Goal: Task Accomplishment & Management: Complete application form

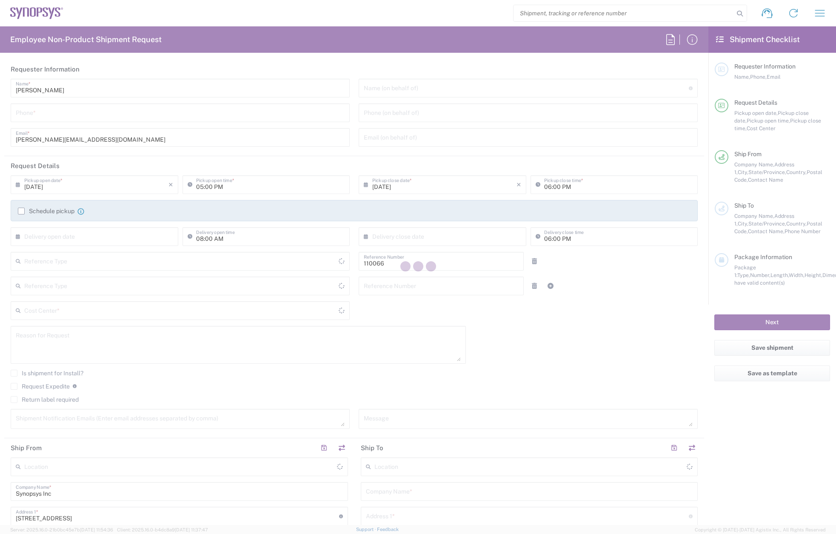
type input "Department"
type input "US01, CIO, IT, ESS2 110066"
type input "[GEOGRAPHIC_DATA]"
type input "[US_STATE]"
type input "[GEOGRAPHIC_DATA]"
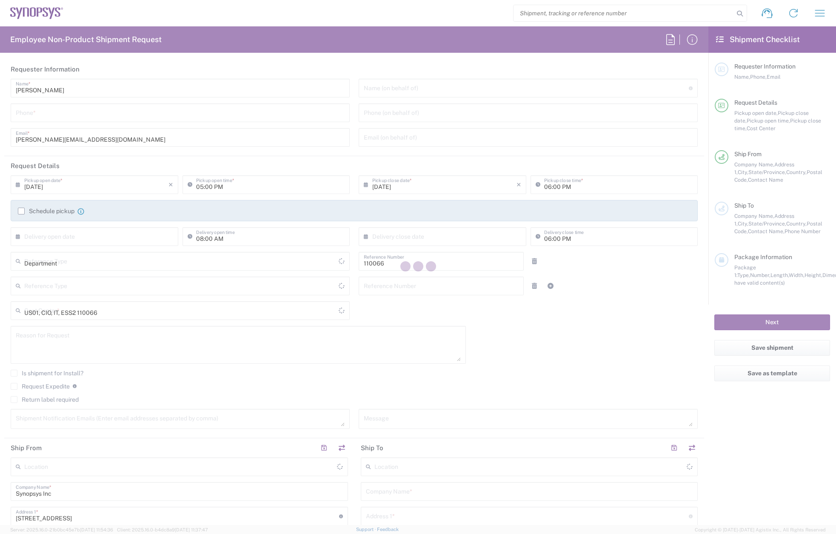
type input "Delivered at Place"
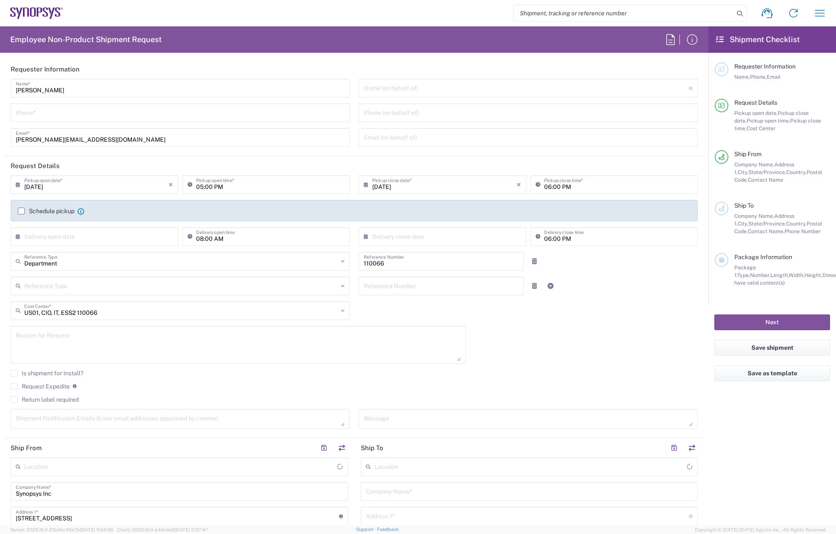
type input "Marlboro US04"
click at [97, 108] on input "tel" at bounding box center [180, 112] width 329 height 15
type input "7819643423"
click at [23, 207] on div "Schedule pickup When scheduling a pickup please be sure to meet the following c…" at bounding box center [51, 211] width 66 height 8
click at [23, 211] on label "Schedule pickup" at bounding box center [46, 211] width 57 height 7
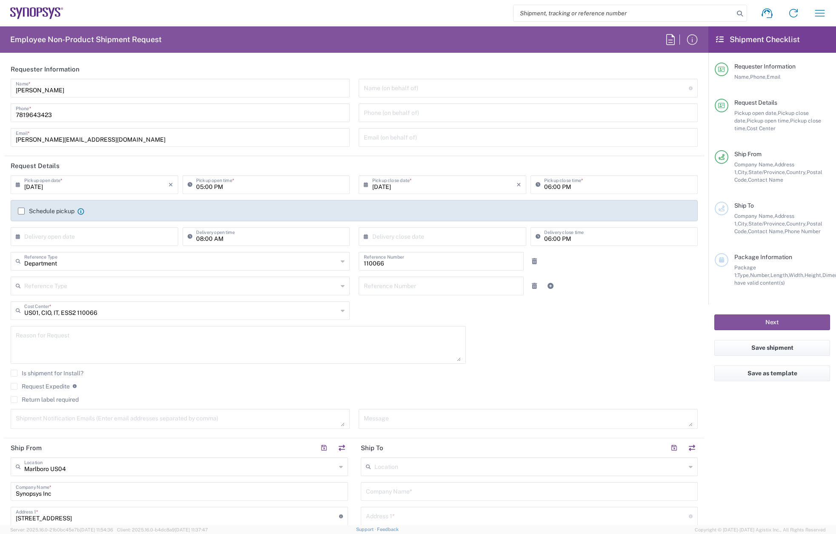
click at [21, 211] on input "Schedule pickup" at bounding box center [21, 211] width 0 height 0
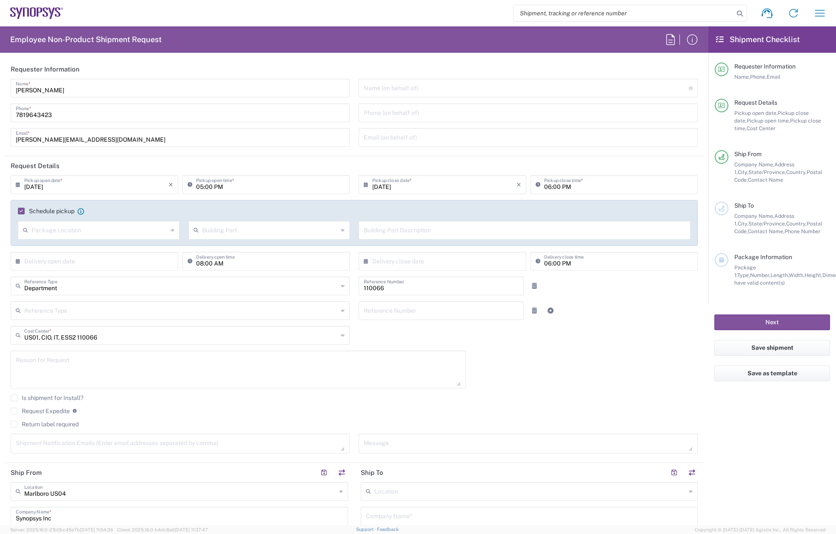
click at [66, 182] on input "[DATE]" at bounding box center [96, 184] width 144 height 15
click at [74, 260] on span "18" at bounding box center [71, 262] width 12 height 12
type input "[DATE]"
click at [198, 186] on input "05:00 PM" at bounding box center [270, 184] width 149 height 15
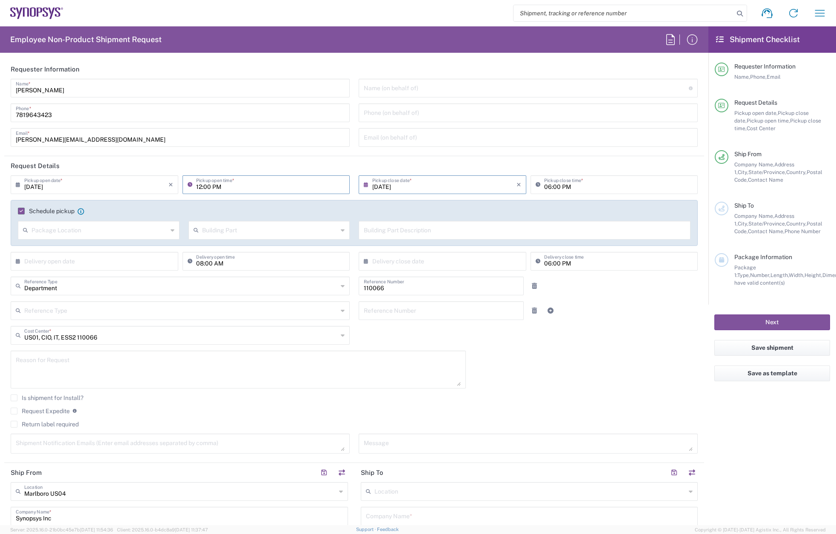
type input "12:00 PM"
click at [544, 185] on input "06:00 PM" at bounding box center [618, 184] width 149 height 15
type input "04:00 PM"
click at [197, 189] on input "12:00 PM" at bounding box center [270, 184] width 149 height 15
type input "02:00 PM"
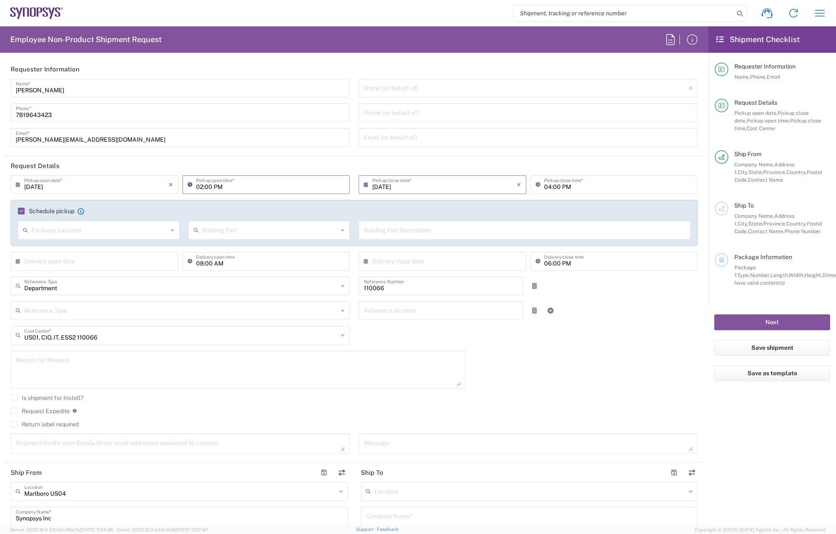
click at [544, 187] on input "04:00 PM" at bounding box center [618, 184] width 149 height 15
type input "05:00 PM"
click at [49, 360] on textarea at bounding box center [238, 369] width 445 height 33
paste textarea "INC0869022"
click at [24, 371] on textarea "INC0869022" at bounding box center [238, 369] width 445 height 33
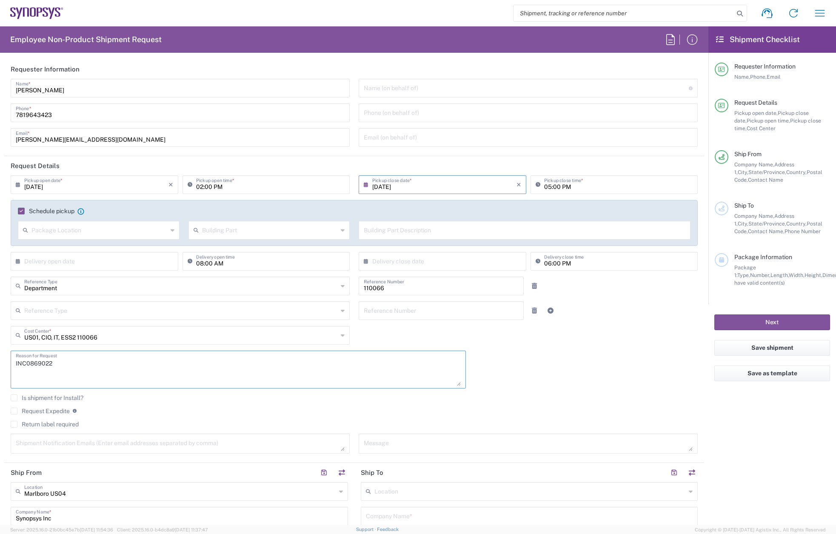
paste textarea "[PERSON_NAME]"
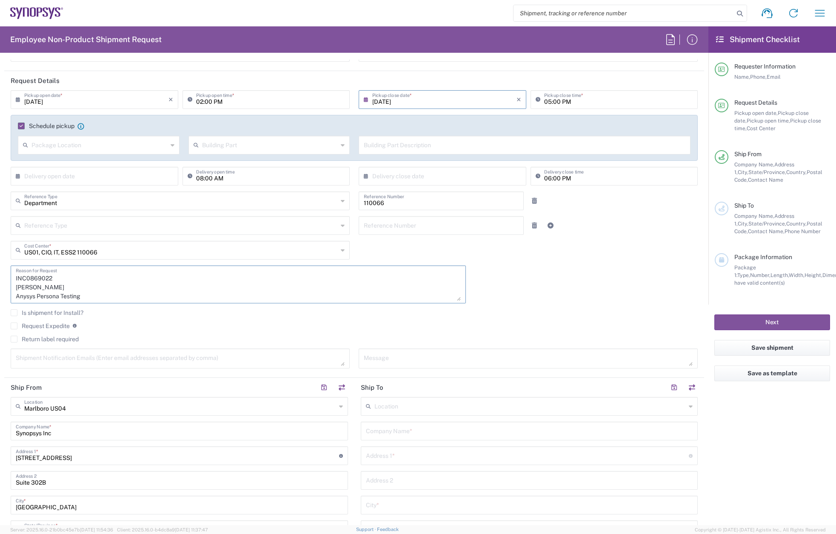
type textarea "INC0869022 [PERSON_NAME] Anysys Persona Testing"
click at [59, 338] on label "Return label required" at bounding box center [45, 339] width 68 height 7
click at [14, 339] on input "Return label required" at bounding box center [14, 339] width 0 height 0
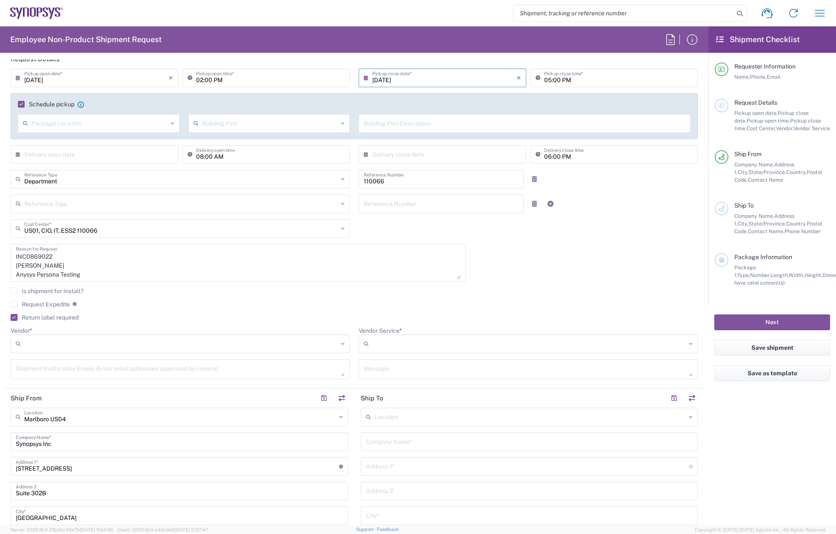
scroll to position [128, 0]
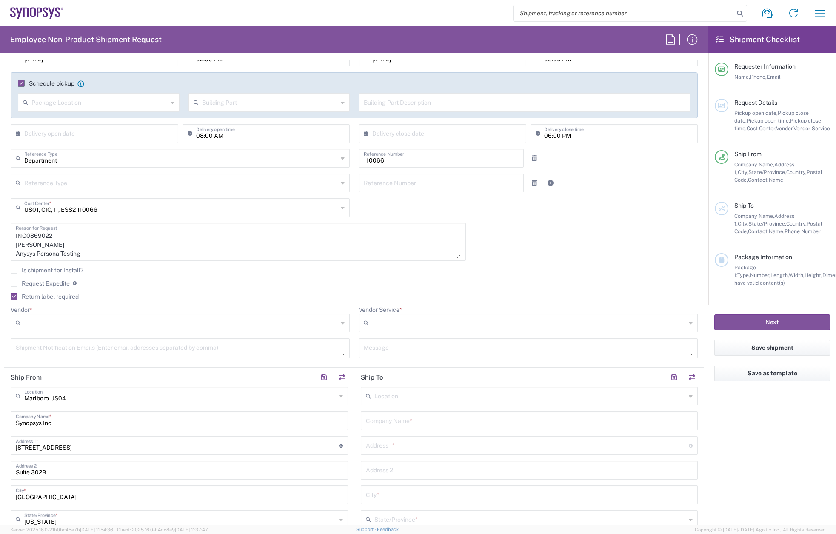
click at [77, 322] on input "Vendor *" at bounding box center [181, 323] width 314 height 14
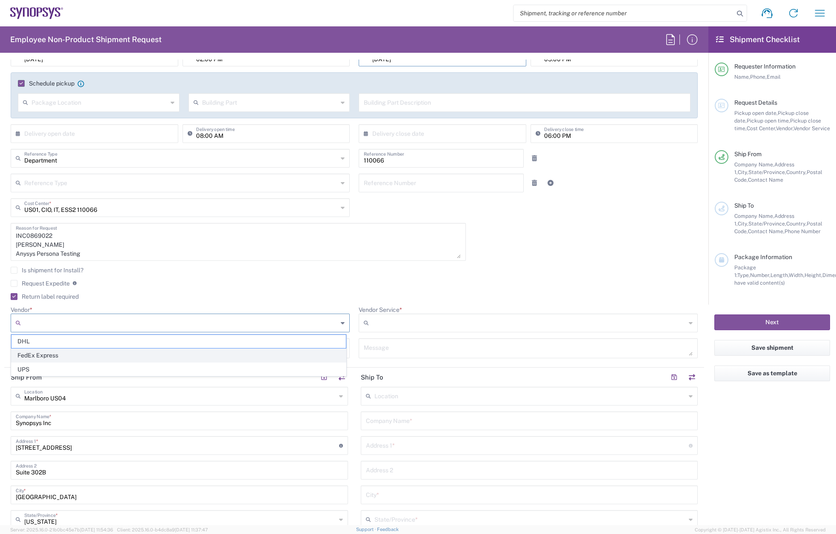
click at [63, 354] on span "FedEx Express" at bounding box center [178, 355] width 334 height 13
type input "FedEx Express"
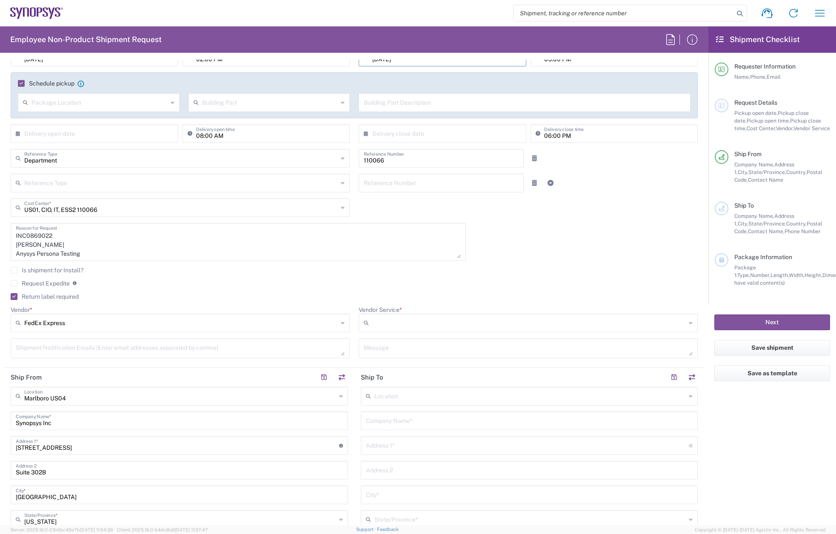
click at [392, 321] on input "Vendor Service *" at bounding box center [529, 323] width 314 height 14
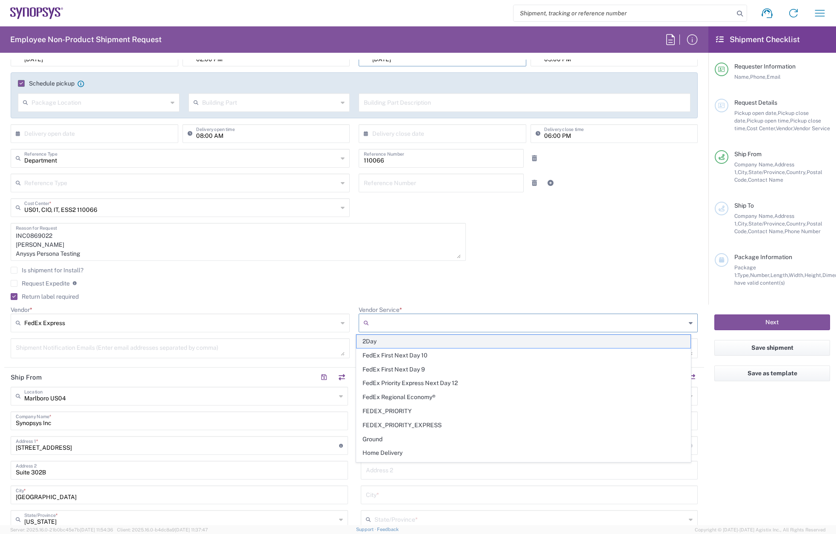
click at [394, 344] on span "2Day" at bounding box center [524, 341] width 334 height 13
type input "2Day"
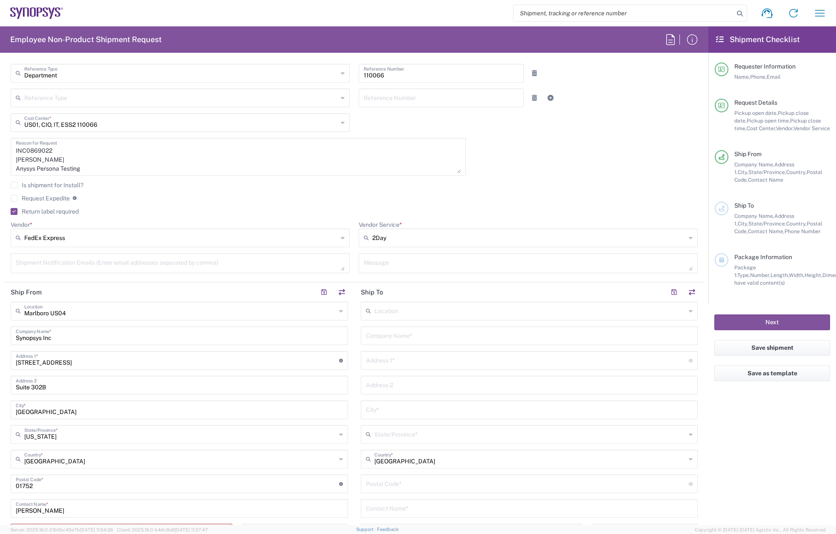
scroll to position [340, 0]
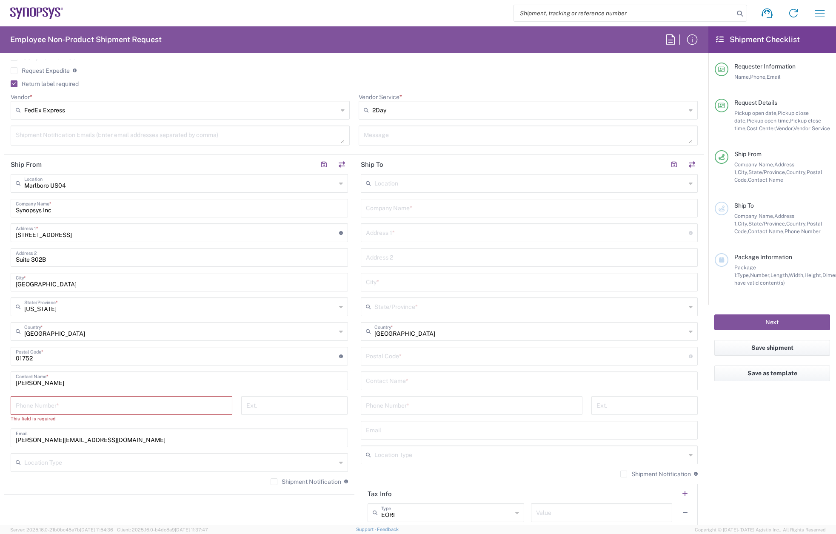
click at [60, 408] on input "tel" at bounding box center [121, 404] width 211 height 15
type input "7819643423"
click at [387, 209] on input "text" at bounding box center [529, 207] width 327 height 15
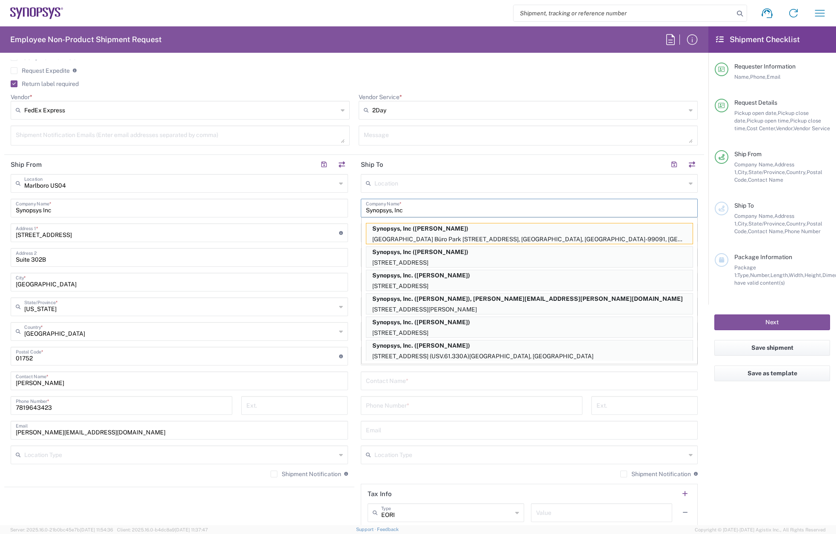
type input "Synopsys, Inc"
click at [466, 406] on input "tel" at bounding box center [471, 404] width 211 height 15
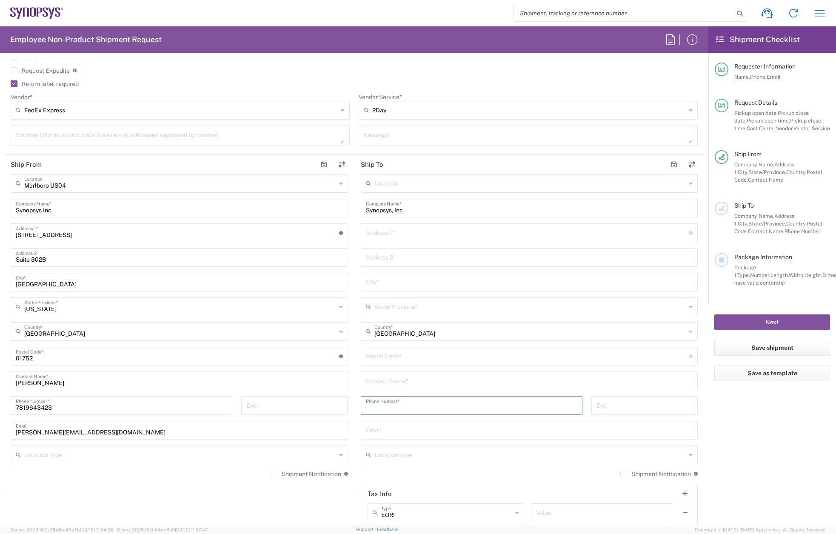
click at [386, 377] on input "text" at bounding box center [529, 380] width 327 height 15
paste input "[PERSON_NAME]"
type input "[PERSON_NAME]"
click at [407, 235] on input "text" at bounding box center [527, 232] width 323 height 15
paste input "[STREET_ADDRESS]"
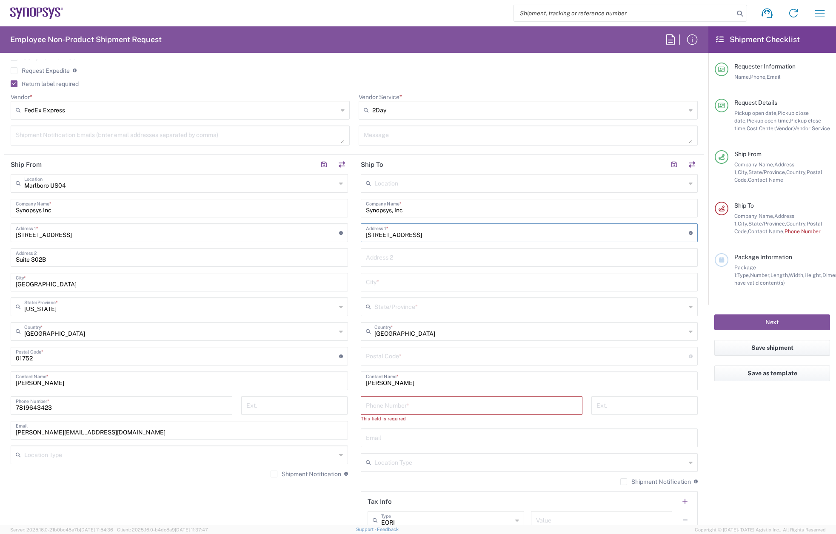
type input "[STREET_ADDRESS]"
click at [385, 280] on input "text" at bounding box center [529, 281] width 327 height 15
paste input "[US_STATE]"
type input "[US_STATE]"
click at [378, 308] on input "text" at bounding box center [530, 306] width 312 height 15
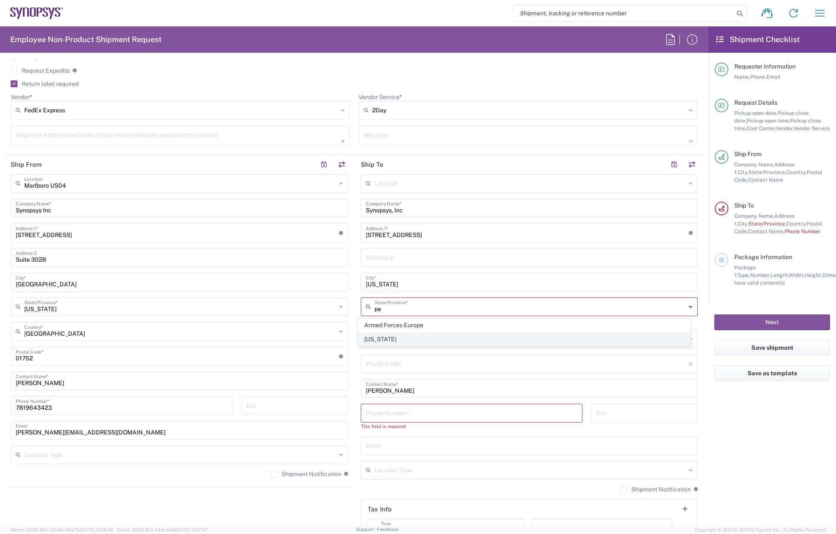
click at [388, 337] on span "[US_STATE]" at bounding box center [524, 339] width 332 height 13
type input "[US_STATE]"
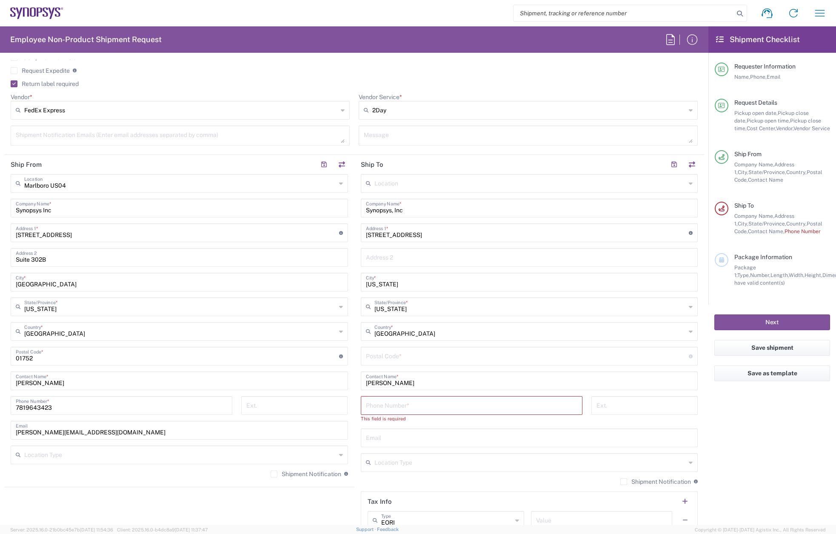
click at [393, 358] on input "undefined" at bounding box center [527, 355] width 323 height 15
paste input "15301"
type input "15301"
click at [392, 407] on input "tel" at bounding box center [471, 404] width 211 height 15
paste input "[PHONE_NUMBER]"
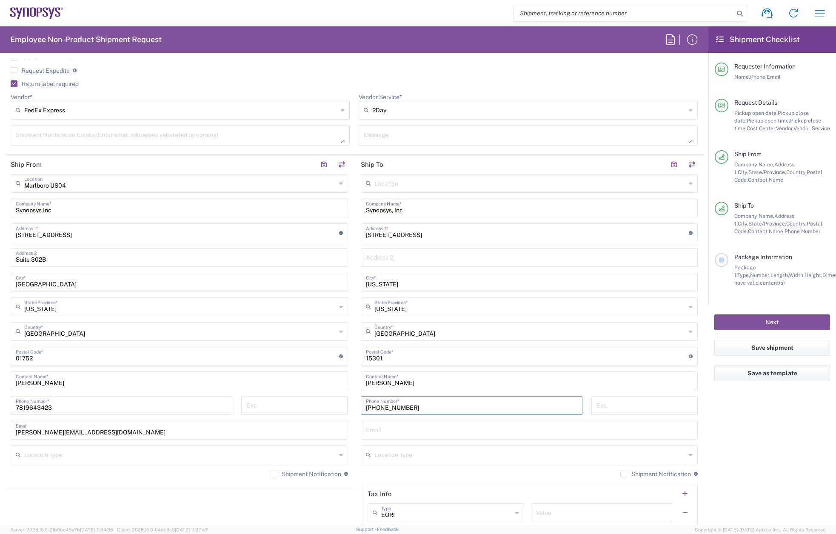
type input "[PHONE_NUMBER]"
click at [373, 428] on input "text" at bounding box center [529, 429] width 327 height 15
drag, startPoint x: 108, startPoint y: 433, endPoint x: -6, endPoint y: 433, distance: 114.0
click at [0, 433] on html "Shipment request Shipment tracking Employee non-product shipment request My shi…" at bounding box center [418, 267] width 836 height 534
click at [394, 433] on input "text" at bounding box center [529, 429] width 327 height 15
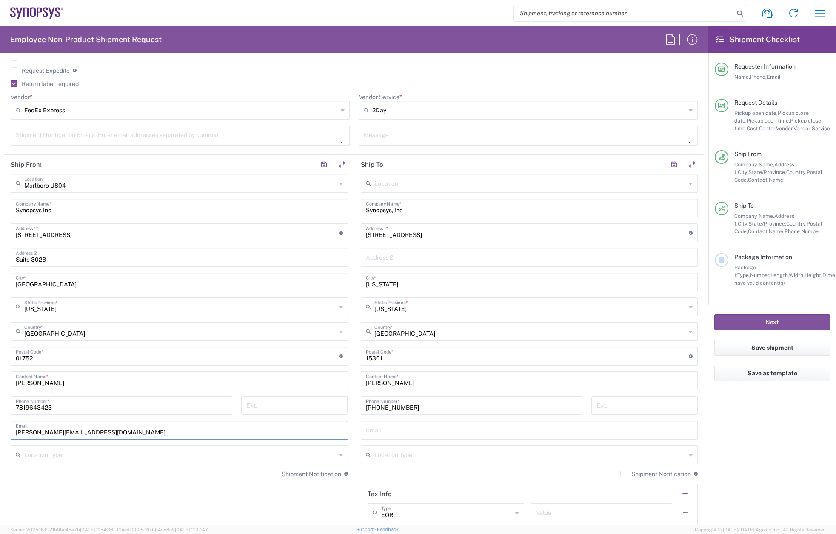
paste input "[PERSON_NAME][EMAIL_ADDRESS][DOMAIN_NAME]"
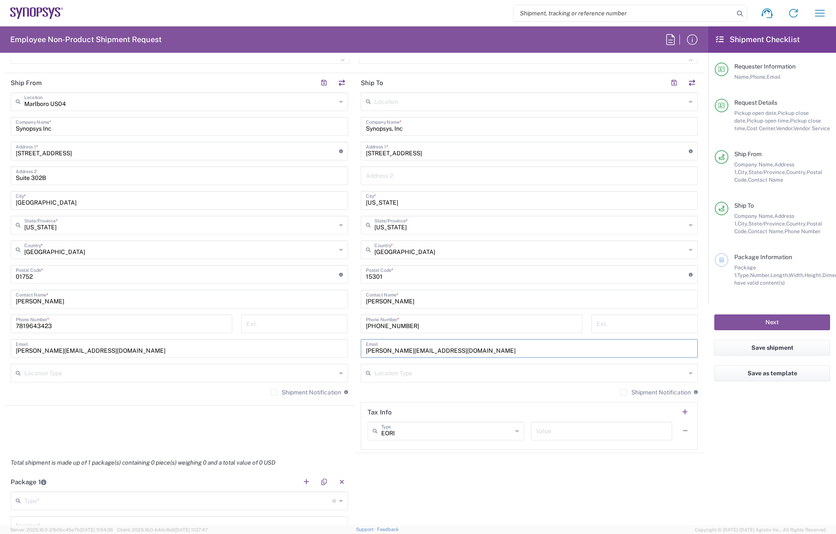
scroll to position [425, 0]
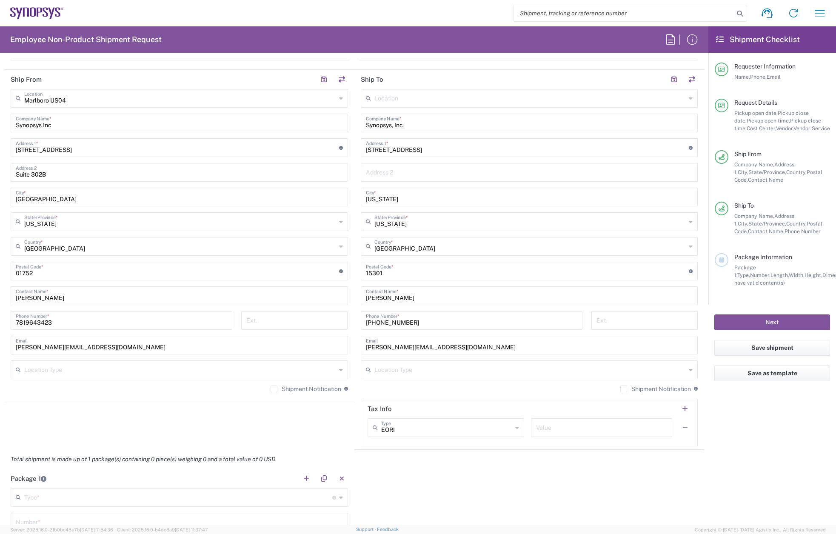
click at [289, 392] on label "Shipment Notification" at bounding box center [306, 388] width 71 height 7
click at [274, 389] on input "Shipment Notification" at bounding box center [274, 389] width 0 height 0
drag, startPoint x: 449, startPoint y: 349, endPoint x: 254, endPoint y: 351, distance: 194.9
click at [254, 351] on div "Ship From [GEOGRAPHIC_DATA] [GEOGRAPHIC_DATA] Location [GEOGRAPHIC_DATA] [GEOGR…" at bounding box center [354, 260] width 700 height 380
paste input "[PERSON_NAME].[PERSON_NAME]"
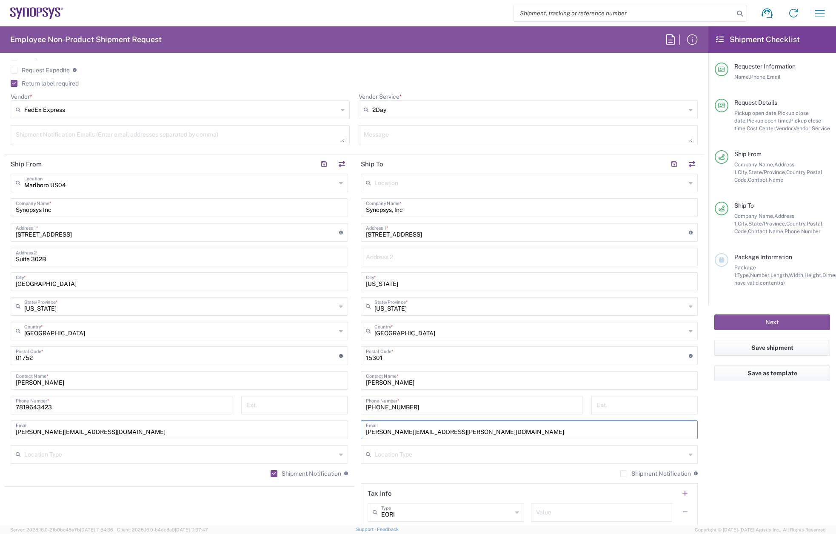
scroll to position [340, 0]
type input "[PERSON_NAME][EMAIL_ADDRESS][PERSON_NAME][DOMAIN_NAME]"
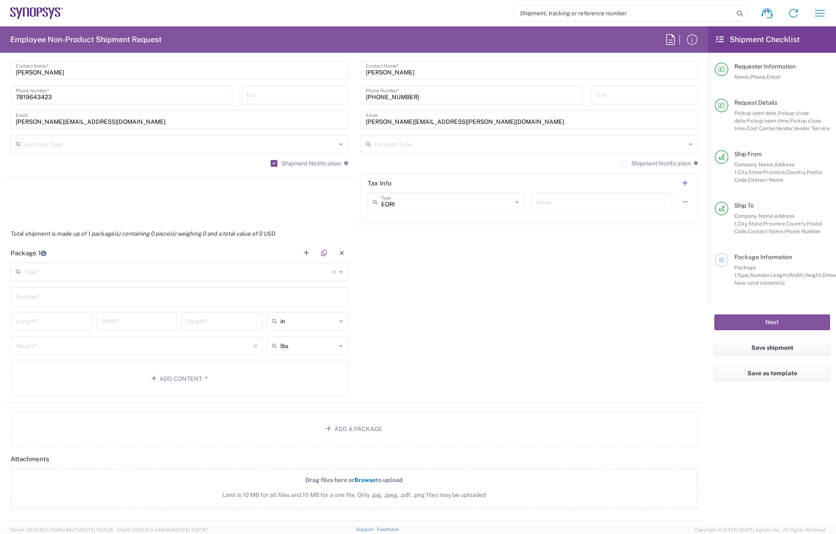
scroll to position [681, 0]
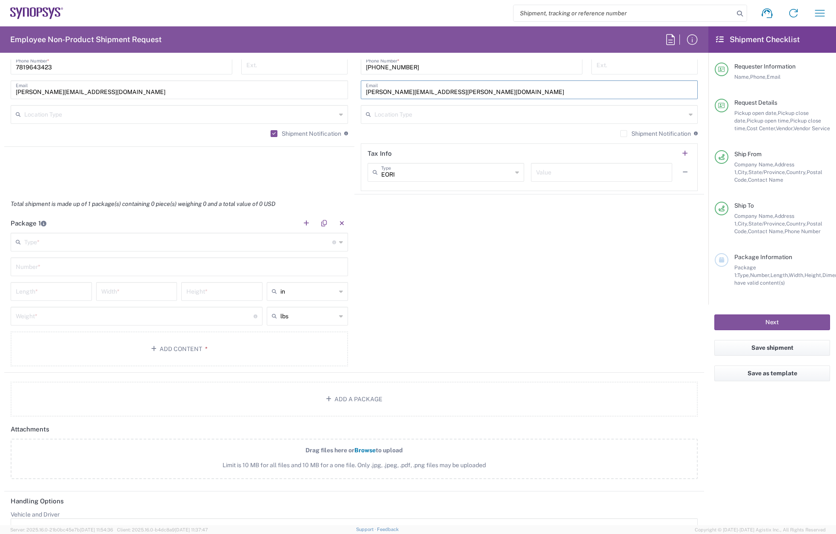
click at [49, 242] on input "text" at bounding box center [178, 241] width 308 height 15
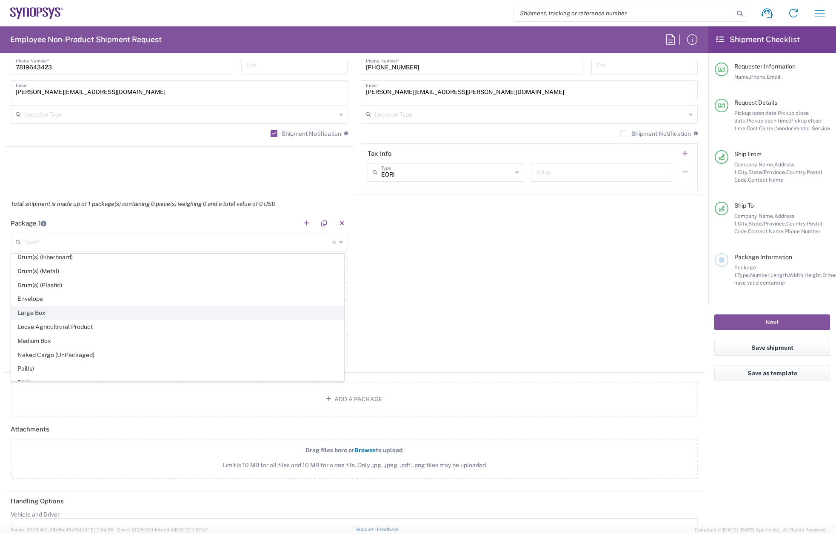
click at [46, 312] on span "Large Box" at bounding box center [177, 312] width 332 height 13
type input "Large Box"
type input "17.5"
type input "12.5"
type input "3"
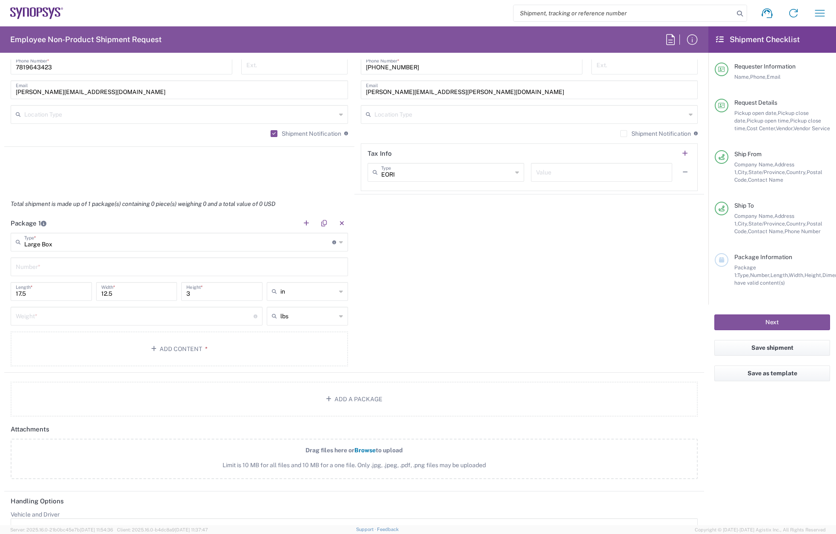
click at [39, 265] on input "text" at bounding box center [179, 266] width 327 height 15
type input "1"
click at [40, 317] on input "number" at bounding box center [135, 315] width 238 height 15
type input "5"
click at [44, 331] on button "Add Content *" at bounding box center [179, 348] width 337 height 35
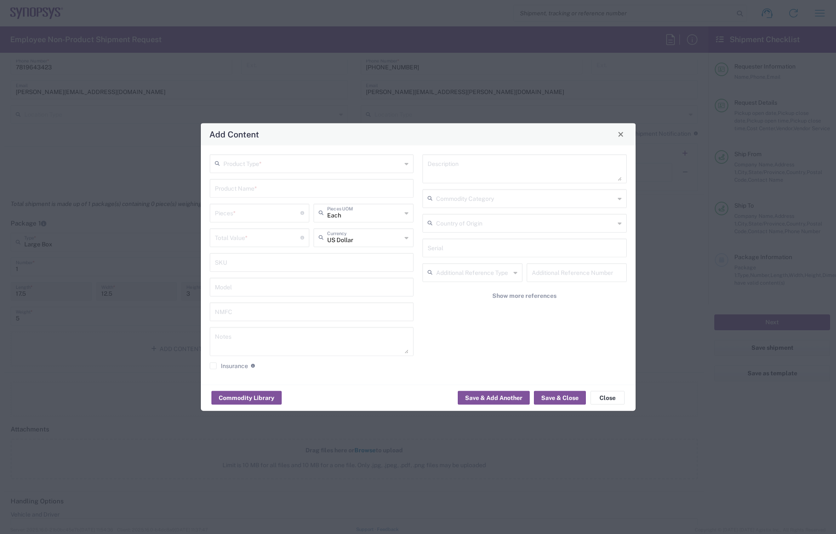
click at [243, 163] on input "text" at bounding box center [312, 162] width 179 height 15
click at [242, 194] on span "General Commodity" at bounding box center [312, 195] width 203 height 13
type input "General Commodity"
click at [241, 188] on input "text" at bounding box center [312, 187] width 194 height 15
type input "s"
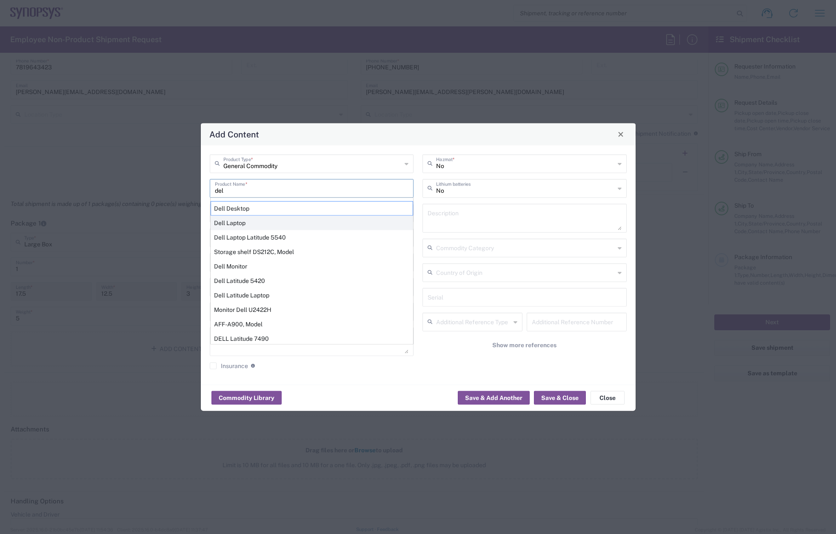
click at [243, 221] on div "Dell Laptop" at bounding box center [312, 222] width 203 height 14
type input "Dell Laptop"
type textarea "Dell Laptop"
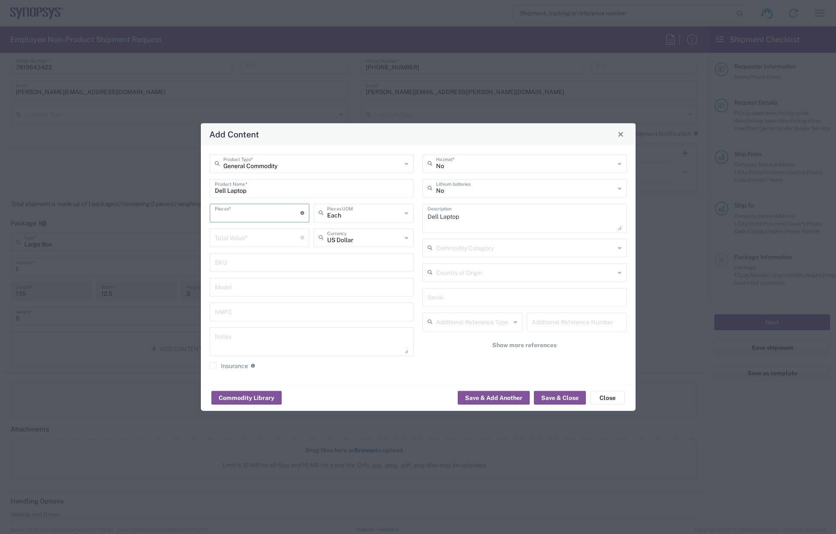
click at [242, 215] on input "number" at bounding box center [258, 212] width 86 height 15
type input "1"
click at [243, 237] on input "number" at bounding box center [258, 236] width 86 height 15
type input "950"
click at [556, 397] on button "Save & Close" at bounding box center [560, 398] width 52 height 14
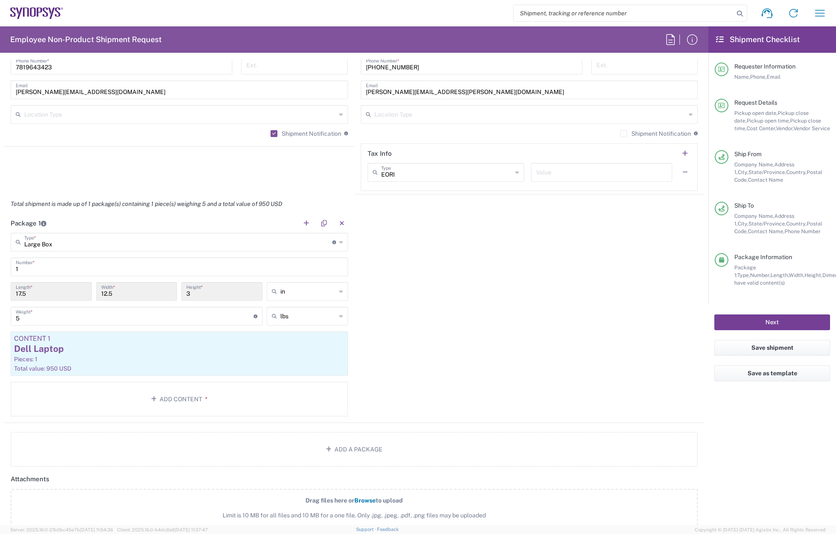
click at [784, 319] on button "Next" at bounding box center [772, 322] width 116 height 16
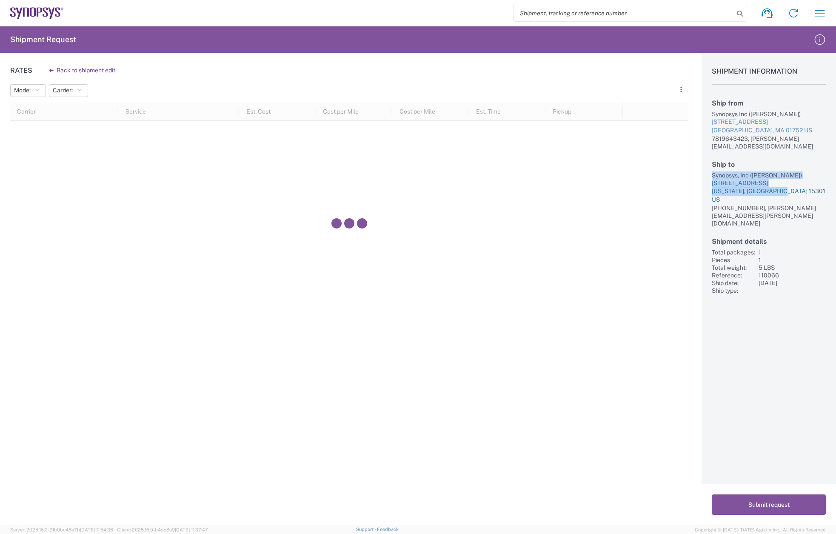
drag, startPoint x: 712, startPoint y: 167, endPoint x: 788, endPoint y: 185, distance: 78.6
click at [788, 185] on div "Ship to Synopsys, Inc ([PERSON_NAME]) [STREET_ADDRESS][PERSON_NAME][US_STATE] […" at bounding box center [769, 193] width 114 height 67
copy div "Synopsys, Inc ([PERSON_NAME]) [STREET_ADDRESS][PERSON_NAME][US_STATE]"
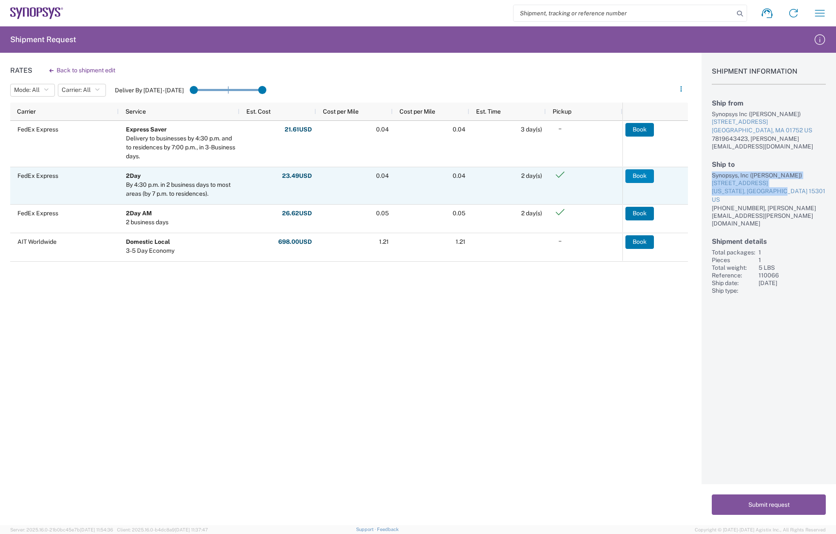
click at [641, 171] on button "Book" at bounding box center [639, 176] width 29 height 14
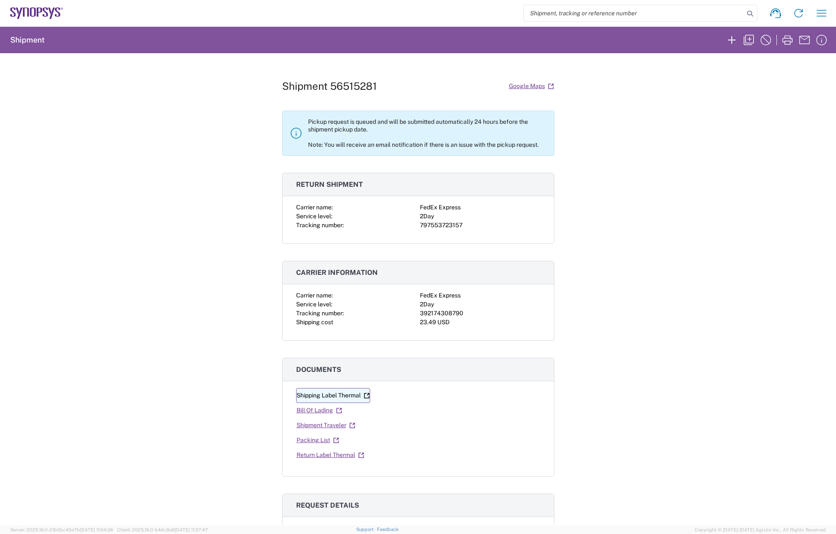
click at [328, 397] on link "Shipping Label Thermal" at bounding box center [333, 395] width 74 height 15
click at [326, 452] on link "Return Label Thermal" at bounding box center [330, 455] width 69 height 15
click at [747, 40] on icon "button" at bounding box center [749, 40] width 14 height 14
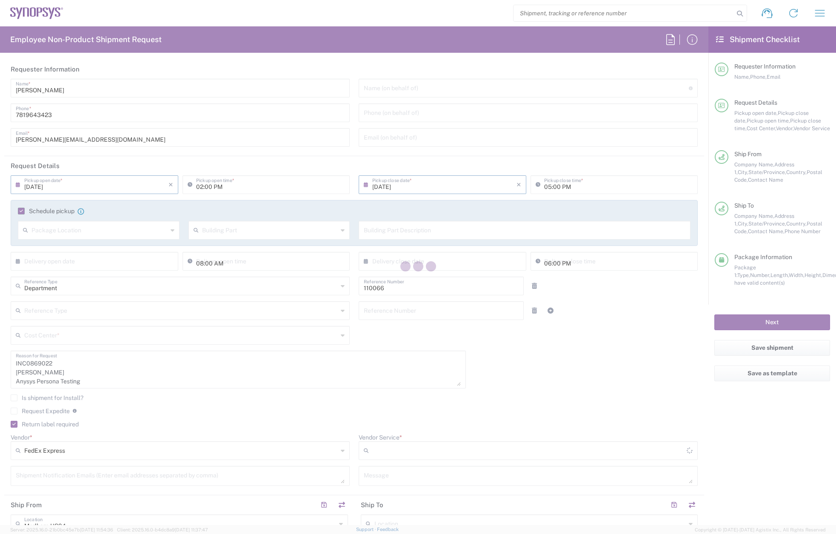
type input "US01, CIO, IT, ESS2 110066"
type input "2Day"
type input "Large Box"
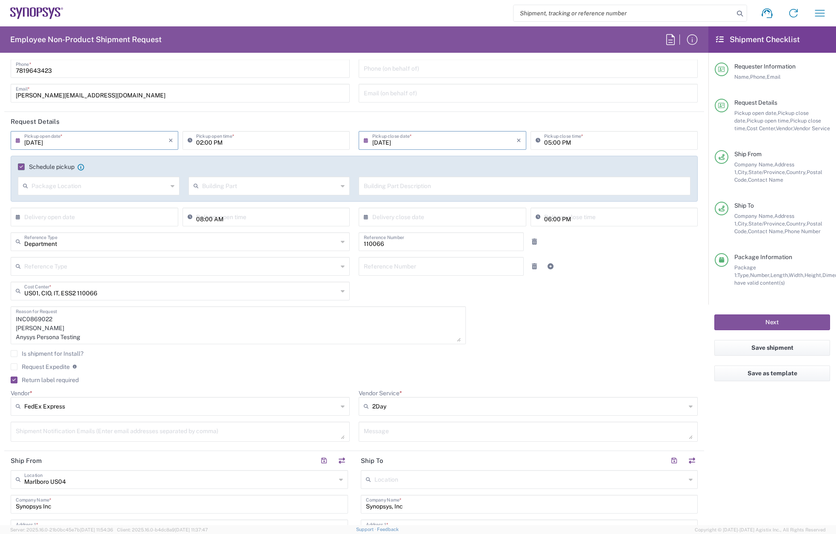
scroll to position [43, 0]
click at [42, 135] on input "[DATE]" at bounding box center [96, 141] width 144 height 15
click at [85, 216] on span "19" at bounding box center [83, 219] width 12 height 12
type input "[DATE]"
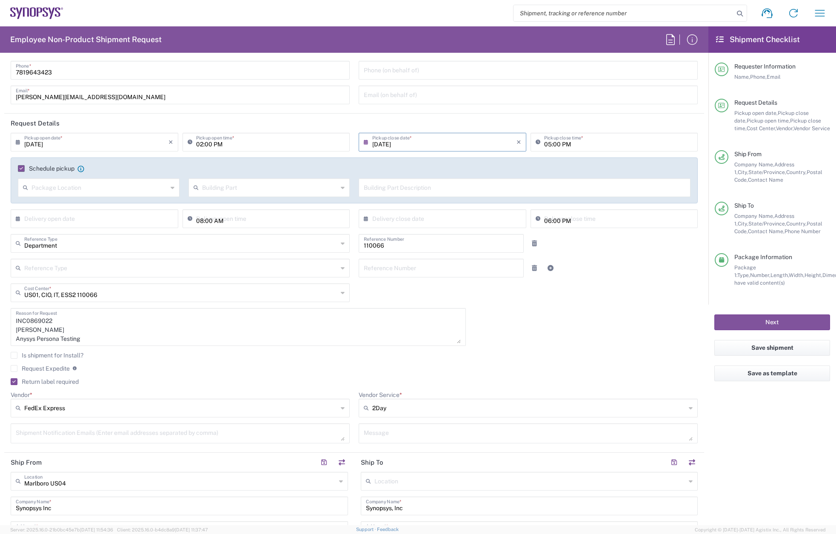
click at [413, 139] on input "[DATE]" at bounding box center [444, 141] width 144 height 15
click at [44, 315] on textarea "INC0869022 [PERSON_NAME] Anysys Persona Testing" at bounding box center [238, 327] width 445 height 33
click at [42, 319] on textarea "INC0869022 [PERSON_NAME] Anysys Persona Testing" at bounding box center [238, 327] width 445 height 33
paste textarea "886"
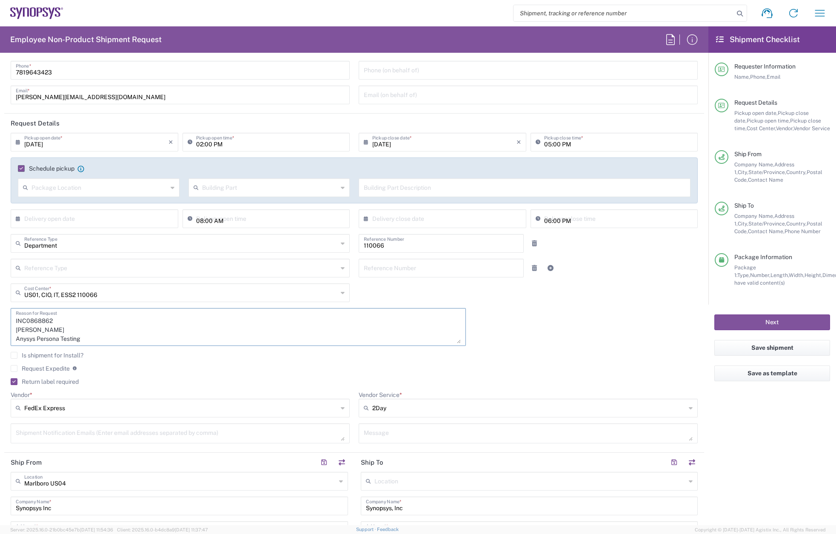
click at [7, 328] on div "INC0868862 [PERSON_NAME] Anysys Persona Testing Reason for Request" at bounding box center [238, 330] width 464 height 44
paste textarea "[PERSON_NAME]"
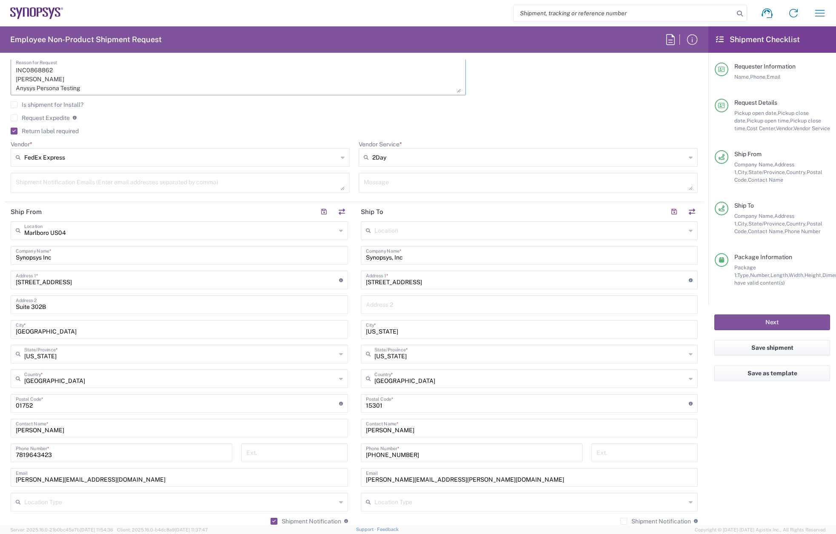
scroll to position [298, 0]
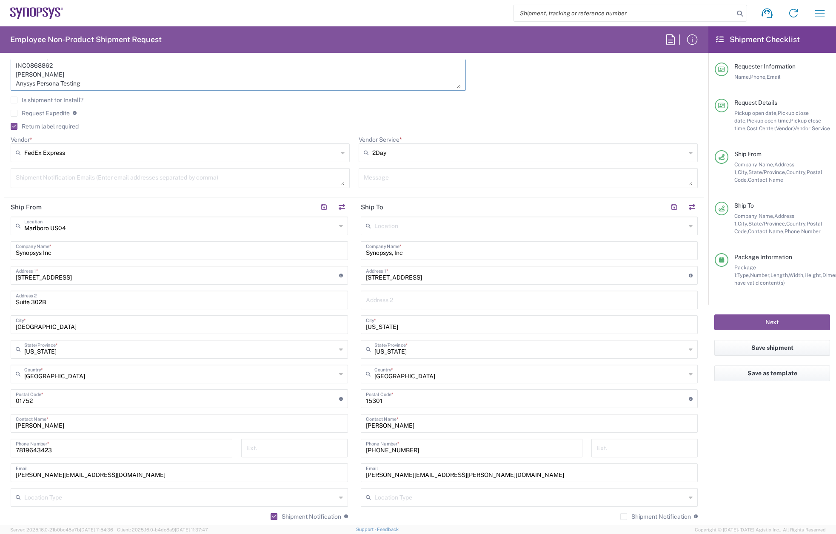
type textarea "INC0868862 [PERSON_NAME] Anysys Persona Testing"
drag, startPoint x: 417, startPoint y: 423, endPoint x: 320, endPoint y: 422, distance: 96.2
click at [321, 422] on div "Ship From [GEOGRAPHIC_DATA] [GEOGRAPHIC_DATA] Location [GEOGRAPHIC_DATA] [GEOGR…" at bounding box center [354, 387] width 700 height 380
paste input "[PERSON_NAME]"
type input "[PERSON_NAME]"
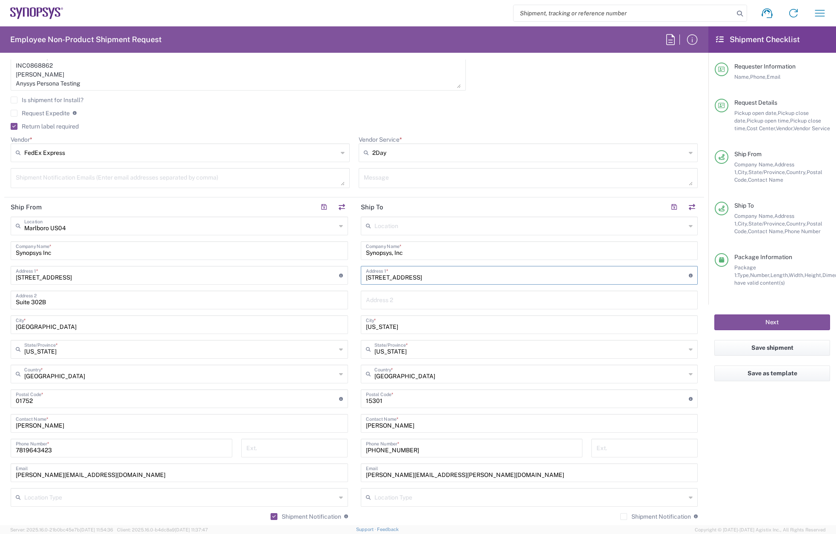
drag, startPoint x: 417, startPoint y: 280, endPoint x: 329, endPoint y: 280, distance: 88.5
click at [329, 280] on div "Ship From [GEOGRAPHIC_DATA] [GEOGRAPHIC_DATA] Location [GEOGRAPHIC_DATA] [GEOGR…" at bounding box center [354, 387] width 700 height 380
paste input "611 Kensington A"
type input "[STREET_ADDRESS]"
drag, startPoint x: 360, startPoint y: 325, endPoint x: 323, endPoint y: 325, distance: 37.0
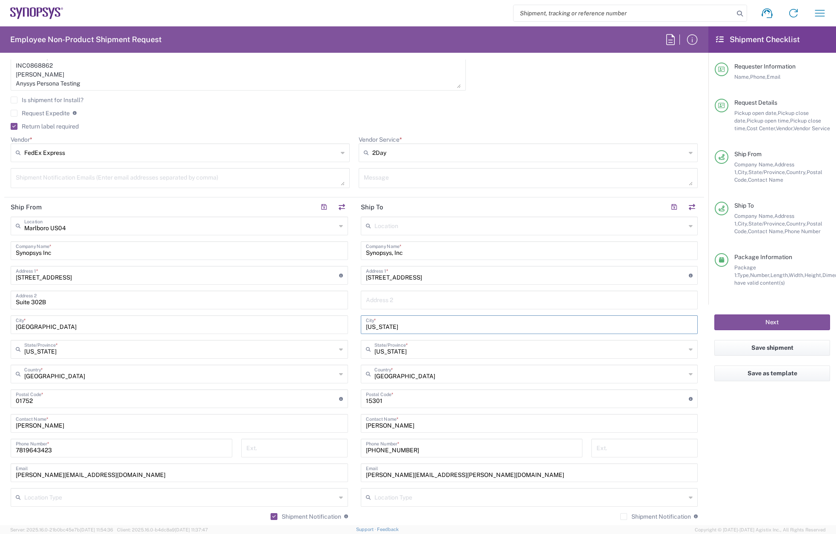
click at [324, 325] on div "Ship From [GEOGRAPHIC_DATA] [GEOGRAPHIC_DATA] Location [GEOGRAPHIC_DATA] [GEOGR…" at bounding box center [354, 387] width 700 height 380
paste input "[GEOGRAPHIC_DATA]"
type input "[GEOGRAPHIC_DATA]"
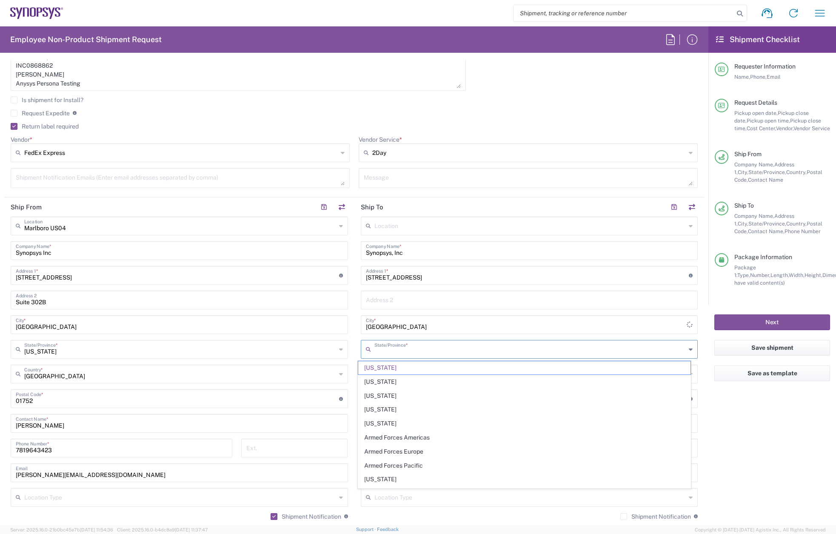
drag, startPoint x: 352, startPoint y: 351, endPoint x: 327, endPoint y: 350, distance: 25.5
click at [327, 350] on div "Ship From [GEOGRAPHIC_DATA] [GEOGRAPHIC_DATA] Location [GEOGRAPHIC_DATA] [GEOGR…" at bounding box center [354, 387] width 700 height 380
type input "P"
click at [386, 365] on span "[US_STATE]" at bounding box center [524, 367] width 332 height 13
type input "[US_STATE]"
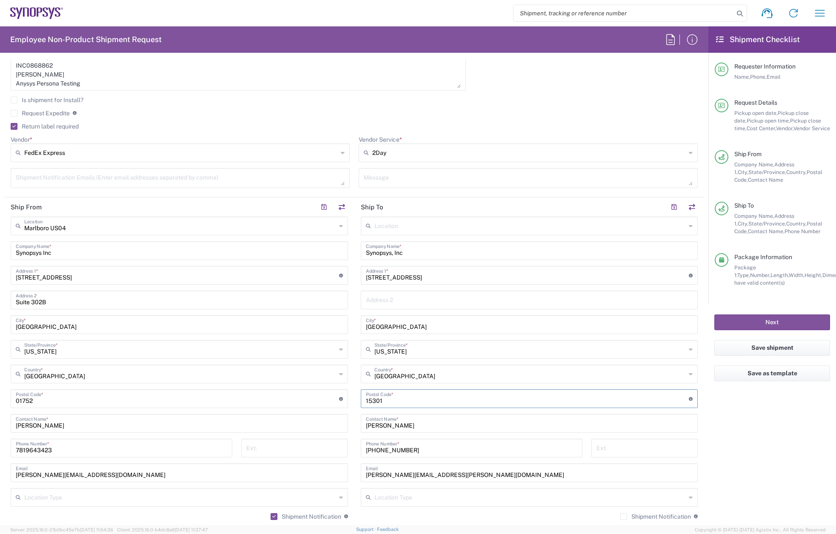
drag, startPoint x: 393, startPoint y: 399, endPoint x: 345, endPoint y: 401, distance: 48.6
click at [345, 401] on div "Ship From [GEOGRAPHIC_DATA] [GEOGRAPHIC_DATA] Location [GEOGRAPHIC_DATA] [GEOGR…" at bounding box center [354, 387] width 700 height 380
paste input "23220"
type input "23220"
drag, startPoint x: 56, startPoint y: 78, endPoint x: 9, endPoint y: 78, distance: 46.4
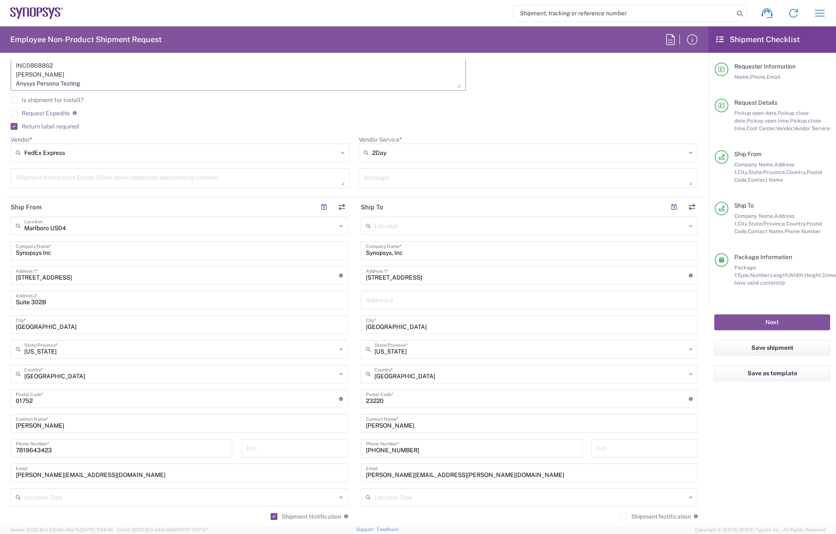
click at [9, 78] on div "INC0868862 [PERSON_NAME] Anysys Persona Testing Reason for Request" at bounding box center [238, 75] width 464 height 44
drag, startPoint x: 413, startPoint y: 451, endPoint x: 334, endPoint y: 450, distance: 78.3
click at [334, 450] on div "Ship From [GEOGRAPHIC_DATA] [GEOGRAPHIC_DATA] Location [GEOGRAPHIC_DATA] [GEOGR…" at bounding box center [354, 387] width 700 height 380
paste input "[PHONE_NUMBER]"
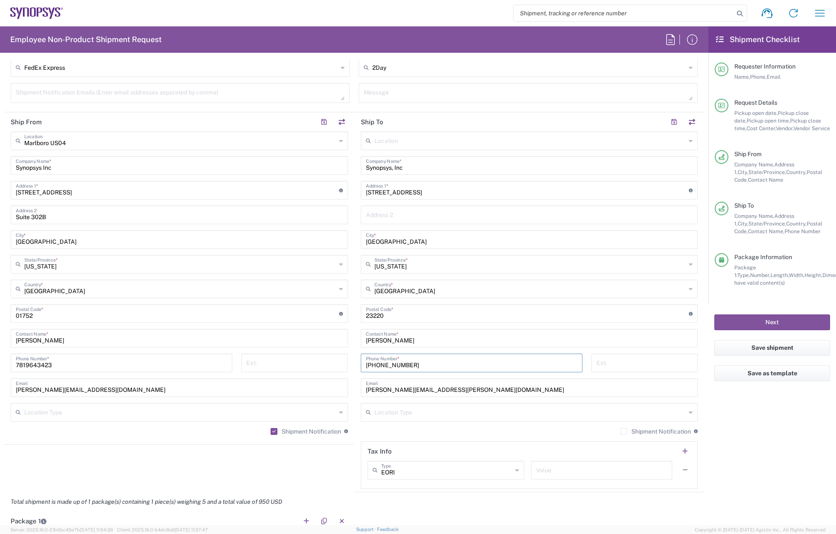
type input "[PHONE_NUMBER]"
drag, startPoint x: 443, startPoint y: 393, endPoint x: 355, endPoint y: 391, distance: 88.1
click at [349, 390] on div "Ship From [GEOGRAPHIC_DATA] [GEOGRAPHIC_DATA] Location [GEOGRAPHIC_DATA] [GEOGR…" at bounding box center [354, 302] width 700 height 380
paste input "[PERSON_NAME].[PERSON_NAME]"
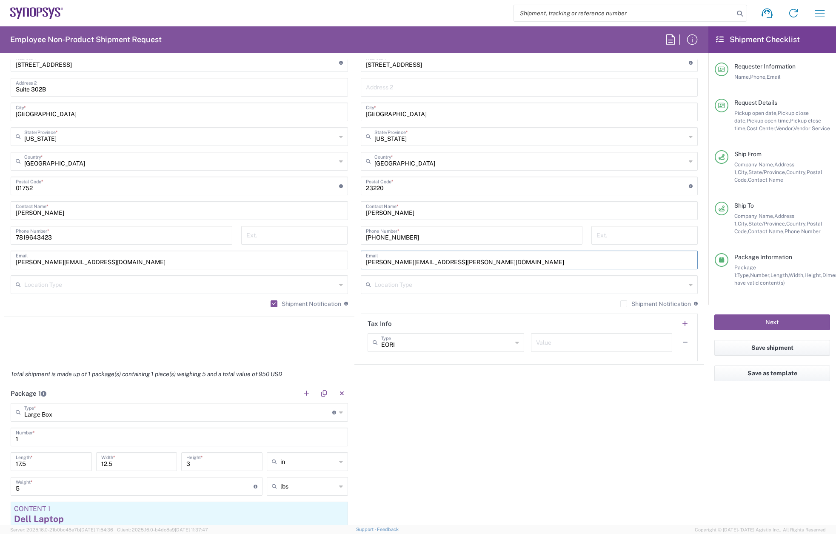
scroll to position [511, 0]
type input "[PERSON_NAME][EMAIL_ADDRESS][PERSON_NAME][DOMAIN_NAME]"
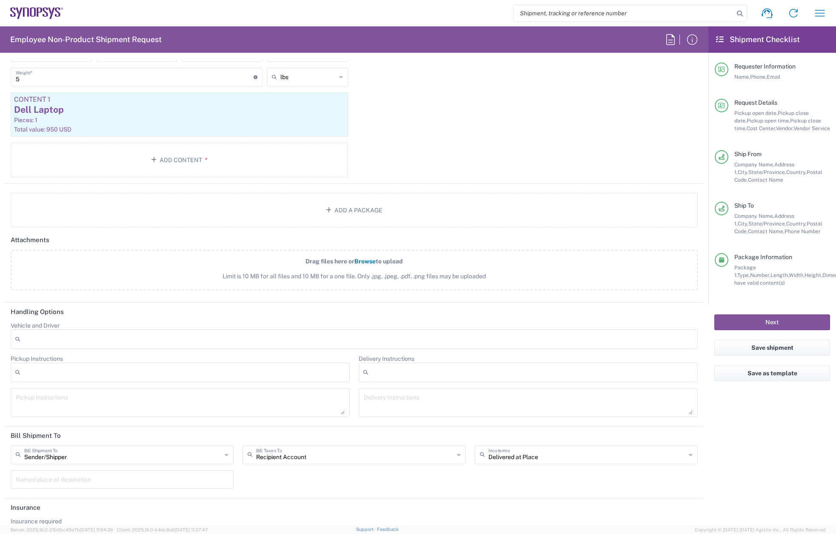
scroll to position [948, 0]
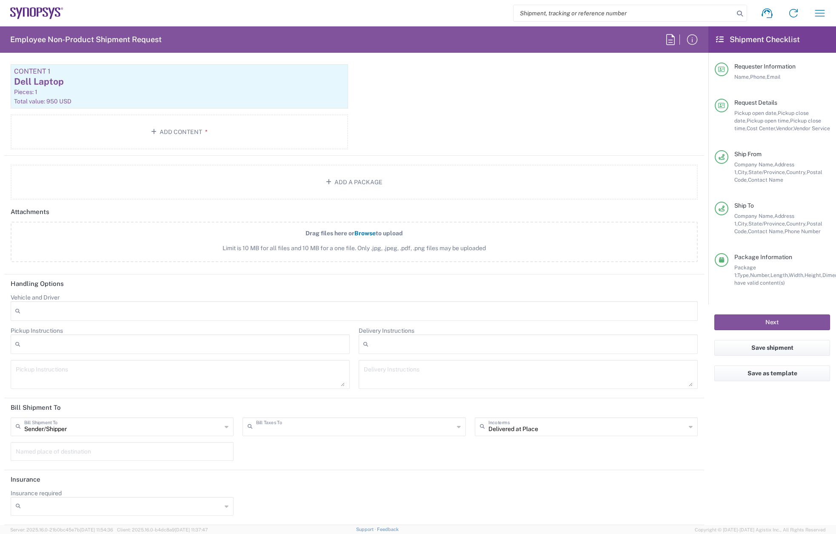
click at [375, 430] on input "text" at bounding box center [354, 426] width 197 height 15
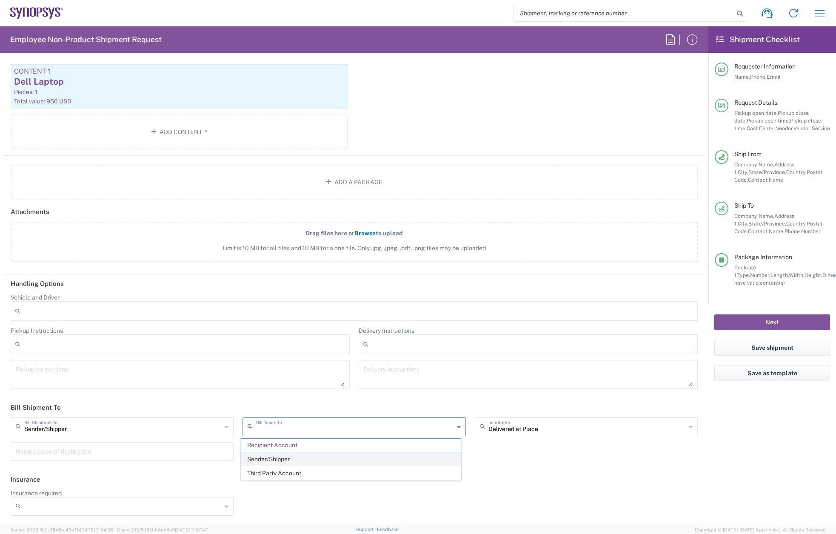
click at [354, 458] on span "Sender/Shipper" at bounding box center [350, 459] width 219 height 13
type input "Sender/Shipper"
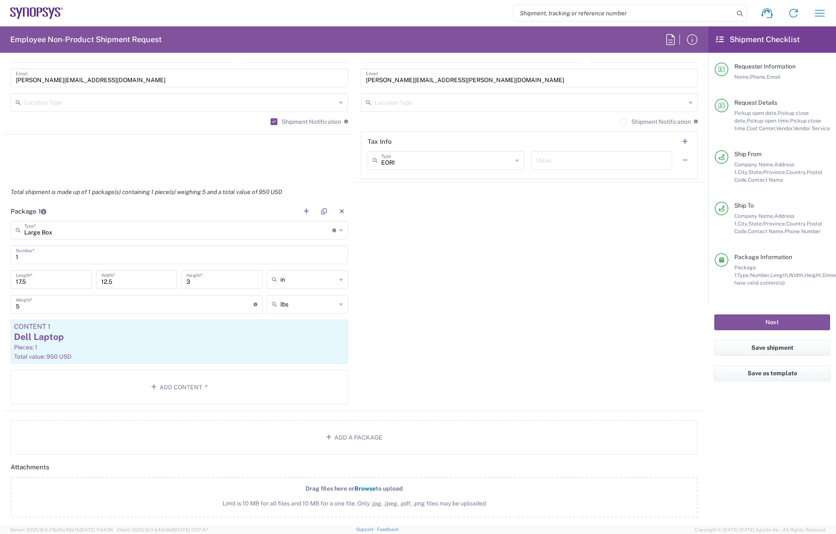
scroll to position [565, 0]
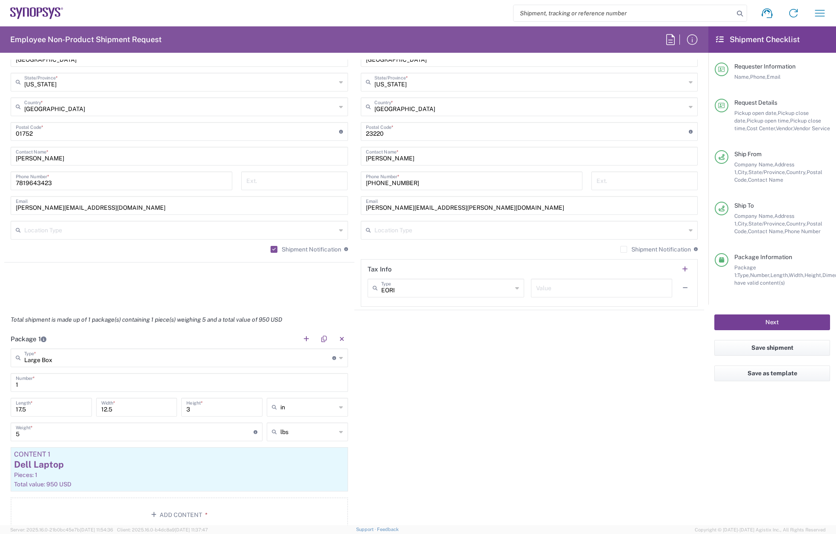
click at [759, 320] on button "Next" at bounding box center [772, 322] width 116 height 16
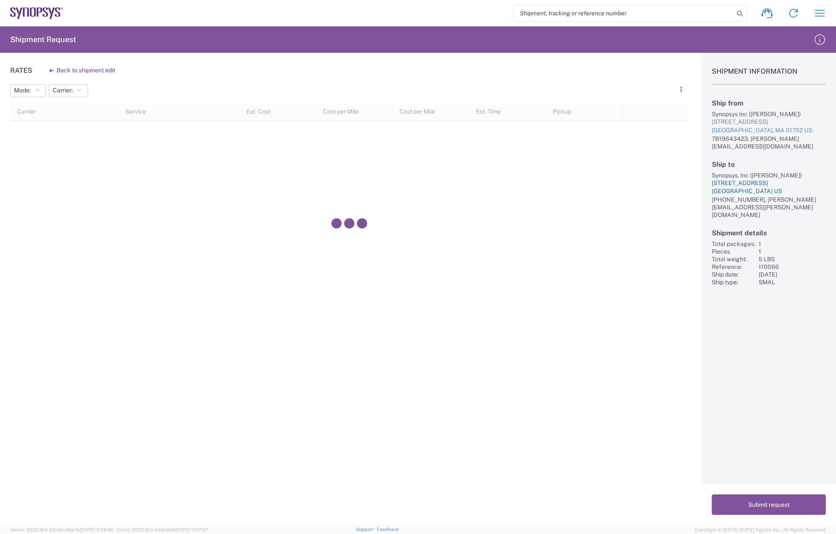
drag, startPoint x: 711, startPoint y: 167, endPoint x: 786, endPoint y: 185, distance: 77.0
click at [786, 185] on div "Shipment Information Ship from Synopsys Inc ([PERSON_NAME]) [STREET_ADDRESS] US…" at bounding box center [769, 169] width 134 height 233
copy div "Synopsys, Inc ([PERSON_NAME]) [STREET_ADDRESS]"
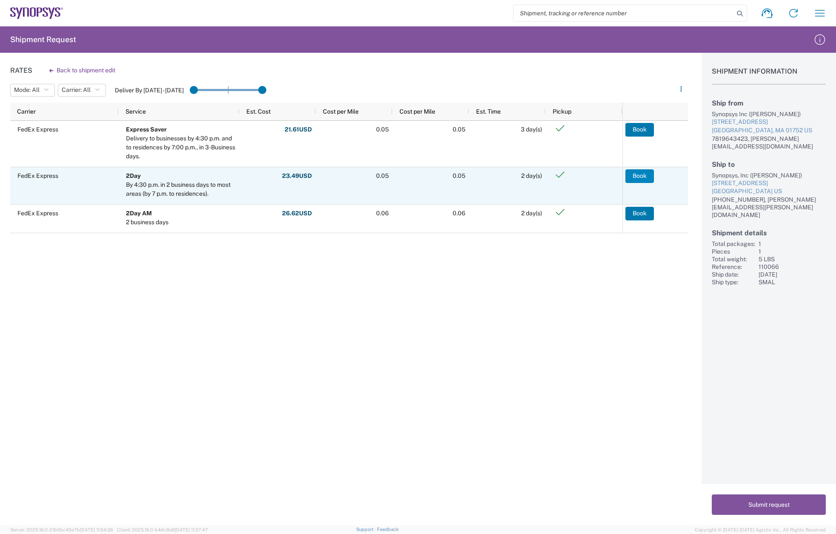
click at [637, 171] on button "Book" at bounding box center [639, 176] width 29 height 14
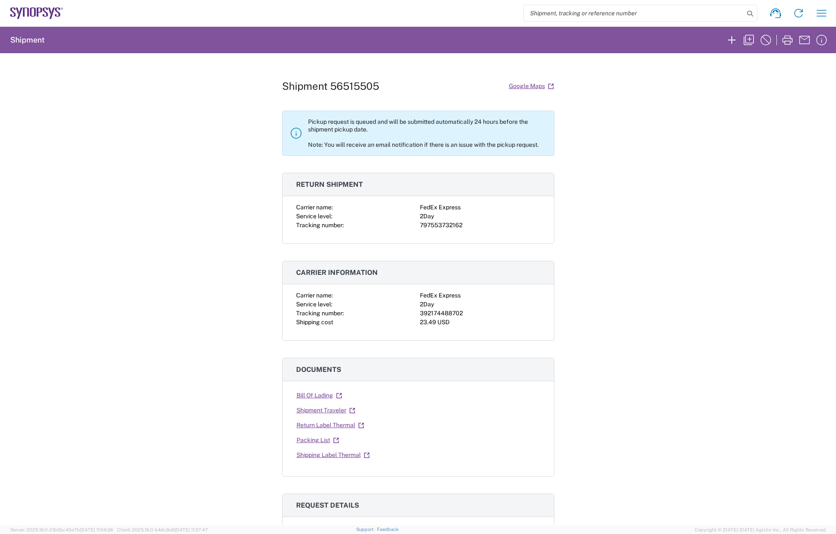
click at [203, 174] on div "Shipment 56515505 Google Maps Pickup request is queued and will be submitted au…" at bounding box center [418, 289] width 836 height 472
click at [335, 451] on link "Shipping Label Thermal" at bounding box center [333, 455] width 74 height 15
click at [323, 424] on link "Return Label Thermal" at bounding box center [330, 425] width 69 height 15
click at [746, 38] on icon "button" at bounding box center [749, 40] width 10 height 10
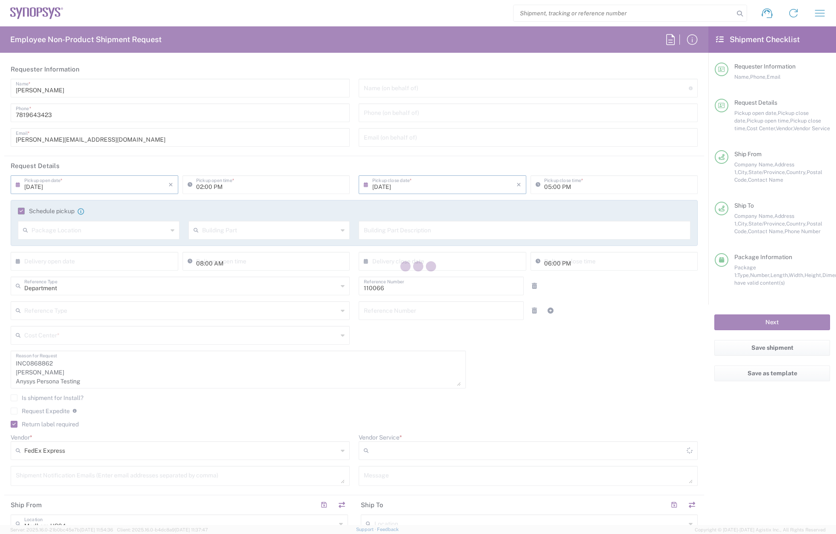
type input "US01, CIO, IT, ESS2 110066"
type input "Large Box"
type input "2Day"
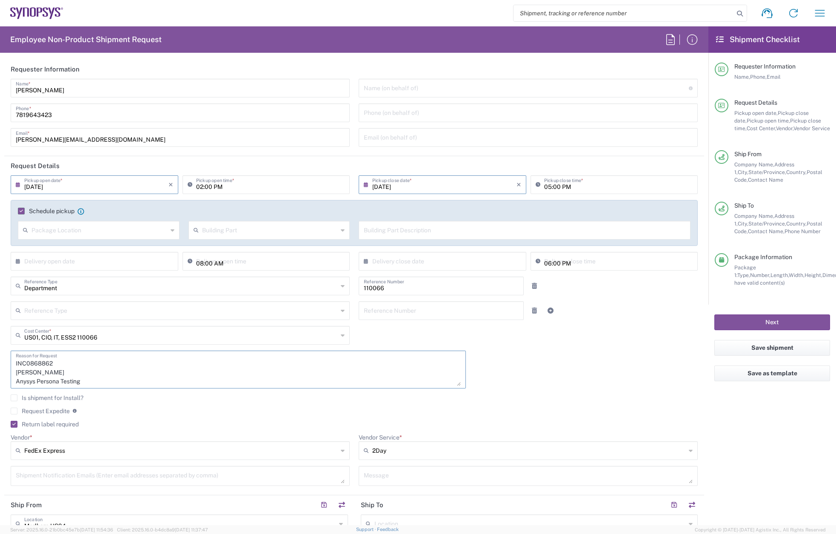
drag, startPoint x: 57, startPoint y: 374, endPoint x: 10, endPoint y: 371, distance: 46.9
click at [11, 370] on div "INC0868862 [PERSON_NAME] Anysys Persona Testing Reason for Request" at bounding box center [238, 370] width 455 height 38
paste textarea "[PERSON_NAME]"
drag, startPoint x: 48, startPoint y: 365, endPoint x: 9, endPoint y: 364, distance: 38.7
click at [9, 364] on div "INC0868862 [PERSON_NAME] Anysys Persona Testing Reason for Request" at bounding box center [238, 373] width 464 height 44
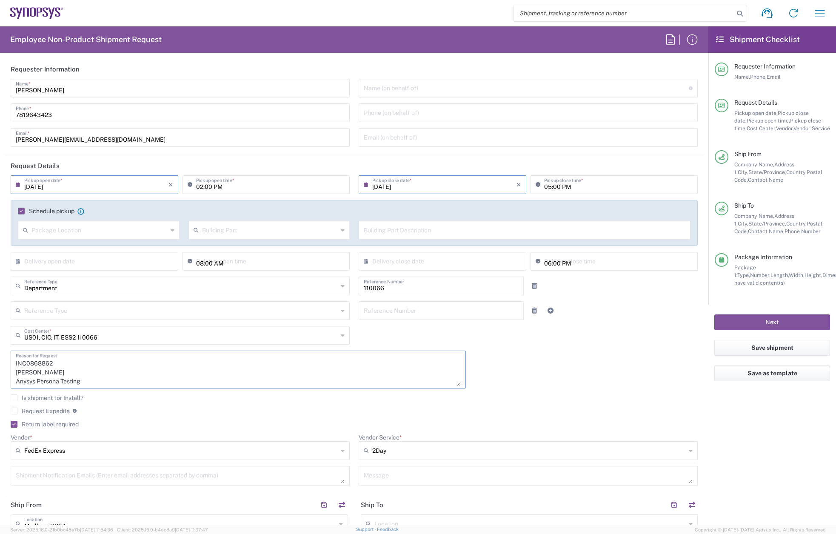
paste textarea "9011"
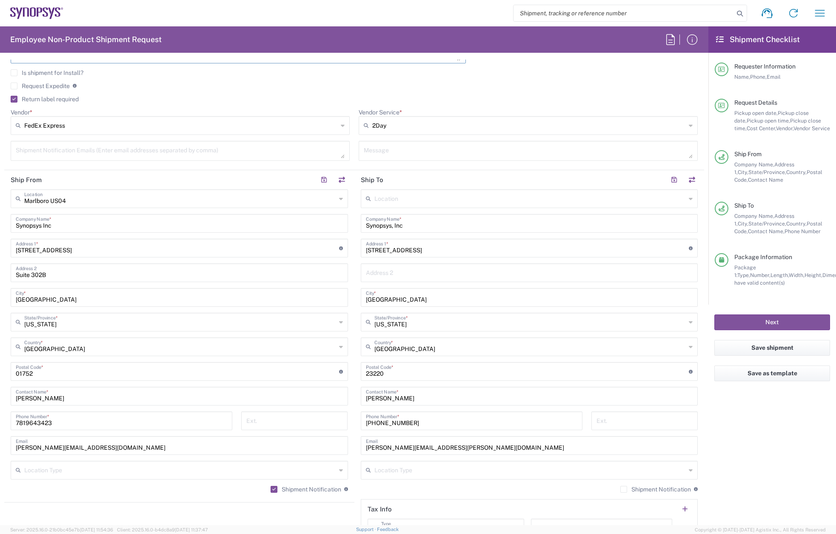
scroll to position [340, 0]
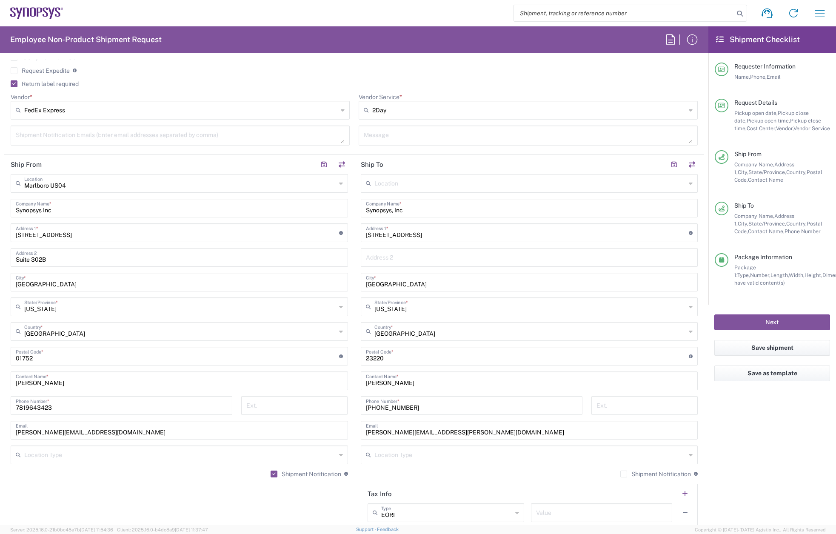
type textarea "INC0869011 [PERSON_NAME] Anysys Persona Testing"
drag, startPoint x: 406, startPoint y: 380, endPoint x: 362, endPoint y: 396, distance: 47.1
click at [324, 380] on div "Ship From [GEOGRAPHIC_DATA] [GEOGRAPHIC_DATA] Location [GEOGRAPHIC_DATA] [GEOGR…" at bounding box center [354, 345] width 700 height 380
paste input "INC0869011"
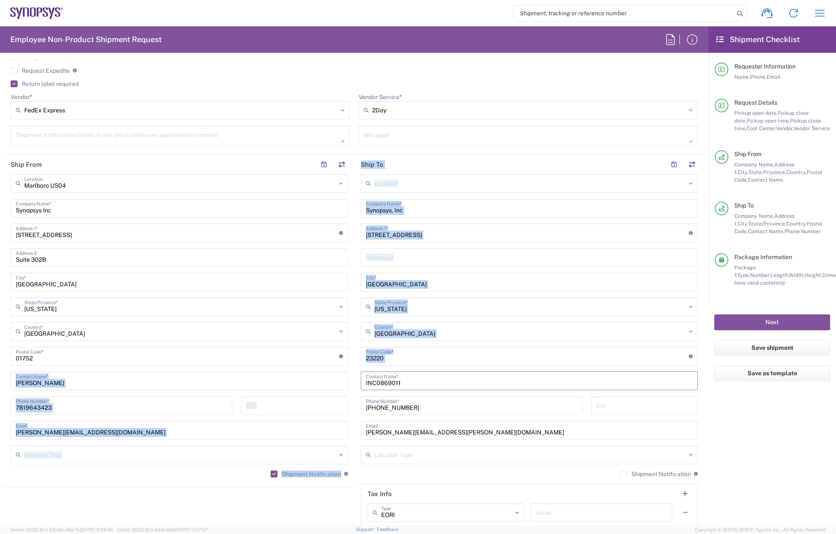
drag, startPoint x: 343, startPoint y: 388, endPoint x: 349, endPoint y: 391, distance: 7.1
click at [343, 388] on div "Ship From [GEOGRAPHIC_DATA] [GEOGRAPHIC_DATA] Location [GEOGRAPHIC_DATA] [GEOGR…" at bounding box center [354, 345] width 700 height 380
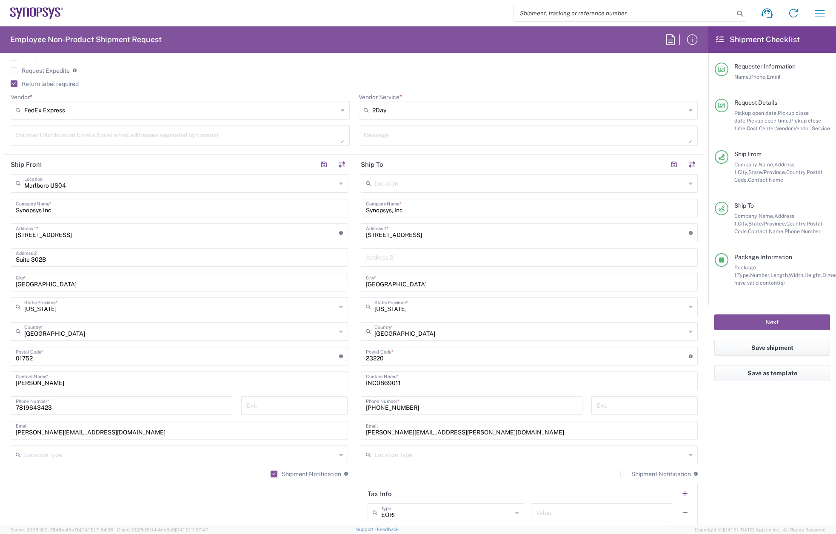
click at [431, 384] on input "INC0869011" at bounding box center [529, 380] width 327 height 15
drag, startPoint x: 397, startPoint y: 385, endPoint x: 356, endPoint y: 385, distance: 41.3
click at [356, 385] on main "Location [GEOGRAPHIC_DATA] DE04 Agrate Brianza IT01 [GEOGRAPHIC_DATA] DE02 [GEO…" at bounding box center [529, 352] width 350 height 357
paste input "[PERSON_NAME]"
type input "[PERSON_NAME]"
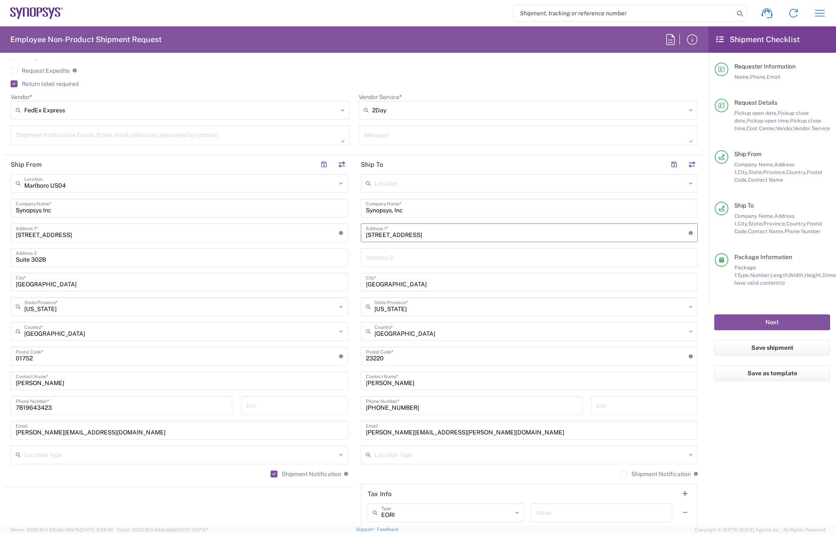
drag, startPoint x: 435, startPoint y: 234, endPoint x: 335, endPoint y: 234, distance: 100.0
click at [335, 234] on div "Ship From [GEOGRAPHIC_DATA] [GEOGRAPHIC_DATA] Location [GEOGRAPHIC_DATA] [GEOGR…" at bounding box center [354, 345] width 700 height 380
paste input "[STREET_ADDRESS][PERSON_NAME]"
type input "[STREET_ADDRESS][PERSON_NAME]"
drag, startPoint x: 354, startPoint y: 278, endPoint x: 325, endPoint y: 277, distance: 29.0
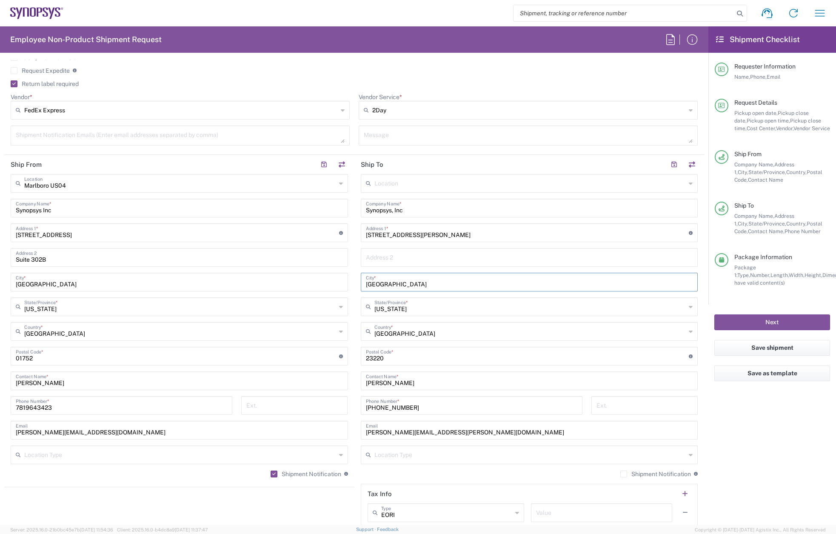
click at [323, 278] on div "Ship From [GEOGRAPHIC_DATA] [GEOGRAPHIC_DATA] Location [GEOGRAPHIC_DATA] [GEOGR…" at bounding box center [354, 345] width 700 height 380
drag, startPoint x: 401, startPoint y: 283, endPoint x: 330, endPoint y: 283, distance: 71.1
click at [330, 283] on div "Ship From [GEOGRAPHIC_DATA] [GEOGRAPHIC_DATA] Location [GEOGRAPHIC_DATA] [GEOGR…" at bounding box center [354, 345] width 700 height 380
paste input "[GEOGRAPHIC_DATA]"
type input "[GEOGRAPHIC_DATA]"
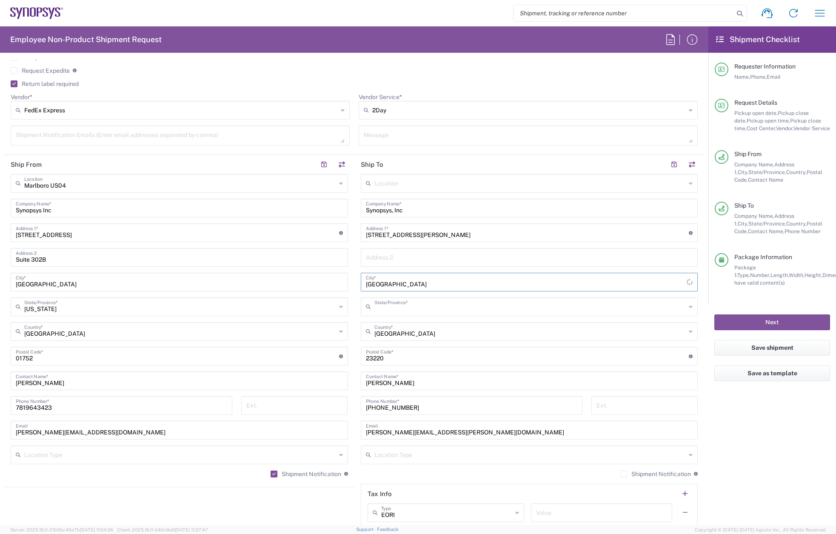
drag, startPoint x: 397, startPoint y: 307, endPoint x: 388, endPoint y: 309, distance: 9.6
click at [397, 307] on input "text" at bounding box center [530, 306] width 312 height 15
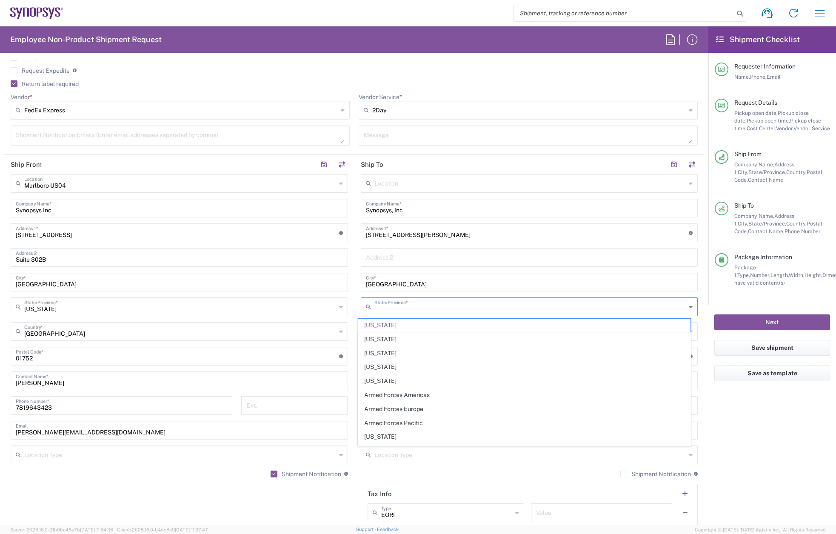
click at [385, 309] on input "text" at bounding box center [530, 306] width 312 height 15
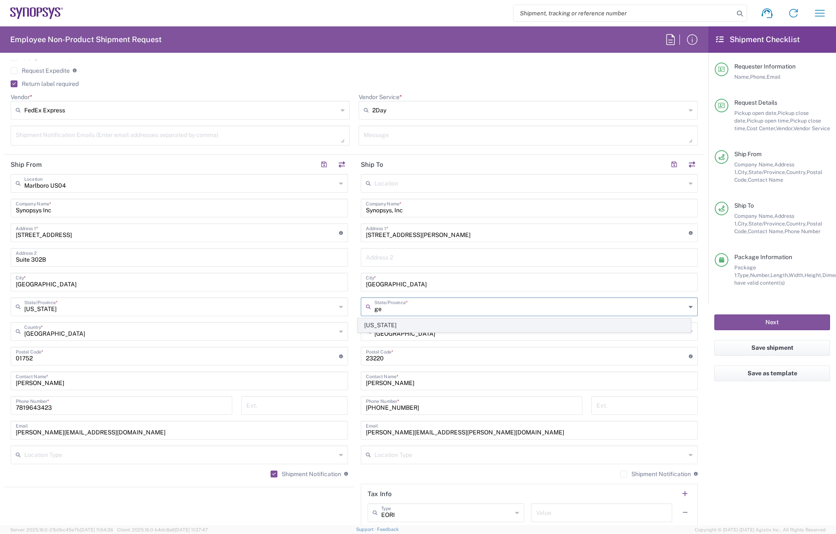
click at [385, 323] on span "[US_STATE]" at bounding box center [524, 325] width 332 height 13
type input "[US_STATE]"
drag, startPoint x: 349, startPoint y: 361, endPoint x: 326, endPoint y: 362, distance: 23.0
click at [329, 361] on div "Ship From [GEOGRAPHIC_DATA] [GEOGRAPHIC_DATA] Location [GEOGRAPHIC_DATA] [GEOGR…" at bounding box center [354, 345] width 700 height 380
paste input "30080"
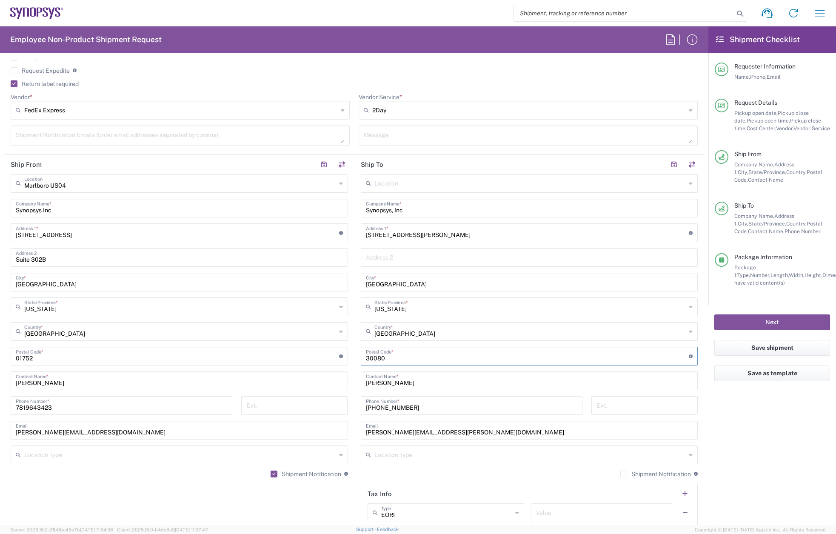
type input "30080"
drag, startPoint x: 413, startPoint y: 404, endPoint x: 344, endPoint y: 412, distance: 69.8
click at [331, 410] on div "Ship From [GEOGRAPHIC_DATA] [GEOGRAPHIC_DATA] Location [GEOGRAPHIC_DATA] [GEOGR…" at bounding box center [354, 345] width 700 height 380
paste input "[PHONE_NUMBER]"
type input "[PHONE_NUMBER]"
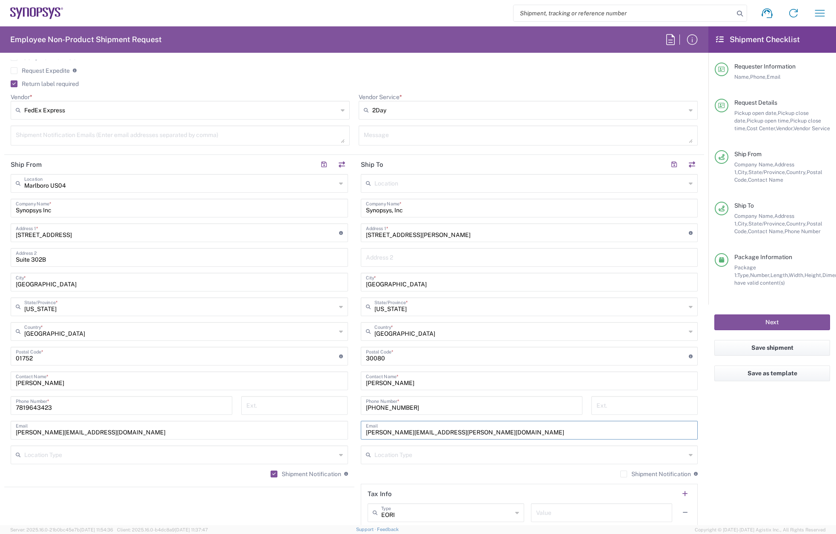
drag, startPoint x: 398, startPoint y: 431, endPoint x: 334, endPoint y: 425, distance: 63.7
click at [333, 425] on div "Ship From [GEOGRAPHIC_DATA] [GEOGRAPHIC_DATA] Location [GEOGRAPHIC_DATA] [GEOGR…" at bounding box center [354, 345] width 700 height 380
paste input "[PERSON_NAME].[PERSON_NAME]"
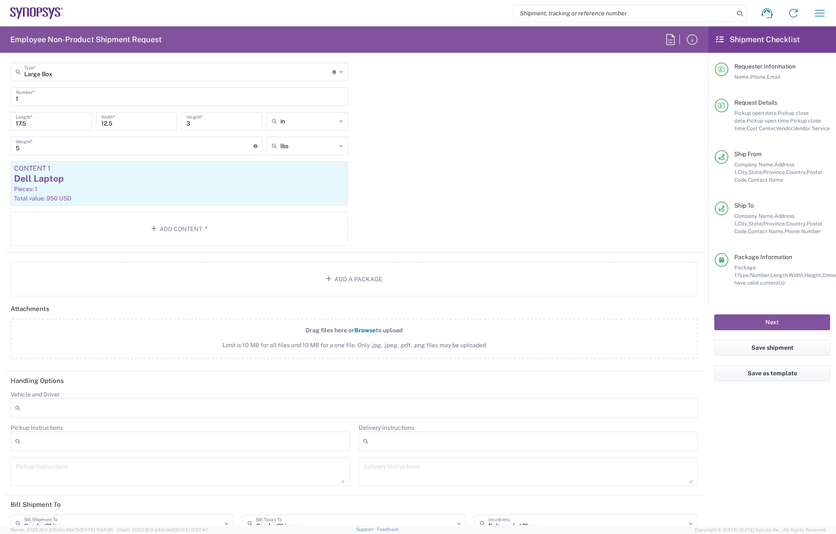
scroll to position [948, 0]
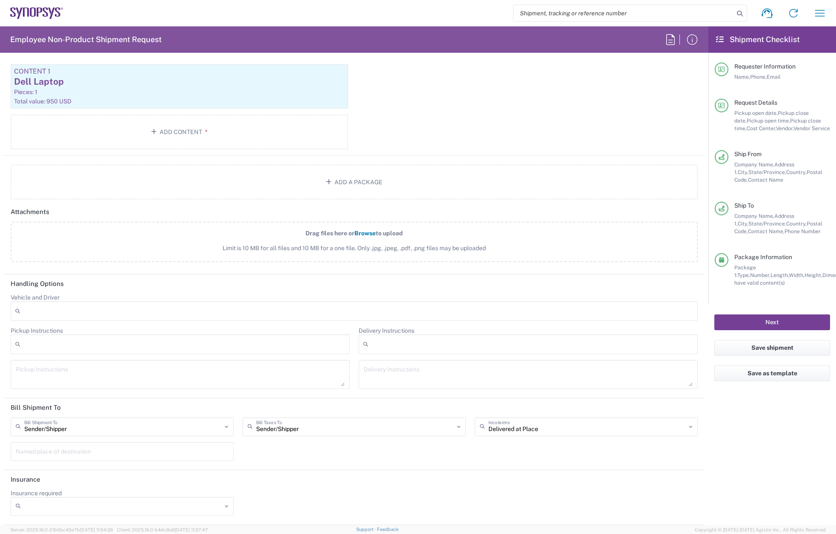
type input "[PERSON_NAME][EMAIL_ADDRESS][PERSON_NAME][DOMAIN_NAME]"
click at [787, 319] on button "Next" at bounding box center [772, 322] width 116 height 16
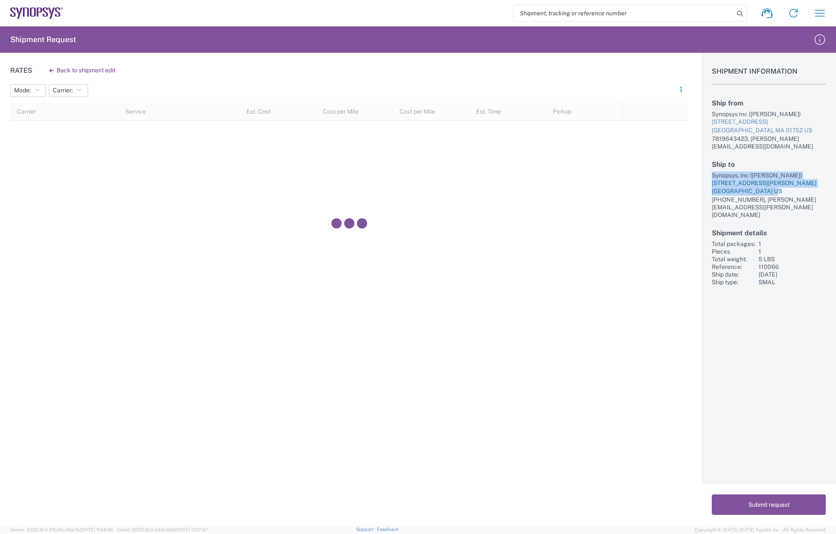
drag, startPoint x: 711, startPoint y: 165, endPoint x: 784, endPoint y: 187, distance: 75.9
click at [784, 187] on div "Shipment Information Ship from Synopsys Inc ([PERSON_NAME]) [STREET_ADDRESS] US…" at bounding box center [769, 169] width 134 height 233
copy div "Synopsys, Inc ([PERSON_NAME]) [STREET_ADDRESS][PERSON_NAME]"
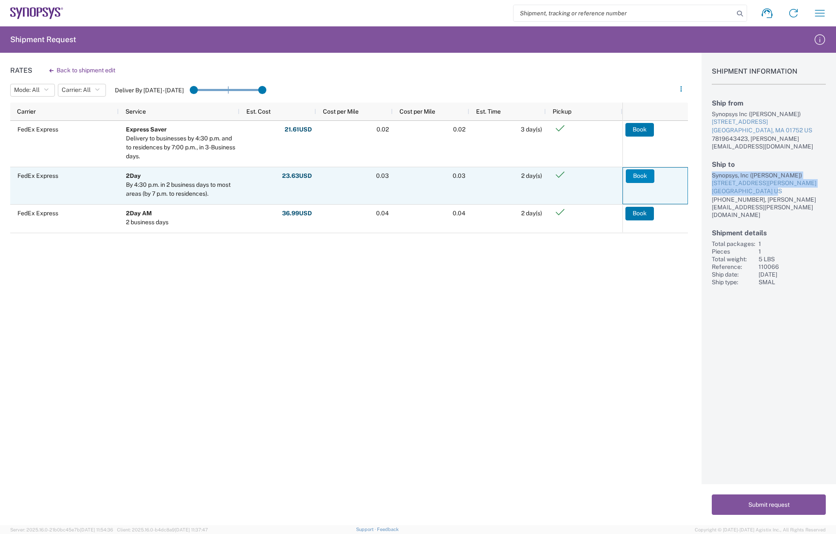
click at [645, 172] on button "Book" at bounding box center [640, 176] width 29 height 14
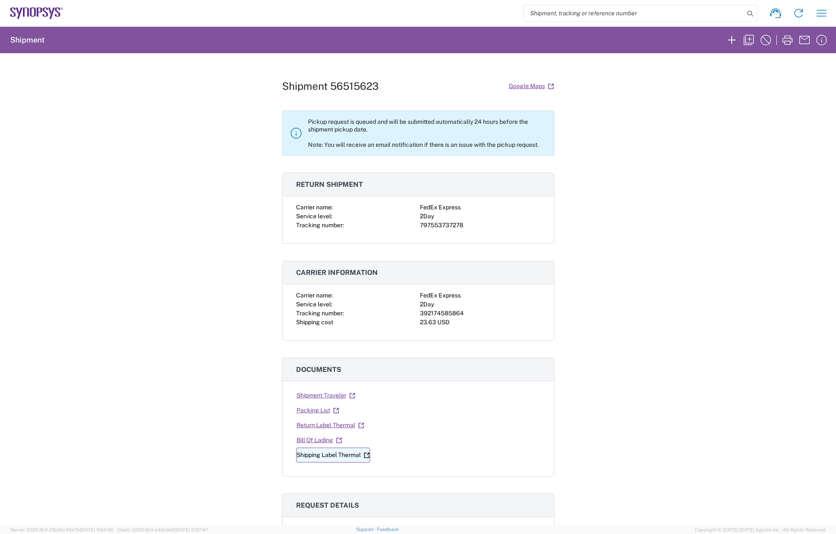
click at [335, 456] on link "Shipping Label Thermal" at bounding box center [333, 455] width 74 height 15
click at [324, 422] on link "Return Label Thermal" at bounding box center [330, 425] width 69 height 15
click at [747, 41] on icon "button" at bounding box center [749, 40] width 14 height 14
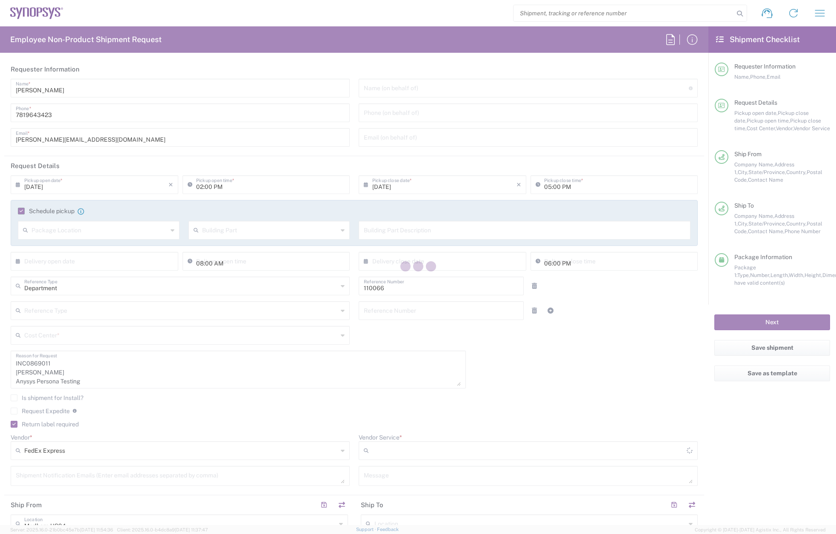
type input "US01, CIO, IT, ESS2 110066"
type input "2Day"
type input "[US_STATE]"
type input "Large Box"
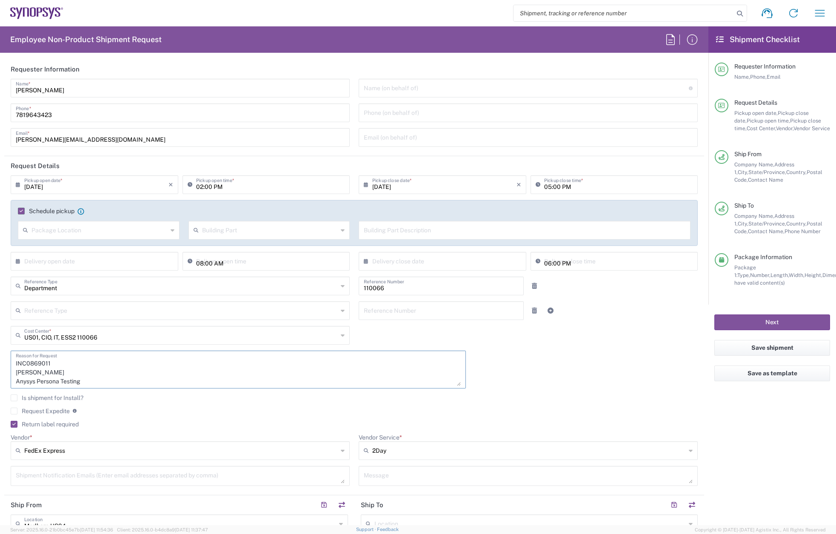
drag, startPoint x: 54, startPoint y: 375, endPoint x: 9, endPoint y: 373, distance: 45.2
click at [9, 373] on div "INC0869011 [PERSON_NAME] Anysys Persona Testing Reason for Request" at bounding box center [238, 373] width 464 height 44
paste textarea "[PERSON_NAME]"
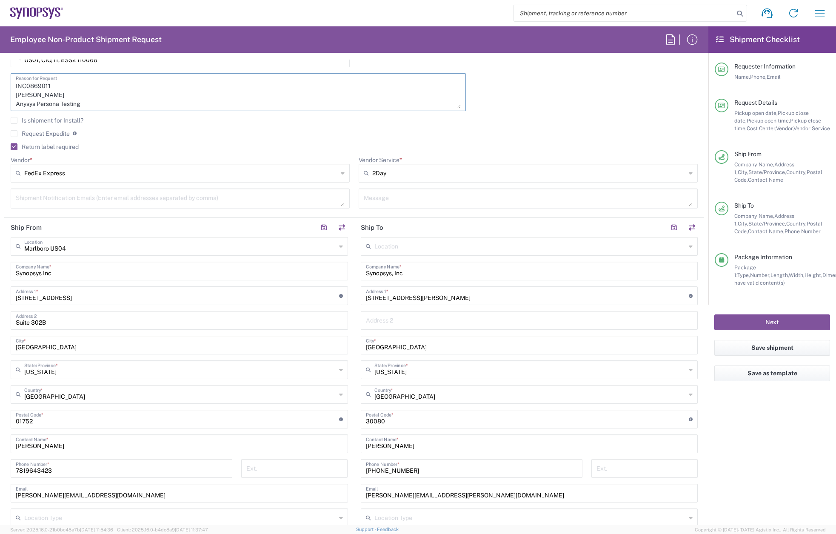
scroll to position [298, 0]
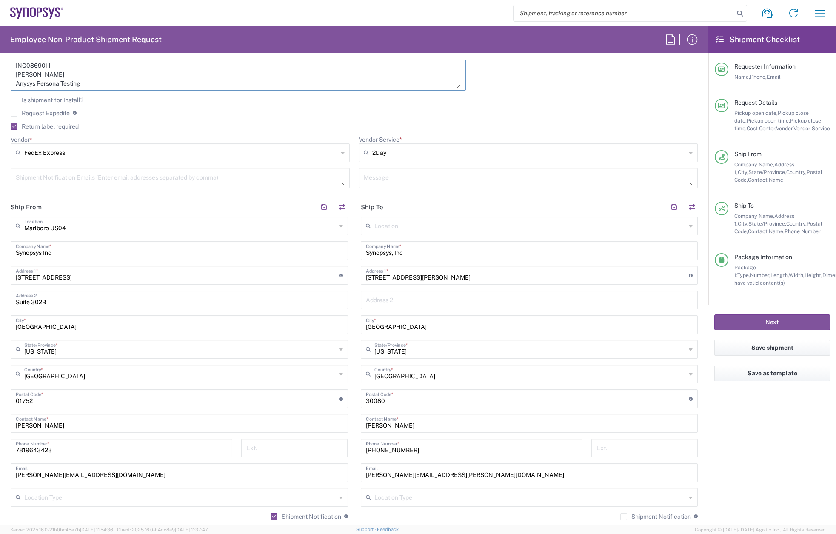
type textarea "INC0869011 [PERSON_NAME] Anysys Persona Testing"
drag, startPoint x: 404, startPoint y: 428, endPoint x: 340, endPoint y: 426, distance: 64.3
click at [340, 426] on div "Ship From [GEOGRAPHIC_DATA] [GEOGRAPHIC_DATA] Location [GEOGRAPHIC_DATA] [GEOGR…" at bounding box center [354, 387] width 700 height 380
paste input "[PERSON_NAME]"
type input "[PERSON_NAME]"
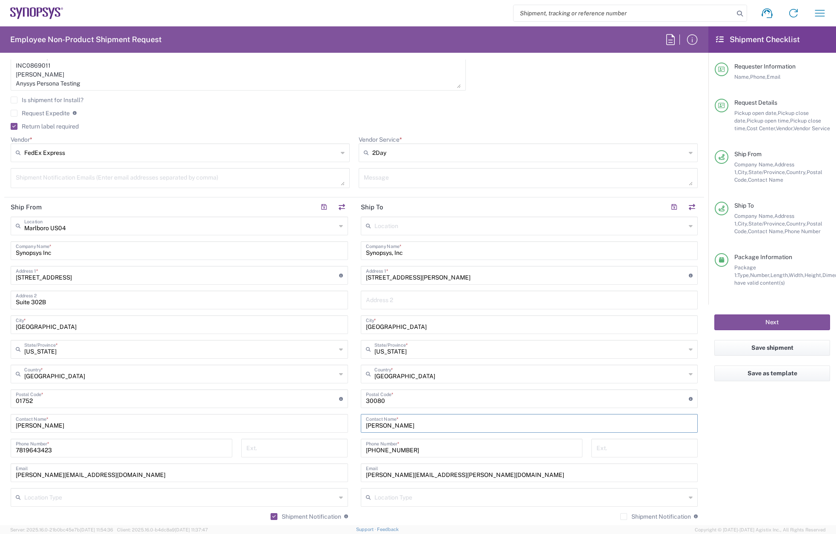
scroll to position [255, 0]
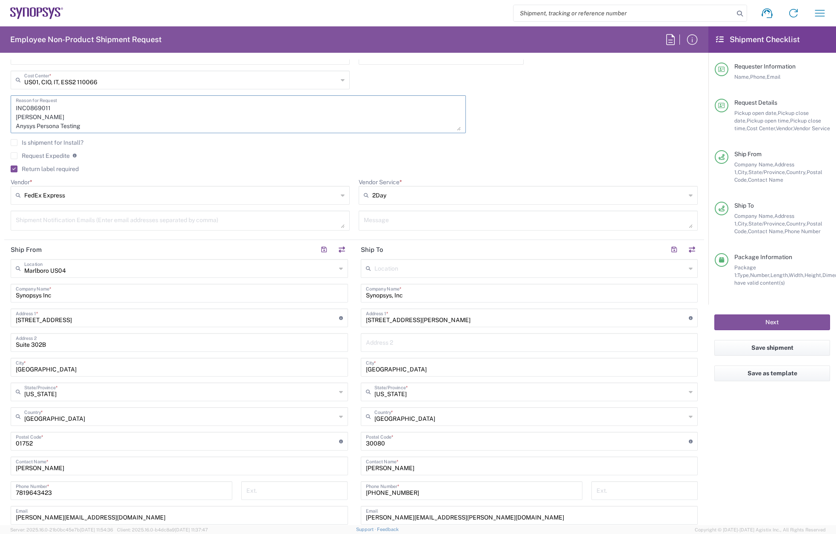
drag, startPoint x: 45, startPoint y: 108, endPoint x: 11, endPoint y: 106, distance: 33.7
click at [11, 106] on div "INC0869011 [PERSON_NAME] Anysys Persona Testing Reason for Request" at bounding box center [238, 114] width 455 height 38
paste textarea "8919"
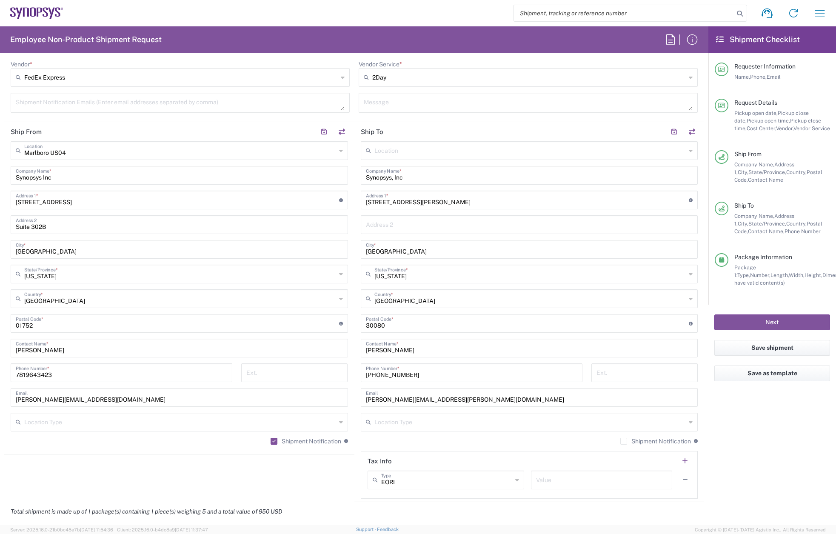
scroll to position [383, 0]
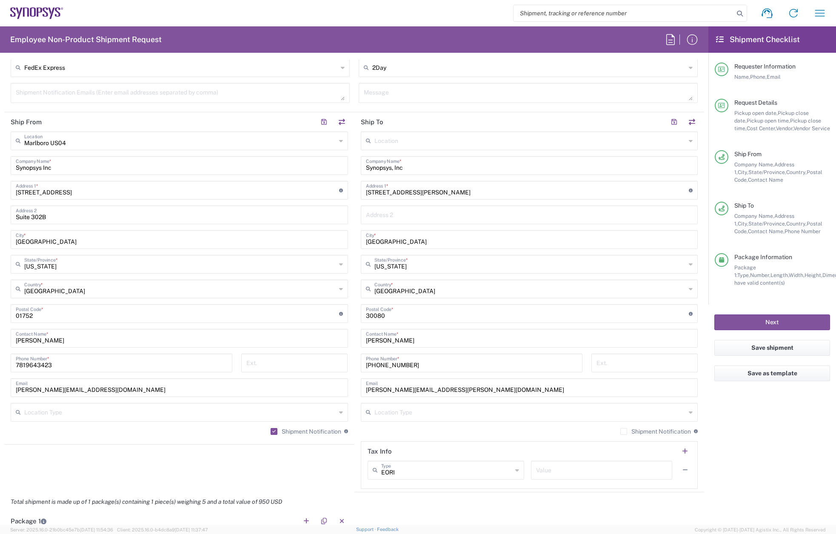
type textarea "INC0868919 [PERSON_NAME] Anysys Persona Testing"
drag, startPoint x: 429, startPoint y: 194, endPoint x: 365, endPoint y: 190, distance: 63.9
click at [366, 190] on input "[STREET_ADDRESS][PERSON_NAME]" at bounding box center [527, 189] width 323 height 15
paste input "[STREET_ADDRESS]"
type input "2"
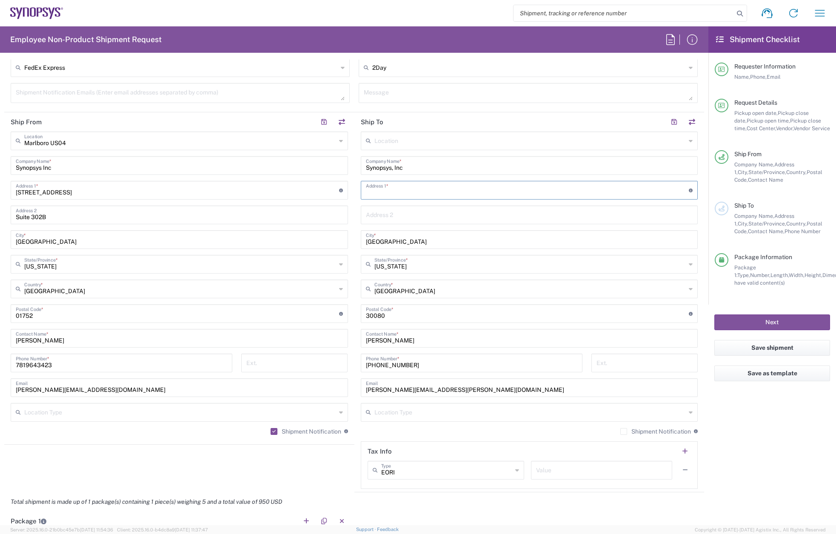
paste input "[STREET_ADDRESS]"
type input "[STREET_ADDRESS]"
drag, startPoint x: 397, startPoint y: 245, endPoint x: 357, endPoint y: 243, distance: 39.6
click at [361, 243] on div "[GEOGRAPHIC_DATA] *" at bounding box center [529, 239] width 337 height 19
paste input "Oakdale"
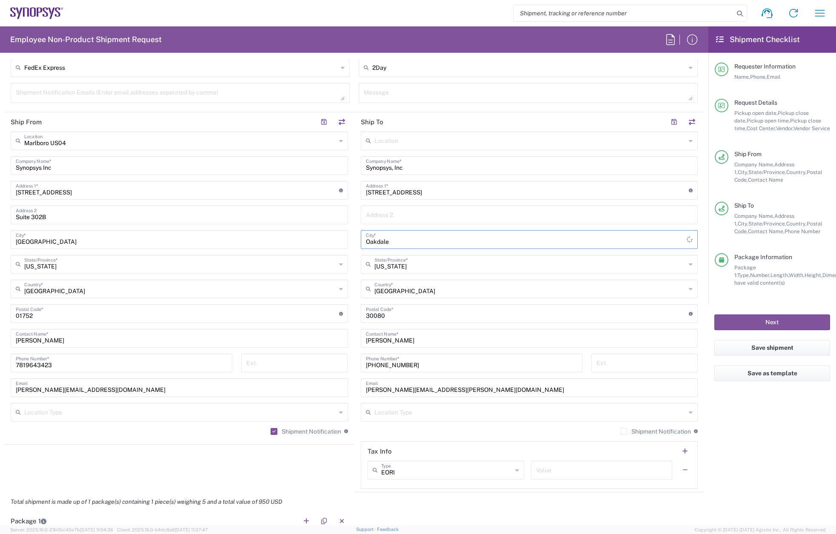
type input "Oakdale"
drag, startPoint x: 408, startPoint y: 270, endPoint x: 397, endPoint y: 268, distance: 10.3
click at [408, 270] on input "text" at bounding box center [530, 263] width 312 height 15
click at [398, 300] on span "[US_STATE]" at bounding box center [524, 296] width 332 height 13
type input "[US_STATE]"
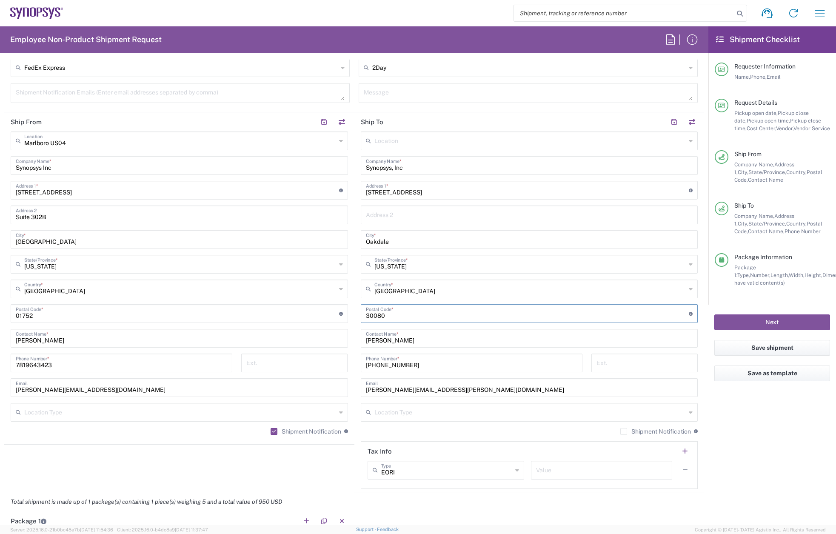
drag, startPoint x: 367, startPoint y: 316, endPoint x: 358, endPoint y: 317, distance: 8.6
click at [346, 313] on div "Ship From [GEOGRAPHIC_DATA] [GEOGRAPHIC_DATA] Location [GEOGRAPHIC_DATA] [GEOGR…" at bounding box center [354, 302] width 700 height 380
paste input "15071"
type input "15071"
drag, startPoint x: 409, startPoint y: 362, endPoint x: 325, endPoint y: 363, distance: 83.8
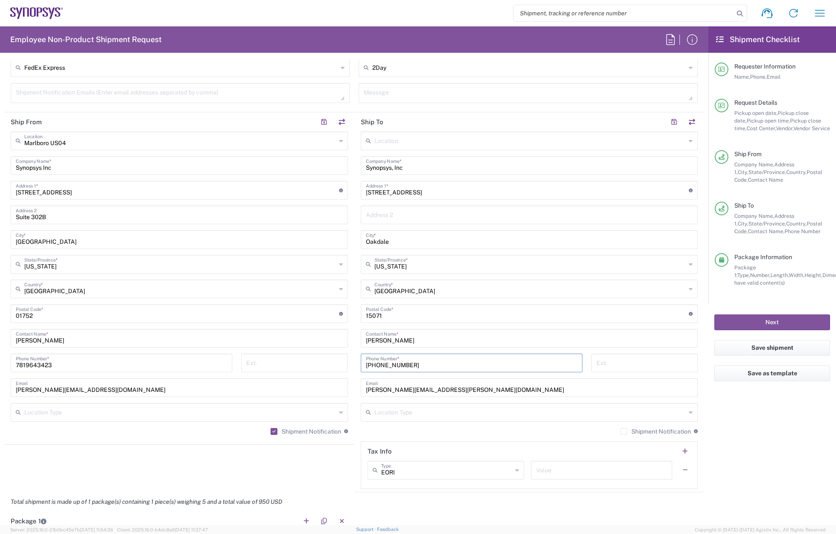
click at [325, 363] on div "Ship From [GEOGRAPHIC_DATA] [GEOGRAPHIC_DATA] Location [GEOGRAPHIC_DATA] [GEOGR…" at bounding box center [354, 302] width 700 height 380
paste input "[PHONE_NUMBER]"
type input "[PHONE_NUMBER]"
drag, startPoint x: 455, startPoint y: 388, endPoint x: 348, endPoint y: 391, distance: 106.8
click at [348, 391] on div "Ship From [GEOGRAPHIC_DATA] [GEOGRAPHIC_DATA] Location [GEOGRAPHIC_DATA] [GEOGR…" at bounding box center [354, 302] width 700 height 380
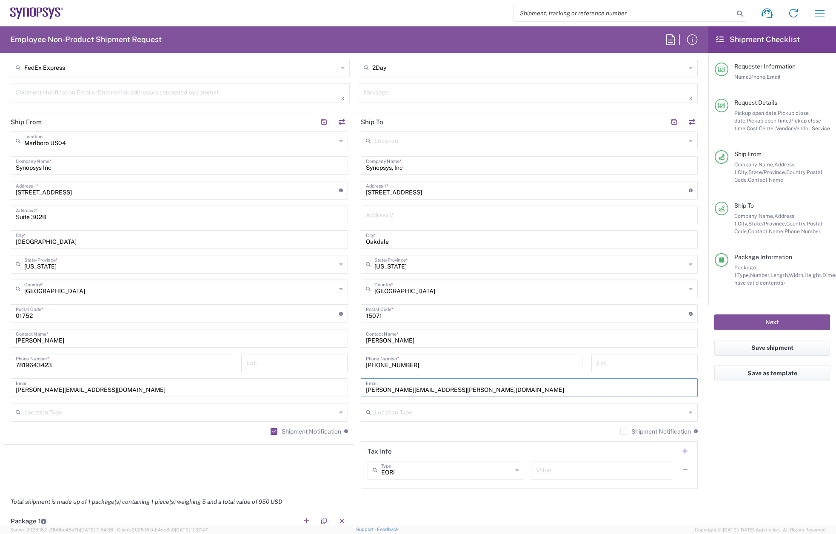
paste input "[PERSON_NAME].toner"
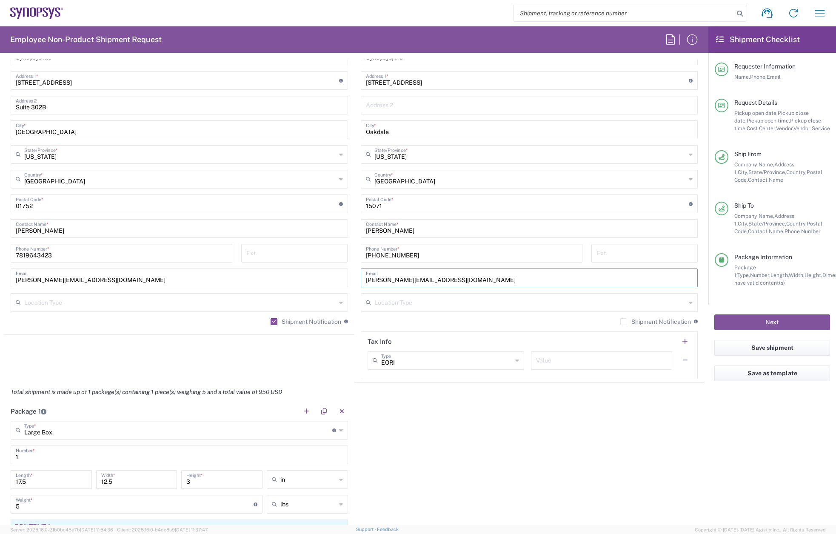
scroll to position [596, 0]
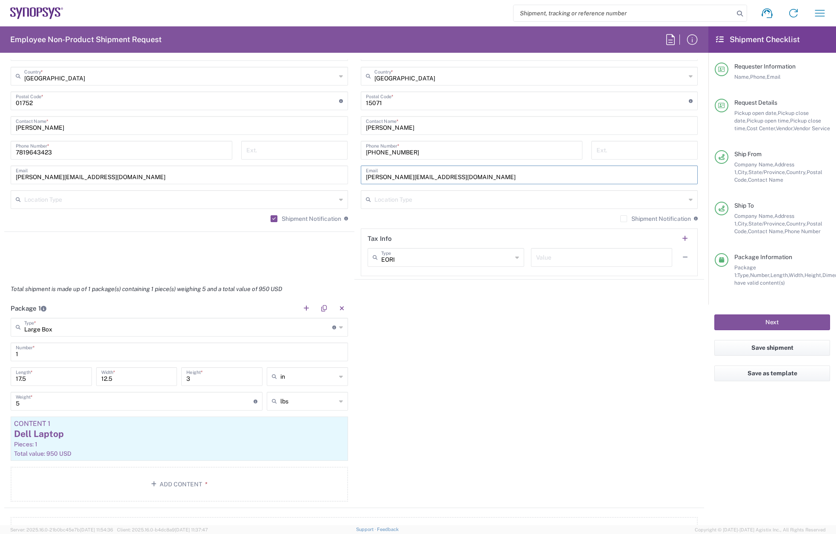
type input "[PERSON_NAME][EMAIL_ADDRESS][DOMAIN_NAME]"
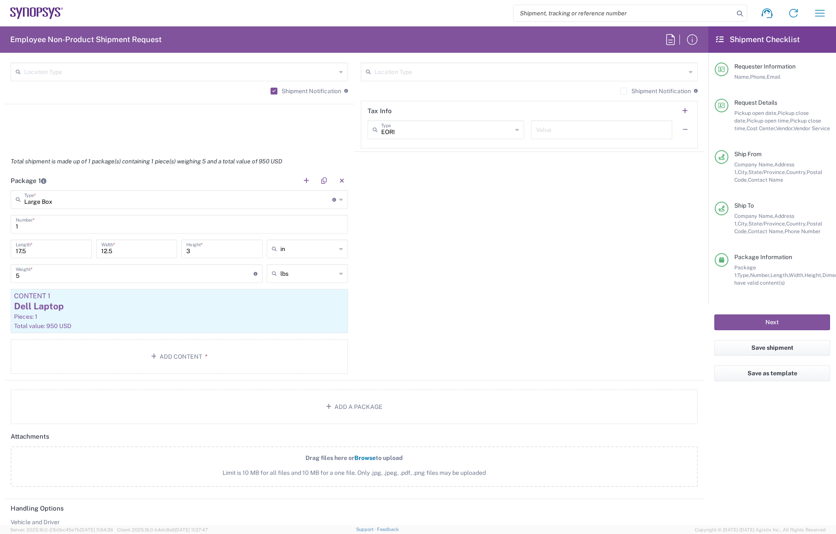
click at [514, 306] on div "Package 1 Large Box Type * Material used to package goods Large Box Bale(s) Bas…" at bounding box center [354, 275] width 700 height 209
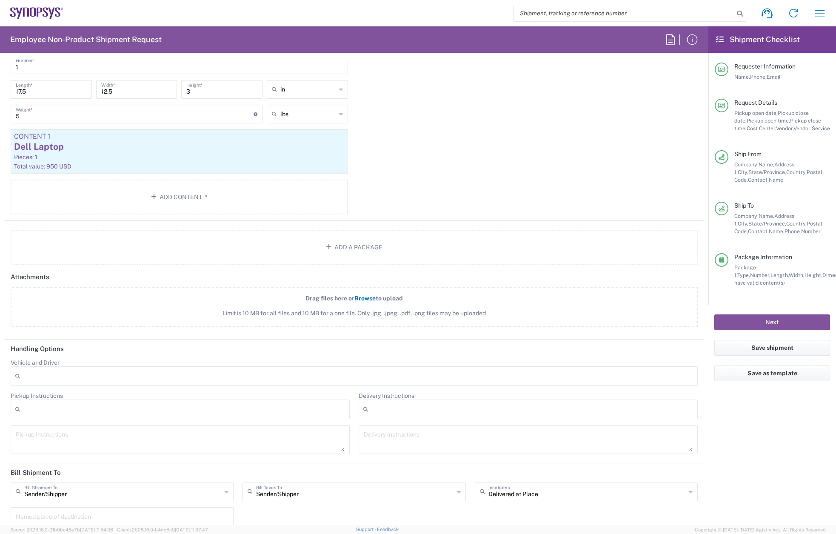
scroll to position [894, 0]
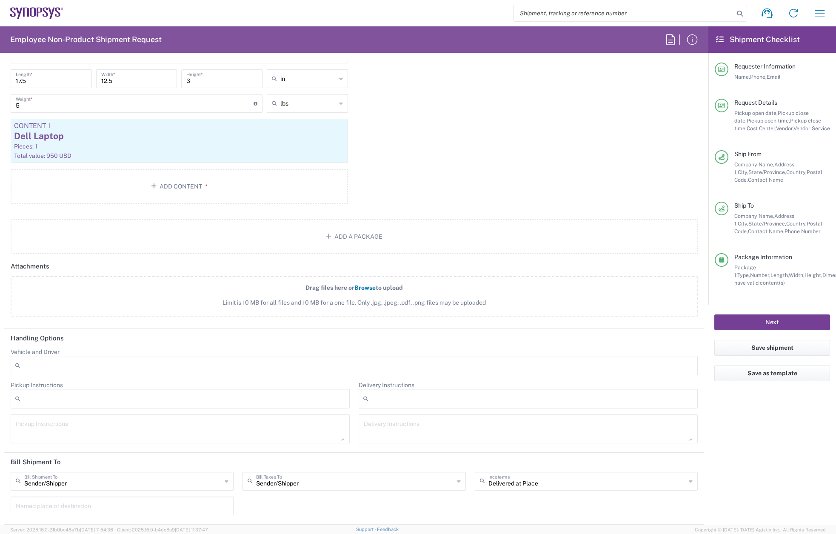
click at [788, 324] on button "Next" at bounding box center [772, 322] width 116 height 16
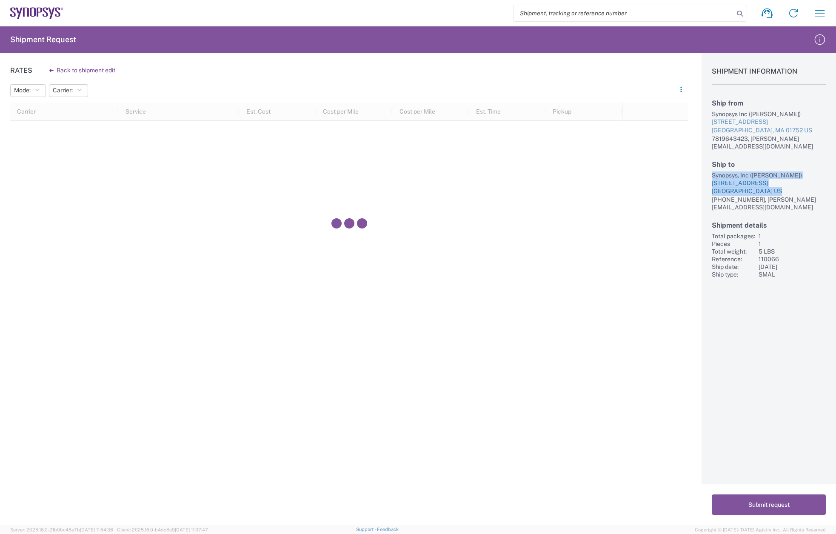
drag, startPoint x: 712, startPoint y: 165, endPoint x: 774, endPoint y: 182, distance: 64.8
click at [774, 182] on div "Ship to Synopsys, Inc ([PERSON_NAME]) [STREET_ADDRESS][PERSON_NAME] [PHONE_NUMB…" at bounding box center [769, 185] width 114 height 51
copy div "Synopsys, Inc ([PERSON_NAME]) [STREET_ADDRESS][PERSON_NAME]"
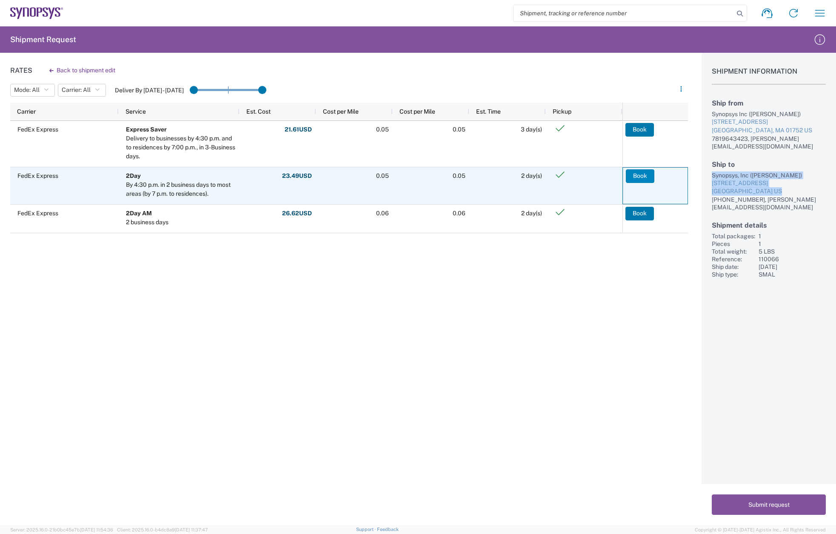
click at [645, 175] on button "Book" at bounding box center [640, 176] width 29 height 14
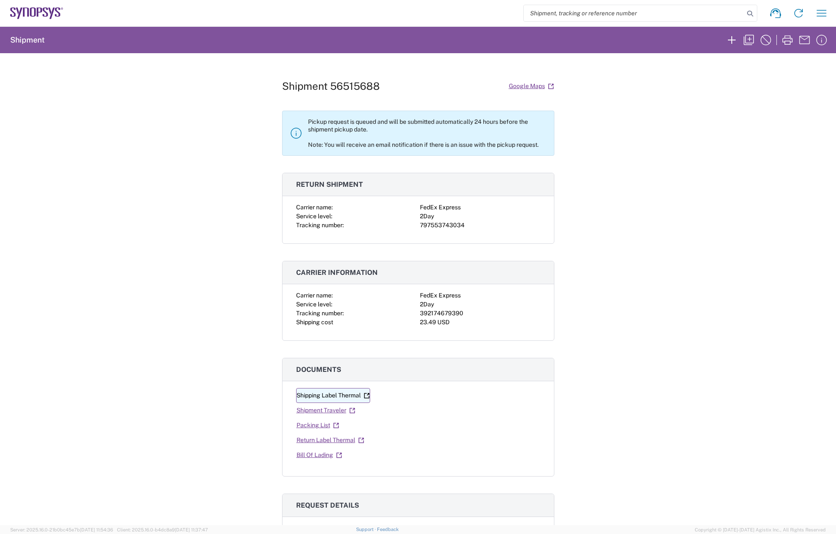
click at [338, 394] on link "Shipping Label Thermal" at bounding box center [333, 395] width 74 height 15
click at [331, 441] on link "Return Label Thermal" at bounding box center [330, 440] width 69 height 15
click at [748, 38] on icon "button" at bounding box center [749, 40] width 14 height 14
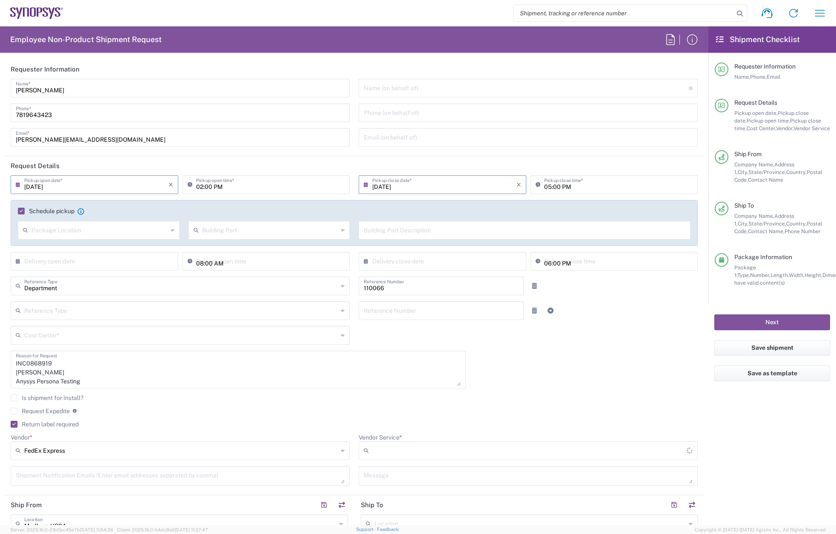
type input "Large Box"
type input "2Day"
type input "US01, CIO, IT, ESS2 110066"
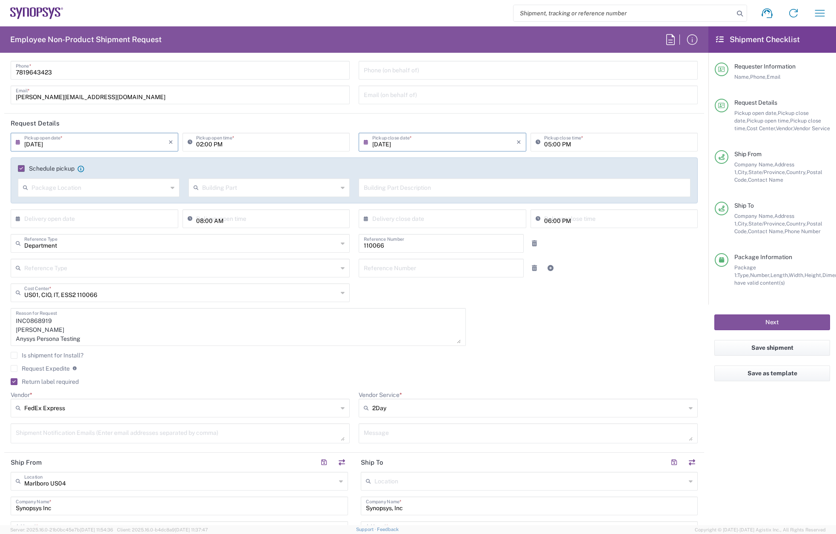
scroll to position [85, 0]
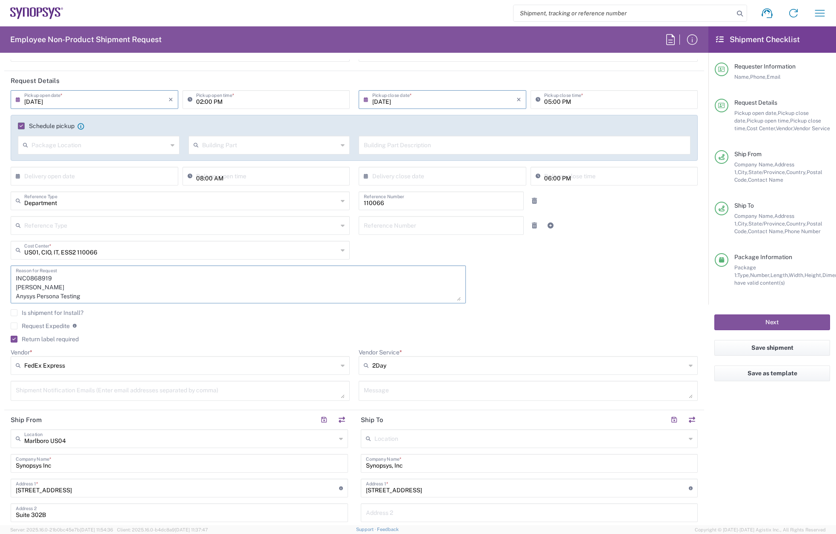
drag, startPoint x: 56, startPoint y: 278, endPoint x: 4, endPoint y: 276, distance: 51.5
click at [4, 276] on main "[DATE] × Pickup open date * Cancel Apply 02:00 PM Pickup open time * [DATE] × P…" at bounding box center [354, 248] width 700 height 317
paste textarea "9085"
drag, startPoint x: 27, startPoint y: 287, endPoint x: 11, endPoint y: 287, distance: 15.3
click at [11, 287] on div "INC0869085 [PERSON_NAME] Anysys Persona Testing Reason for Request" at bounding box center [238, 285] width 455 height 38
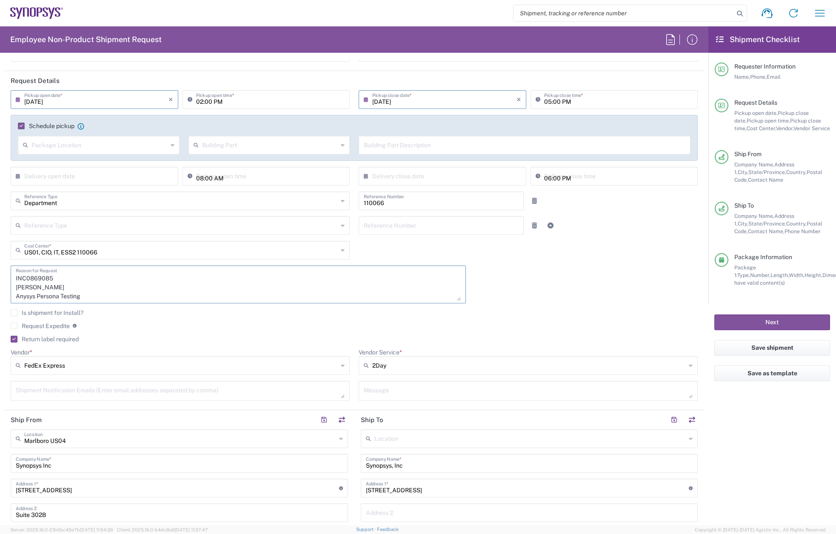
paste textarea "[PERSON_NAME]"
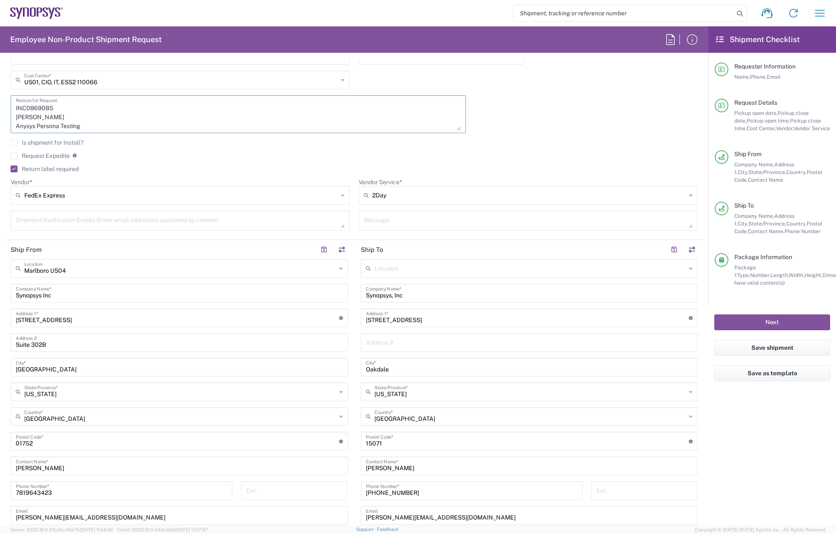
scroll to position [298, 0]
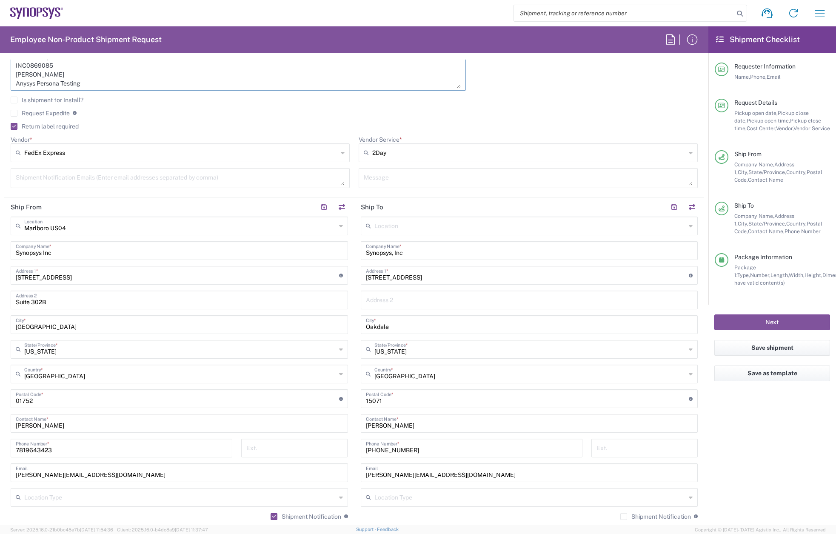
type textarea "INC0869085 [PERSON_NAME] Anysys Persona Testing"
drag, startPoint x: 376, startPoint y: 429, endPoint x: 341, endPoint y: 428, distance: 35.3
click at [342, 428] on div "Ship From [GEOGRAPHIC_DATA] [GEOGRAPHIC_DATA] Location [GEOGRAPHIC_DATA] [GEOGR…" at bounding box center [354, 387] width 700 height 380
paste input "[PERSON_NAME]"
type input "[PERSON_NAME]"
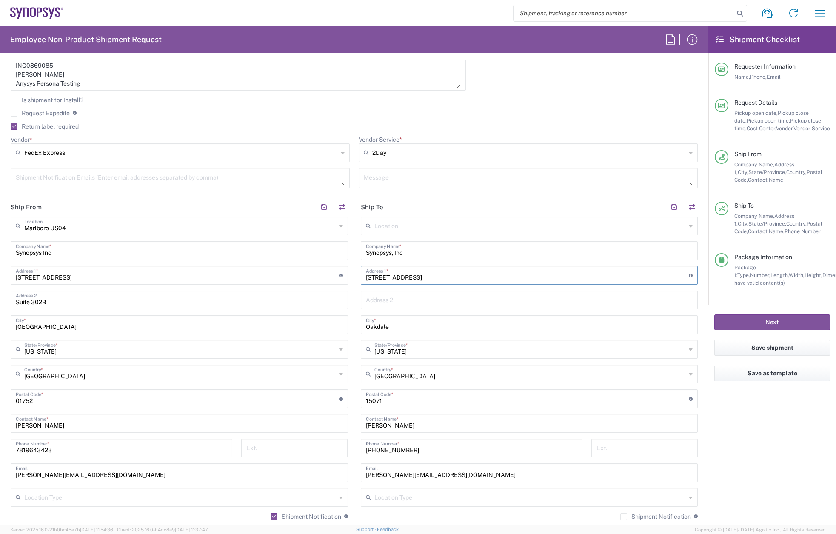
drag, startPoint x: 417, startPoint y: 276, endPoint x: 346, endPoint y: 274, distance: 71.1
click at [346, 274] on div "Ship From [GEOGRAPHIC_DATA] [GEOGRAPHIC_DATA] Location [GEOGRAPHIC_DATA] [GEOGR…" at bounding box center [354, 387] width 700 height 380
paste input "[STREET_ADDRESS]"
type input "[STREET_ADDRESS]"
drag, startPoint x: 399, startPoint y: 325, endPoint x: 356, endPoint y: 326, distance: 43.0
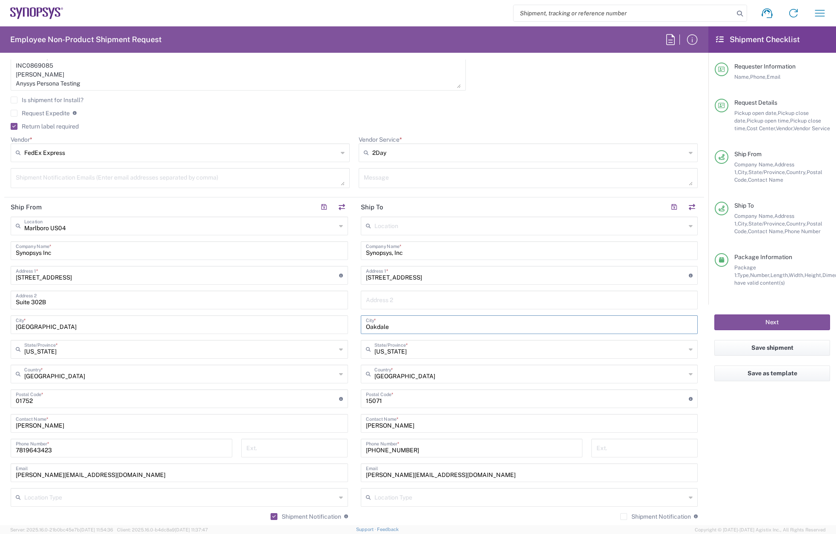
click at [356, 326] on main "Location [GEOGRAPHIC_DATA] DE04 Agrate Brianza IT01 [GEOGRAPHIC_DATA] DE02 [GEO…" at bounding box center [529, 395] width 350 height 357
paste input "[GEOGRAPHIC_DATA]"
type input "[GEOGRAPHIC_DATA]"
click at [405, 348] on input "text" at bounding box center [530, 348] width 312 height 15
type input "pe"
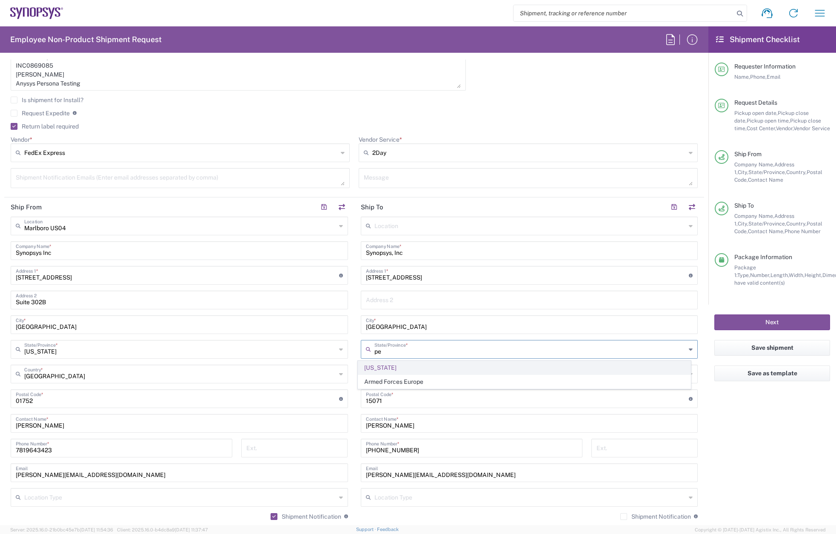
click at [392, 367] on span "[US_STATE]" at bounding box center [524, 367] width 332 height 13
click at [381, 354] on input "text" at bounding box center [530, 348] width 312 height 15
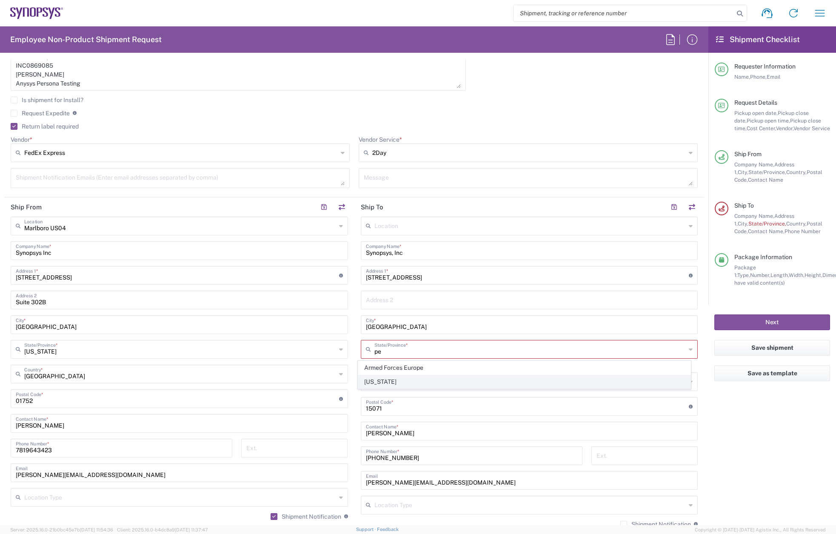
click at [380, 377] on span "[US_STATE]" at bounding box center [524, 381] width 332 height 13
type input "[US_STATE]"
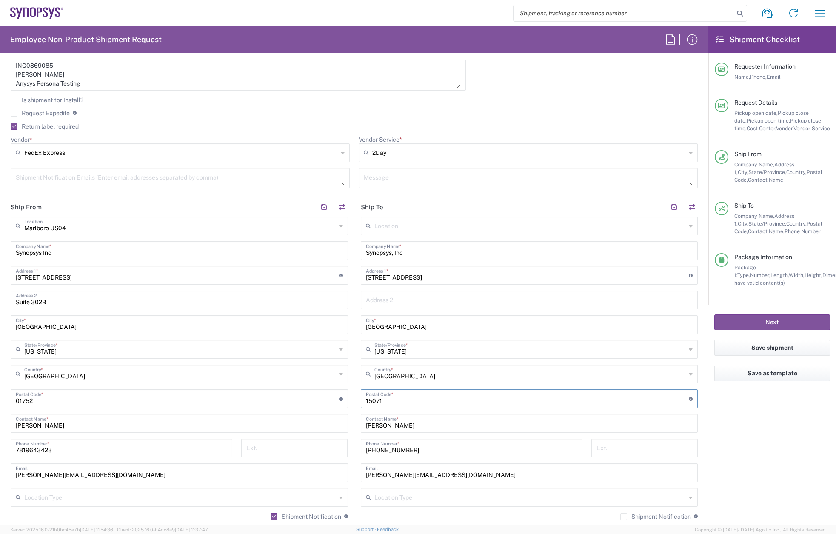
click at [347, 400] on div "Ship From [GEOGRAPHIC_DATA] [GEOGRAPHIC_DATA] Location [GEOGRAPHIC_DATA] [GEOGR…" at bounding box center [354, 387] width 700 height 380
paste input "15228"
type input "15228"
drag, startPoint x: 403, startPoint y: 447, endPoint x: 349, endPoint y: 448, distance: 53.2
click at [354, 447] on main "Location [GEOGRAPHIC_DATA] DE04 Agrate Brianza IT01 [GEOGRAPHIC_DATA] DE02 [GEO…" at bounding box center [529, 395] width 350 height 357
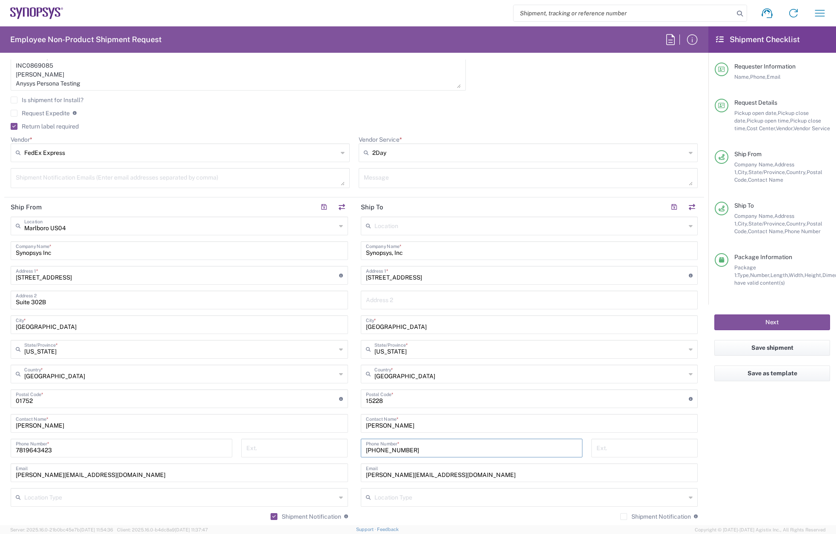
paste input "5275148"
type input "4125275148"
drag, startPoint x: 443, startPoint y: 477, endPoint x: 345, endPoint y: 473, distance: 97.5
click at [345, 473] on div "Ship From [GEOGRAPHIC_DATA] [GEOGRAPHIC_DATA] Location [GEOGRAPHIC_DATA] [GEOGR…" at bounding box center [354, 387] width 700 height 380
paste input "[PERSON_NAME].butt"
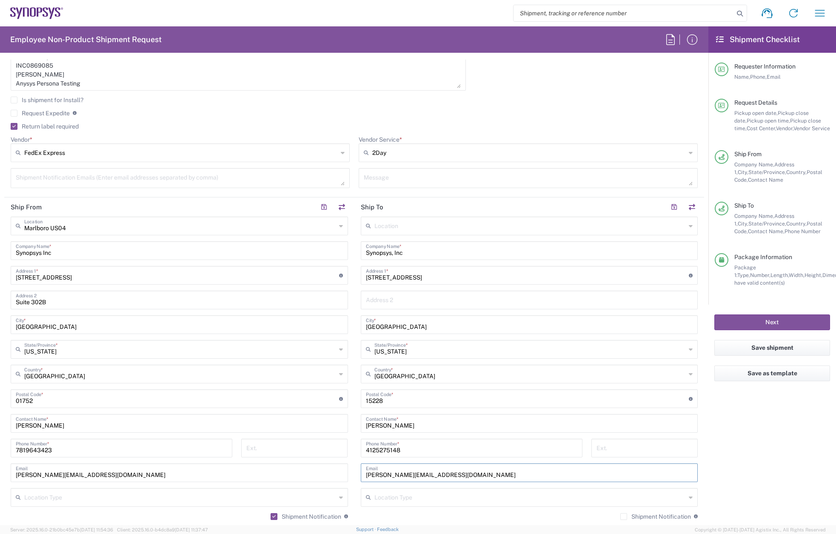
type input "[PERSON_NAME][EMAIL_ADDRESS][DOMAIN_NAME]"
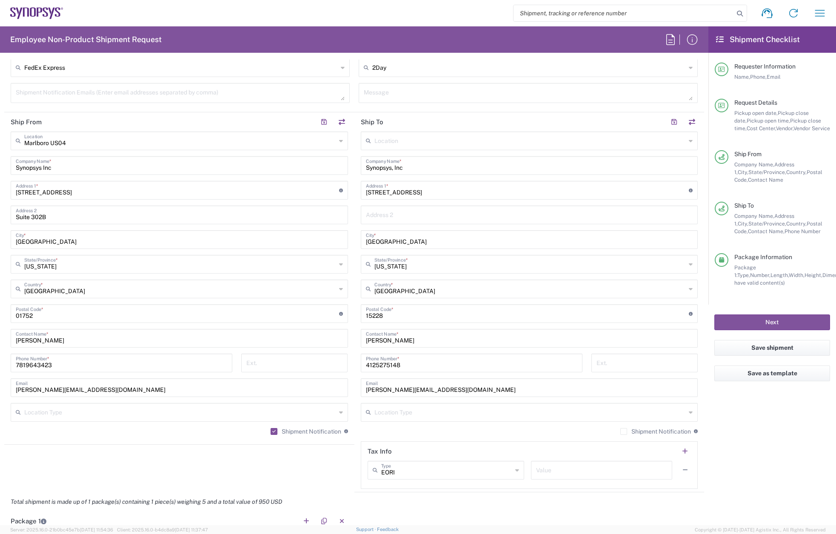
click at [440, 16] on div "Shipment request Shipment tracking Employee non-product shipment request My shi…" at bounding box center [448, 13] width 770 height 20
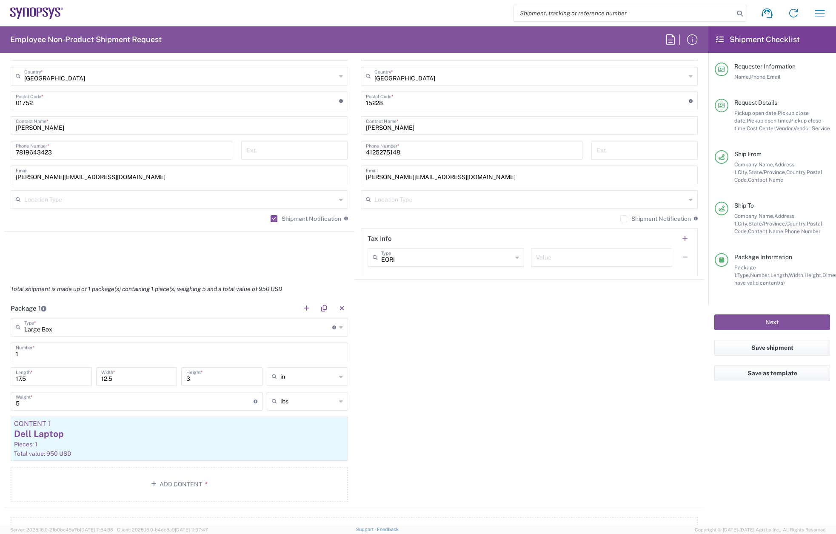
scroll to position [723, 0]
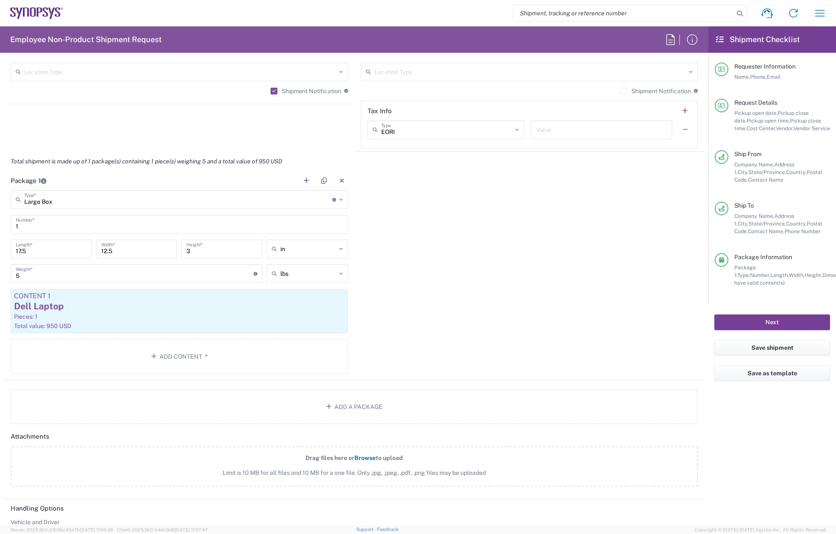
click at [760, 323] on button "Next" at bounding box center [772, 322] width 116 height 16
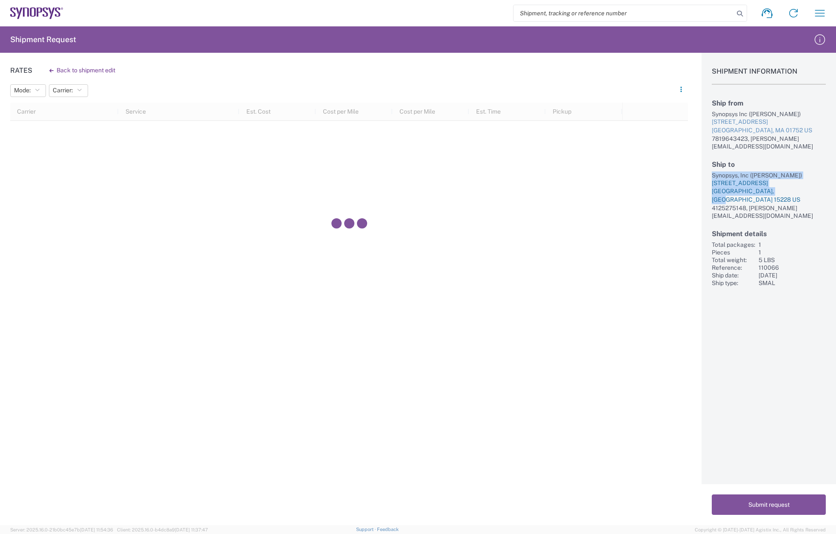
drag, startPoint x: 722, startPoint y: 172, endPoint x: 782, endPoint y: 185, distance: 61.3
click at [782, 185] on div "Ship to Synopsys, Inc ([PERSON_NAME]) [STREET_ADDRESS] 4125275148, [PERSON_NAME…" at bounding box center [769, 189] width 114 height 59
copy div "Synopsys, Inc ([PERSON_NAME]) [STREET_ADDRESS]"
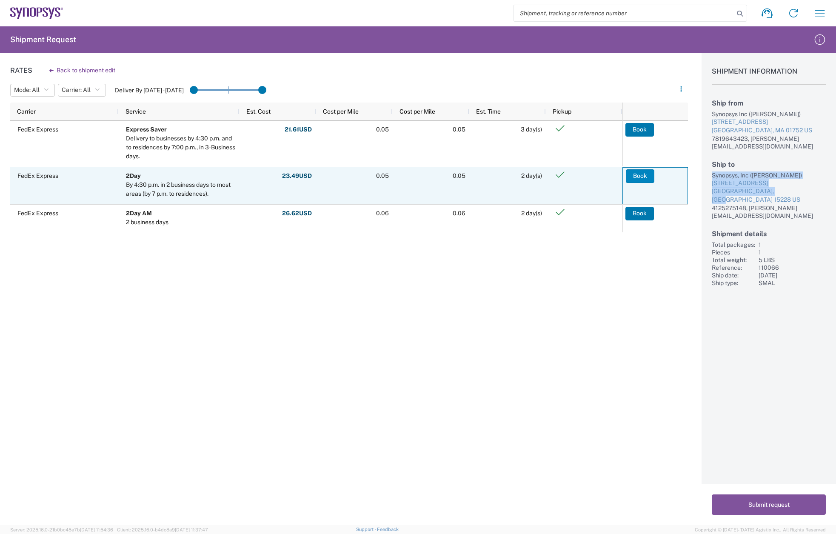
click at [632, 170] on button "Book" at bounding box center [640, 176] width 29 height 14
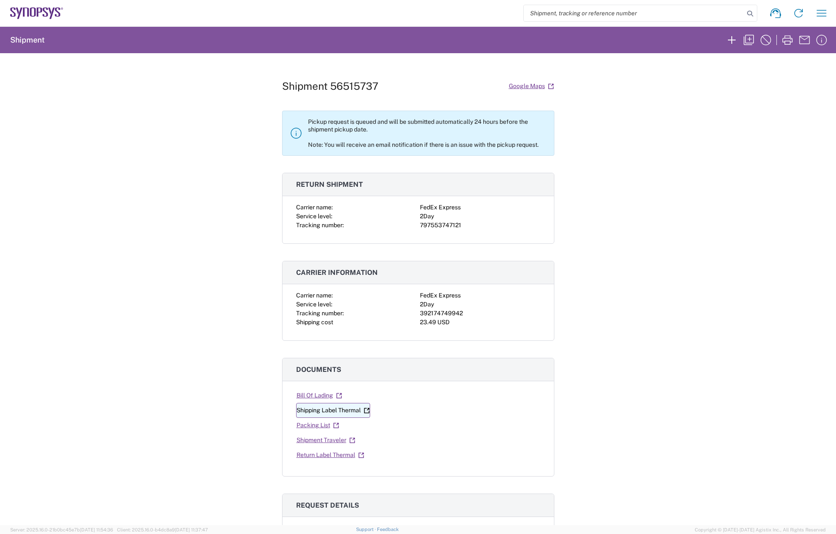
click at [341, 408] on link "Shipping Label Thermal" at bounding box center [333, 410] width 74 height 15
drag, startPoint x: 326, startPoint y: 440, endPoint x: 377, endPoint y: 431, distance: 51.6
click at [377, 431] on div "Bill Of Lading Shipping Label Thermal Packing List Shipment Traveler Return Lab…" at bounding box center [418, 425] width 244 height 74
click at [335, 454] on link "Return Label Thermal" at bounding box center [330, 455] width 69 height 15
click at [744, 38] on icon "button" at bounding box center [749, 40] width 10 height 10
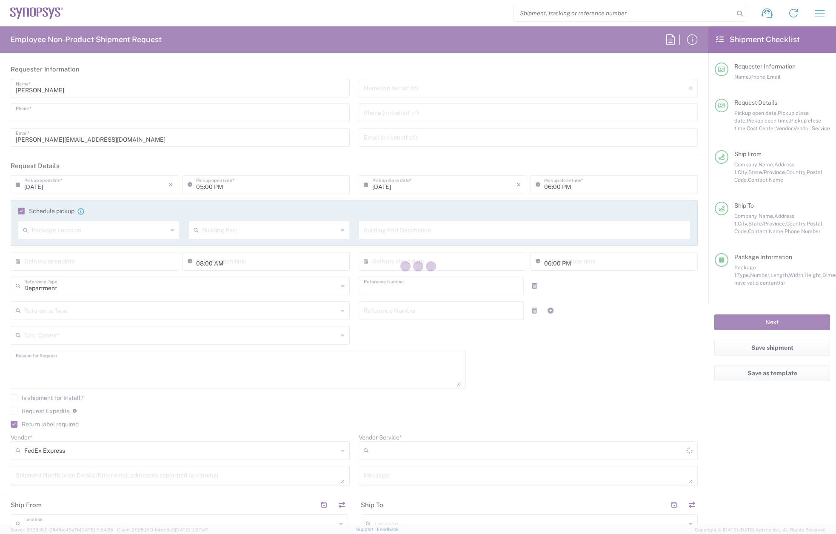
type input "7819643423"
type input "[DATE]"
type input "02:00 PM"
type input "[DATE]"
type input "05:00 PM"
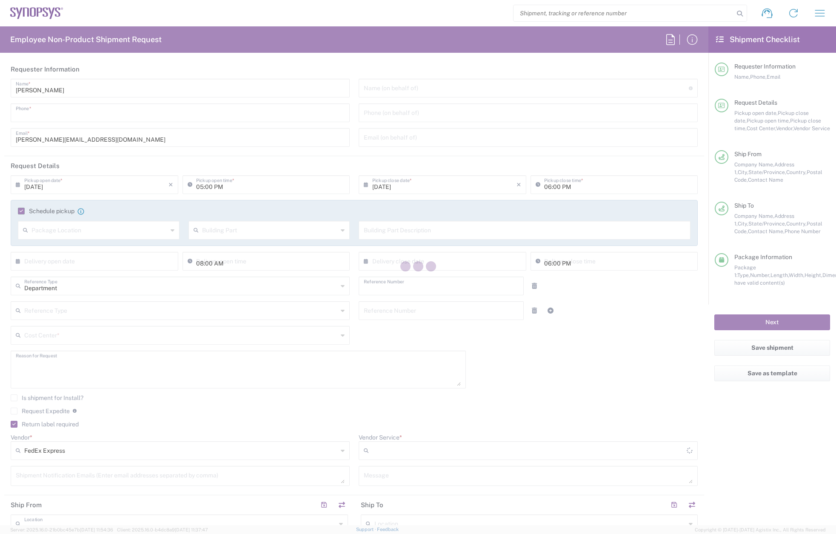
type input "110066"
type textarea "INC0869085 [PERSON_NAME] Anysys Persona Testing"
type input "Marlboro US04"
type input "Synopsys Inc"
type input "[STREET_ADDRESS]"
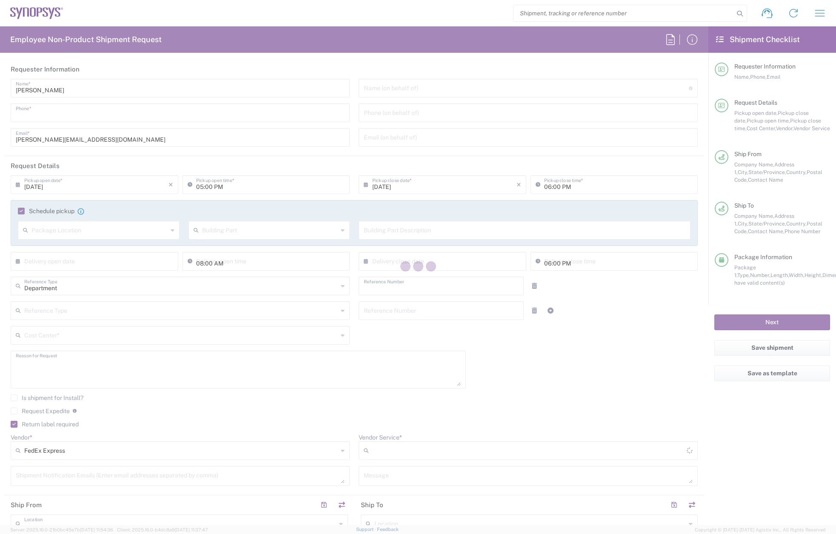
type input "Suite 302B"
type input "[GEOGRAPHIC_DATA]"
type input "[US_STATE]"
type input "01752"
type input "[PERSON_NAME]"
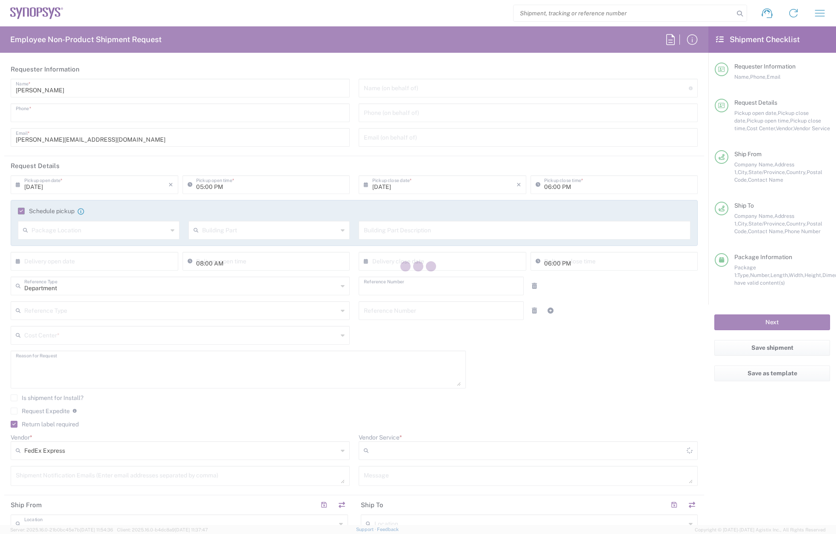
type input "7819643423"
type input "[PERSON_NAME][EMAIL_ADDRESS][DOMAIN_NAME]"
type input "Synopsys, Inc"
type input "[STREET_ADDRESS]"
type input "[GEOGRAPHIC_DATA]"
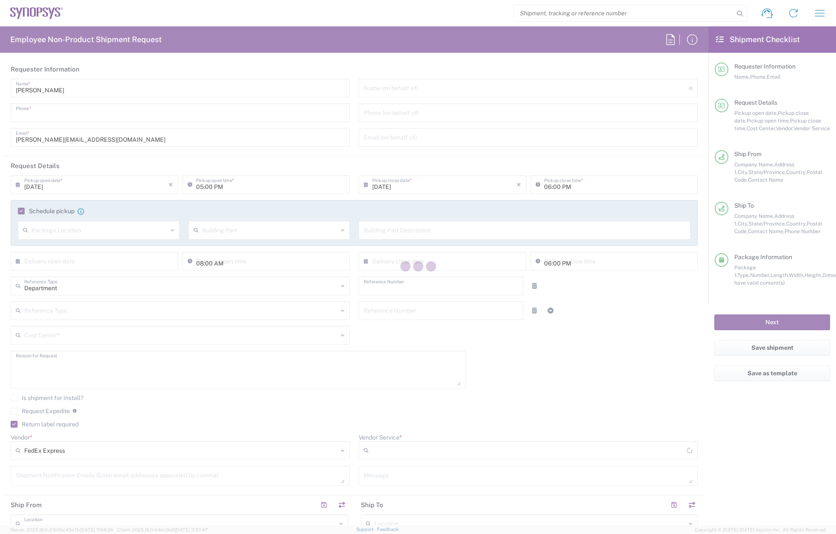
type input "[US_STATE]"
type input "15228"
type input "[PERSON_NAME]"
type input "4125275148"
type input "[PERSON_NAME][EMAIL_ADDRESS][DOMAIN_NAME]"
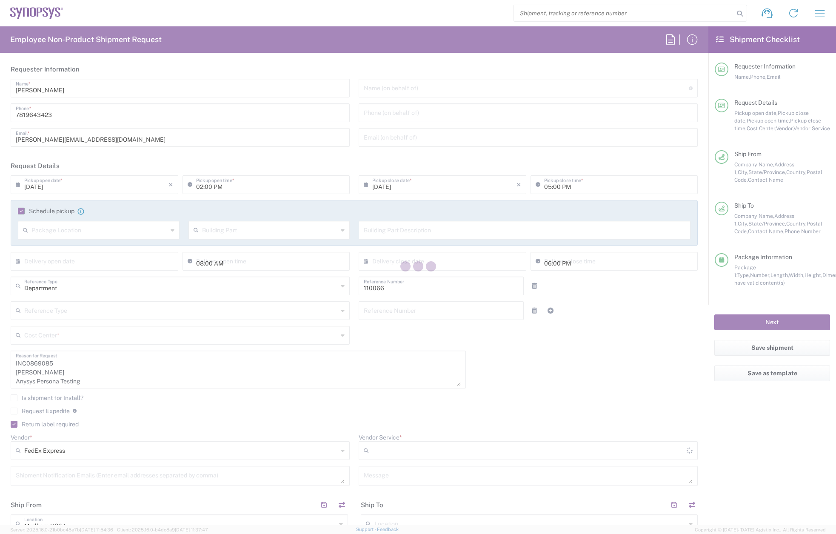
type input "Sender/Shipper"
type input "US01, CIO, IT, ESS2 110066"
type input "2Day"
type input "Large Box"
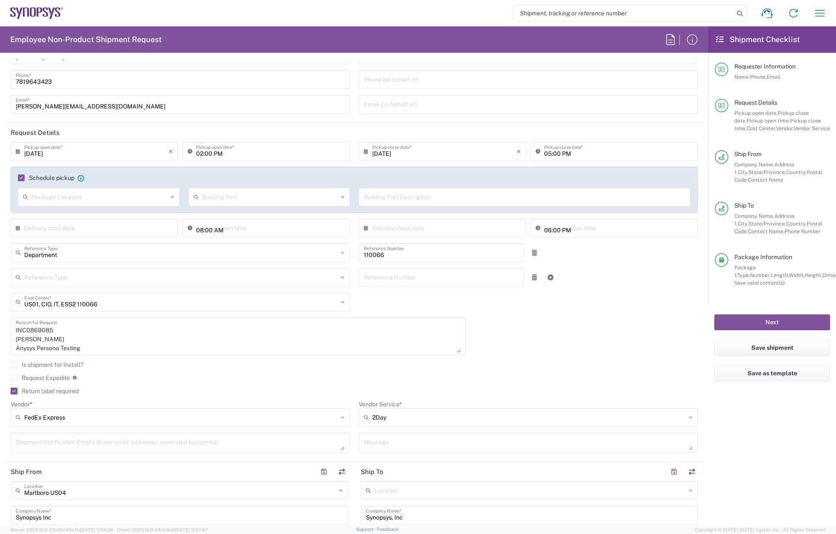
scroll to position [85, 0]
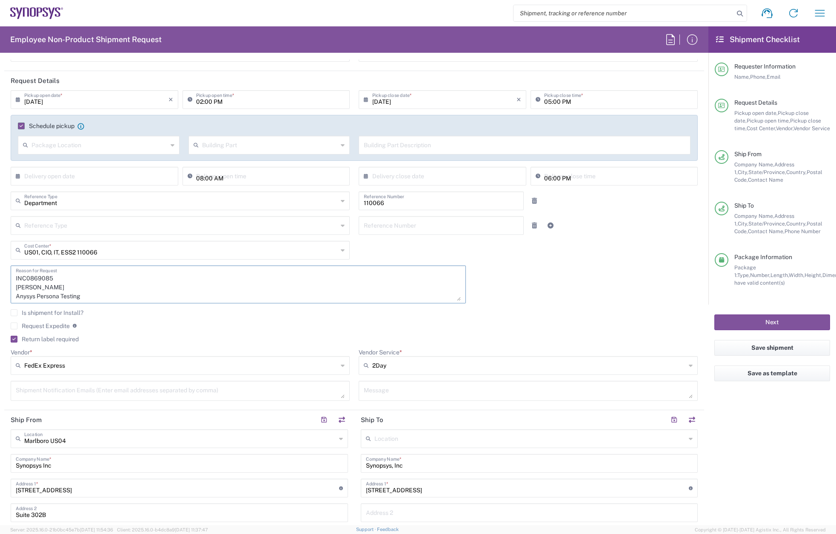
drag, startPoint x: 41, startPoint y: 280, endPoint x: 15, endPoint y: 278, distance: 25.6
click at [14, 277] on div "INC0869085 [PERSON_NAME] Anysys Persona Testing Reason for Request" at bounding box center [238, 285] width 455 height 38
paste textarea "8869"
drag, startPoint x: 67, startPoint y: 287, endPoint x: 6, endPoint y: 284, distance: 60.9
click at [6, 284] on div "INC0868869 [PERSON_NAME] Anysys Persona Testing Reason for Request" at bounding box center [238, 288] width 464 height 44
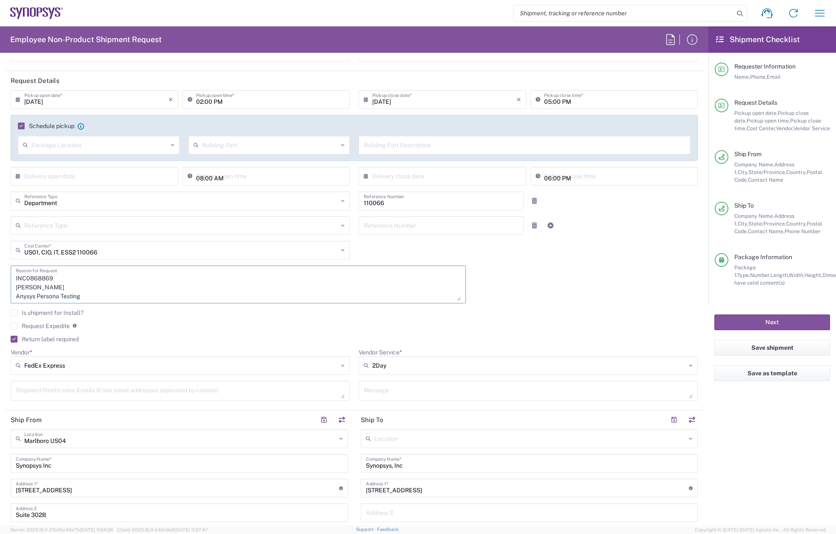
paste textarea "[PERSON_NAME]"
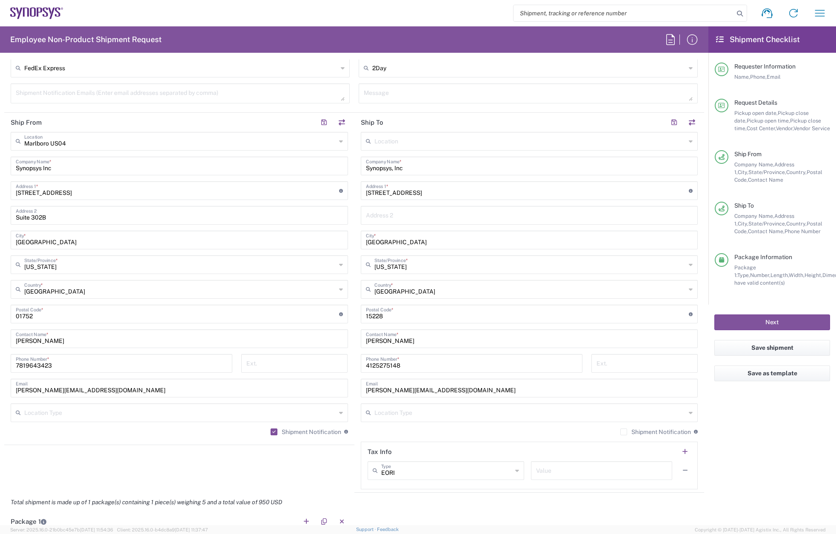
scroll to position [383, 0]
type textarea "INC0868869 [PERSON_NAME] Anysys Persona Testing"
drag, startPoint x: 421, startPoint y: 339, endPoint x: 313, endPoint y: 337, distance: 108.1
click at [315, 337] on div "Ship From [GEOGRAPHIC_DATA] [GEOGRAPHIC_DATA] Location [GEOGRAPHIC_DATA] [GEOGR…" at bounding box center [354, 302] width 700 height 380
paste input "[PERSON_NAME]"
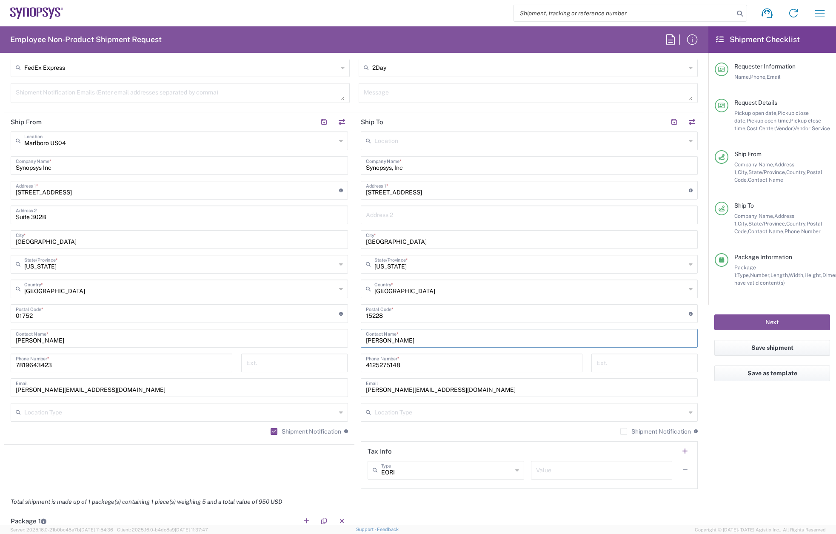
type input "[PERSON_NAME]"
drag, startPoint x: 466, startPoint y: 392, endPoint x: 336, endPoint y: 386, distance: 130.3
click at [336, 386] on div "Ship From [GEOGRAPHIC_DATA] [GEOGRAPHIC_DATA] Location [GEOGRAPHIC_DATA] [GEOGR…" at bounding box center [354, 302] width 700 height 380
paste input "[PERSON_NAME].[PERSON_NAME]"
type input "[PERSON_NAME][EMAIL_ADDRESS][PERSON_NAME][DOMAIN_NAME]"
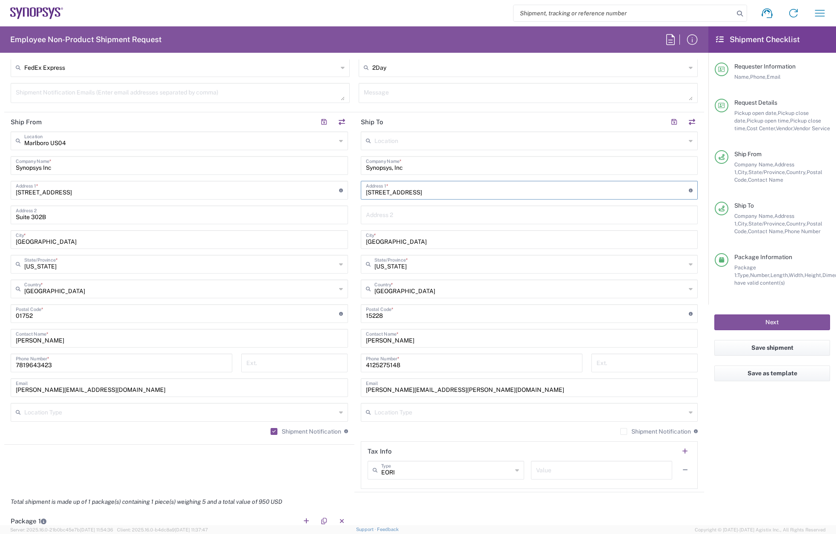
drag, startPoint x: 430, startPoint y: 192, endPoint x: 339, endPoint y: 190, distance: 91.1
click at [339, 190] on div "Ship From [GEOGRAPHIC_DATA] [GEOGRAPHIC_DATA] Location [GEOGRAPHIC_DATA] [GEOGR…" at bounding box center [354, 302] width 700 height 380
paste input "[STREET_ADDRESS]"
type input "[STREET_ADDRESS]"
drag, startPoint x: 422, startPoint y: 242, endPoint x: 359, endPoint y: 240, distance: 63.0
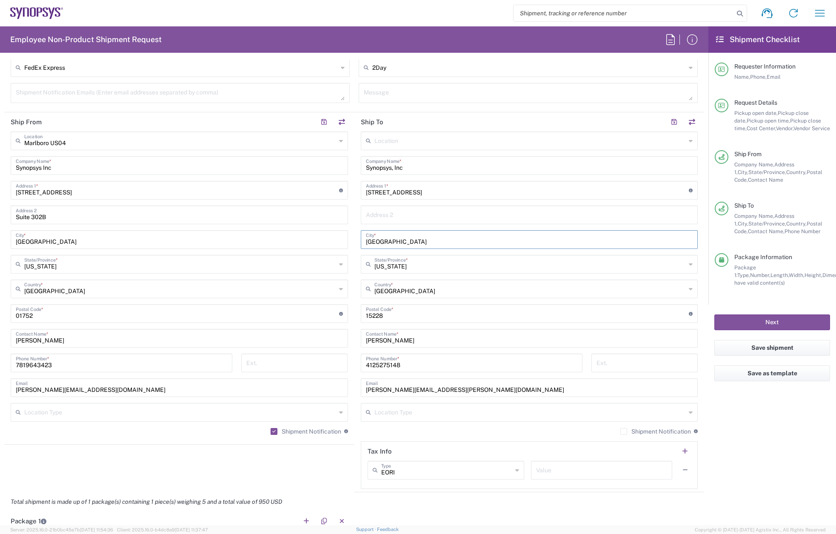
click at [361, 240] on div "[GEOGRAPHIC_DATA] *" at bounding box center [529, 239] width 337 height 19
paste input "[GEOGRAPHIC_DATA]"
type input "[GEOGRAPHIC_DATA]"
drag, startPoint x: 394, startPoint y: 317, endPoint x: 343, endPoint y: 315, distance: 51.1
click at [343, 315] on div "Ship From [GEOGRAPHIC_DATA] [GEOGRAPHIC_DATA] Location [GEOGRAPHIC_DATA] [GEOGR…" at bounding box center [354, 302] width 700 height 380
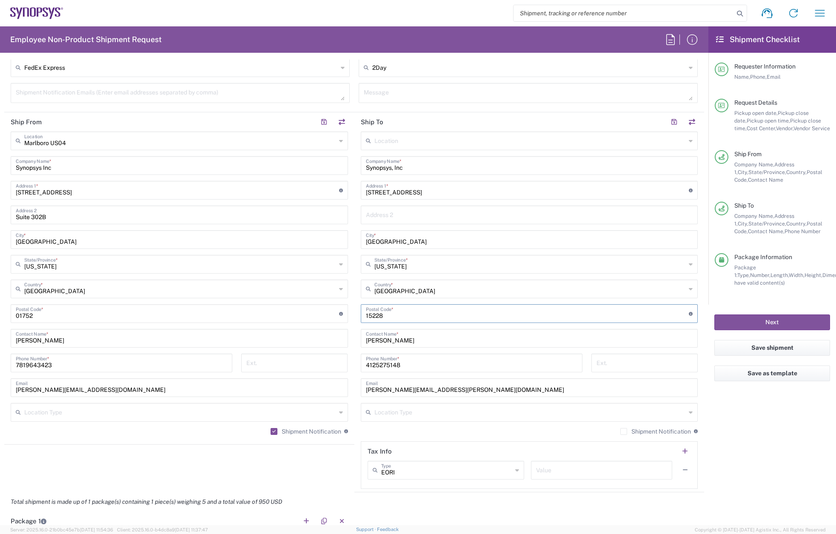
paste input "15666"
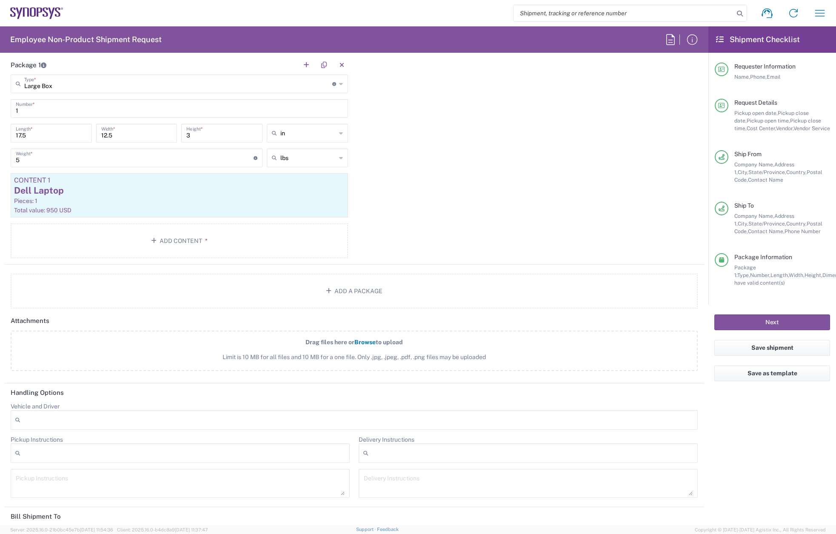
scroll to position [851, 0]
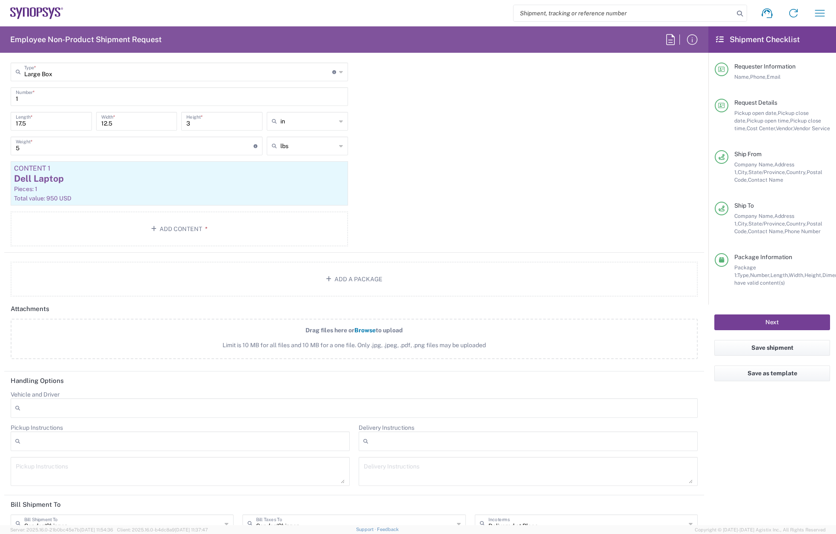
type input "15666"
click at [763, 320] on button "Next" at bounding box center [772, 322] width 116 height 16
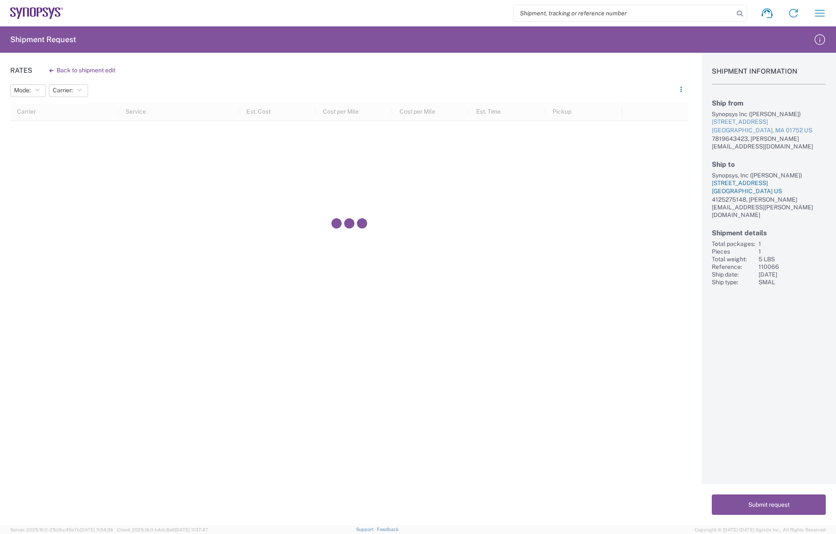
drag, startPoint x: 714, startPoint y: 166, endPoint x: 804, endPoint y: 180, distance: 91.2
click at [804, 180] on div "Ship to Synopsys, Inc ([PERSON_NAME]) [STREET_ADDRESS] 4125275148, [PERSON_NAME…" at bounding box center [769, 189] width 114 height 58
copy div "Synopsys, Inc ([PERSON_NAME]) [STREET_ADDRESS]"
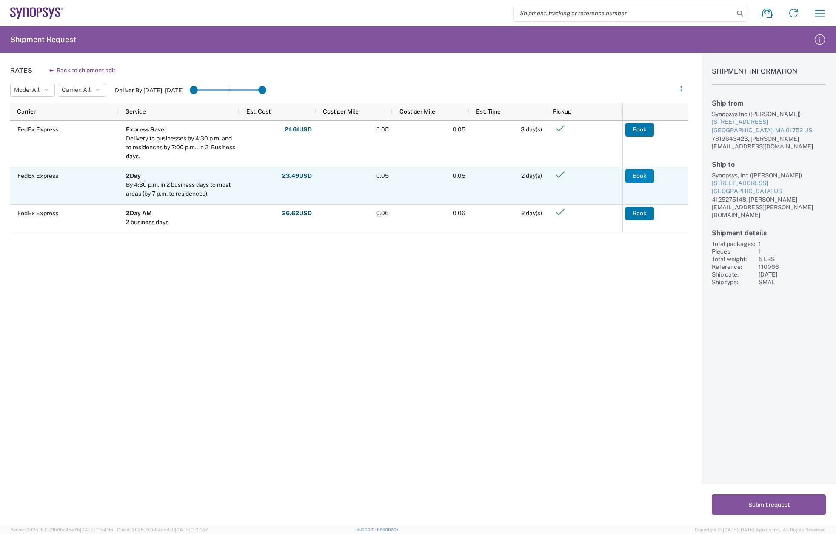
click at [635, 174] on button "Book" at bounding box center [639, 176] width 29 height 14
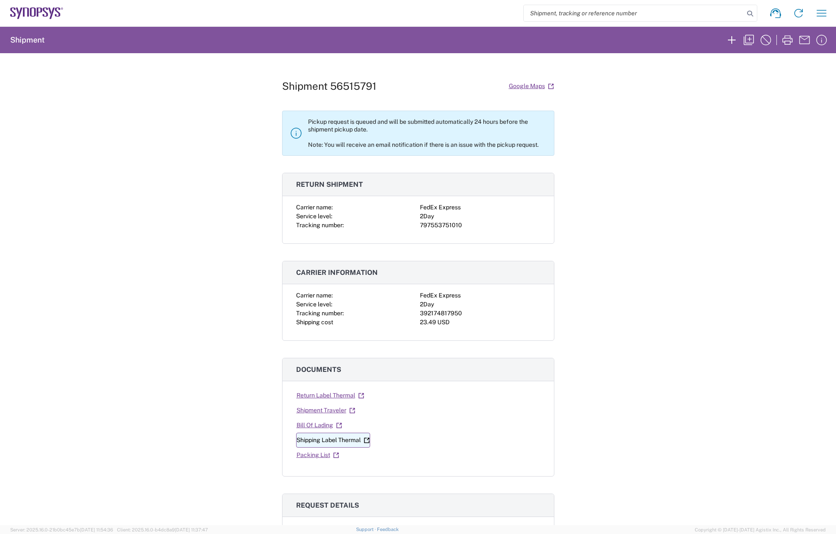
click at [343, 441] on link "Shipping Label Thermal" at bounding box center [333, 440] width 74 height 15
click at [337, 393] on link "Return Label Thermal" at bounding box center [330, 395] width 69 height 15
click at [829, 11] on button "button" at bounding box center [821, 13] width 17 height 17
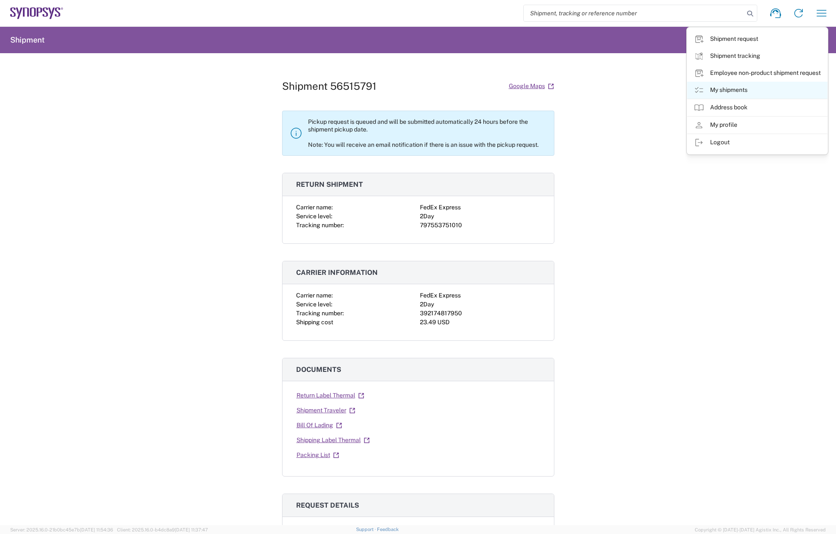
click at [736, 90] on link "My shipments" at bounding box center [757, 90] width 140 height 17
